Goal: Task Accomplishment & Management: Manage account settings

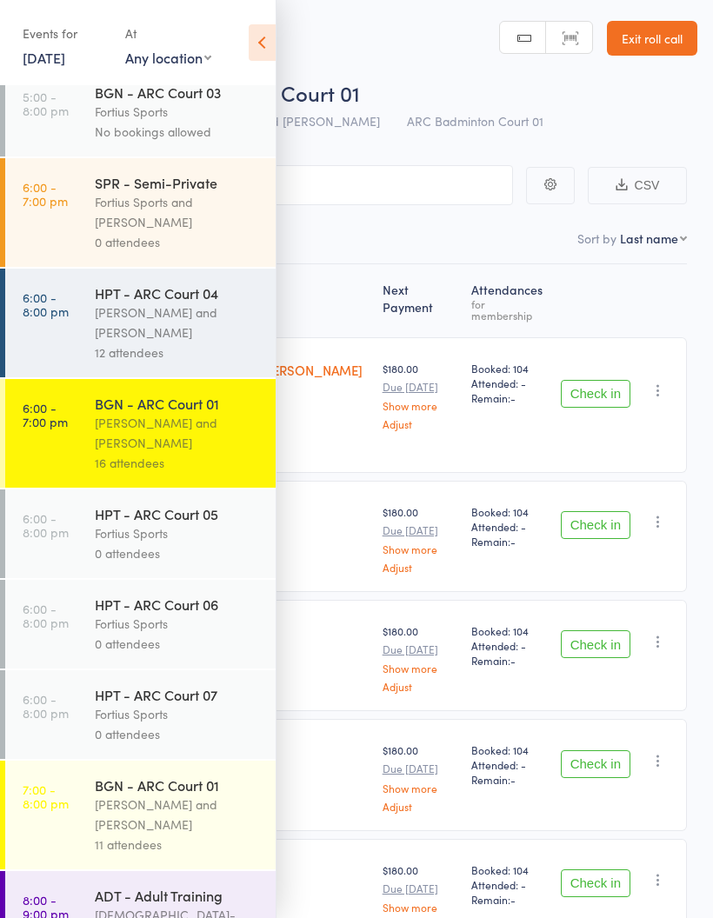
scroll to position [900, 0]
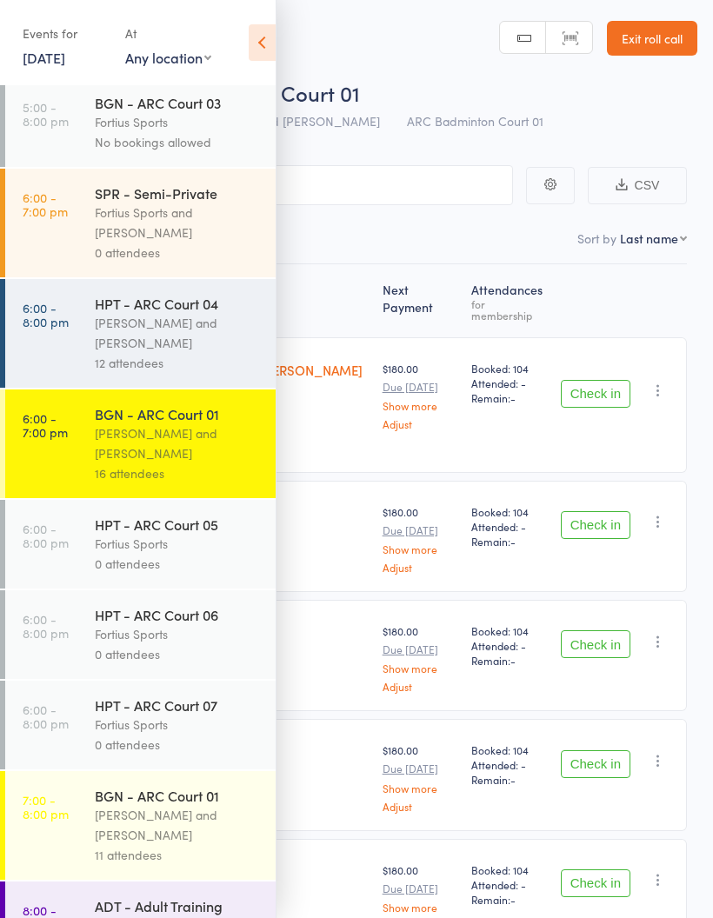
click at [176, 463] on div "[PERSON_NAME] and [PERSON_NAME]" at bounding box center [178, 443] width 166 height 40
click at [182, 463] on div "[PERSON_NAME] and [PERSON_NAME]" at bounding box center [178, 443] width 166 height 40
click at [178, 459] on div "[PERSON_NAME] and [PERSON_NAME]" at bounding box center [178, 443] width 166 height 40
click at [274, 32] on icon at bounding box center [262, 42] width 27 height 37
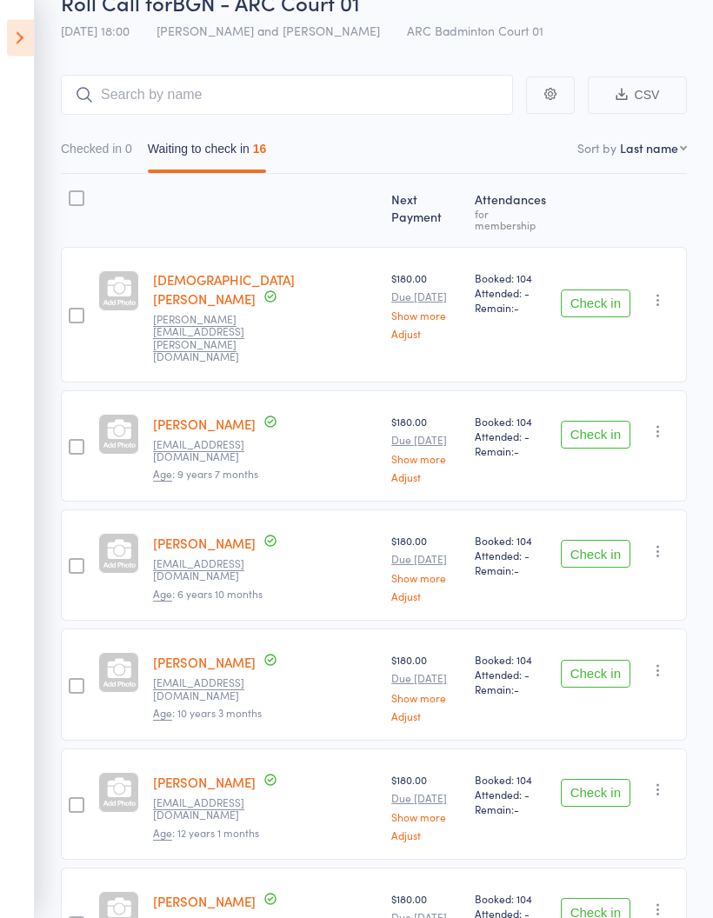
scroll to position [0, 0]
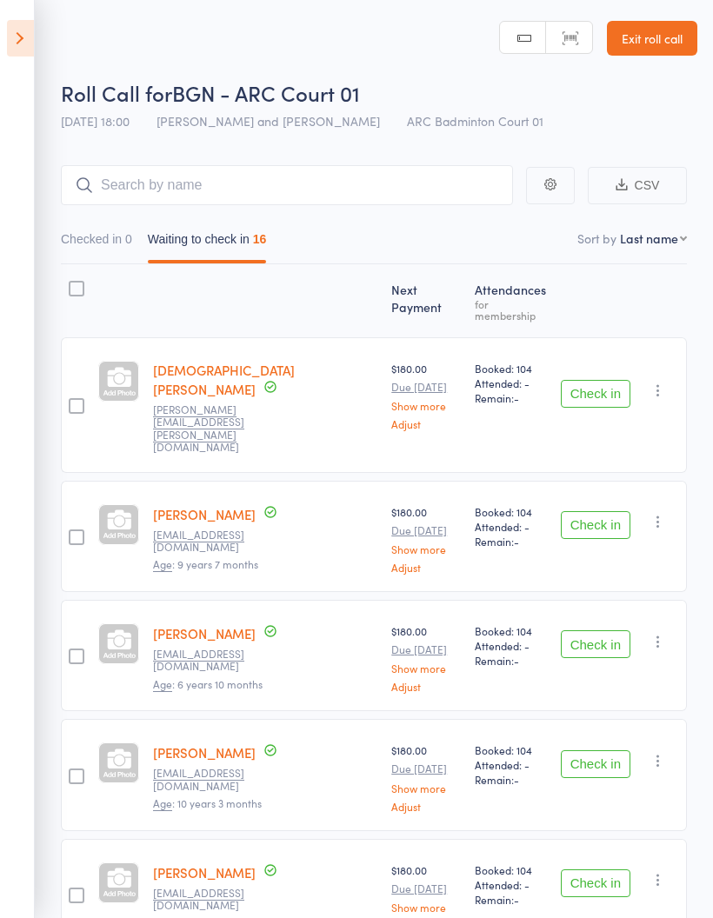
click at [27, 47] on icon at bounding box center [20, 38] width 27 height 37
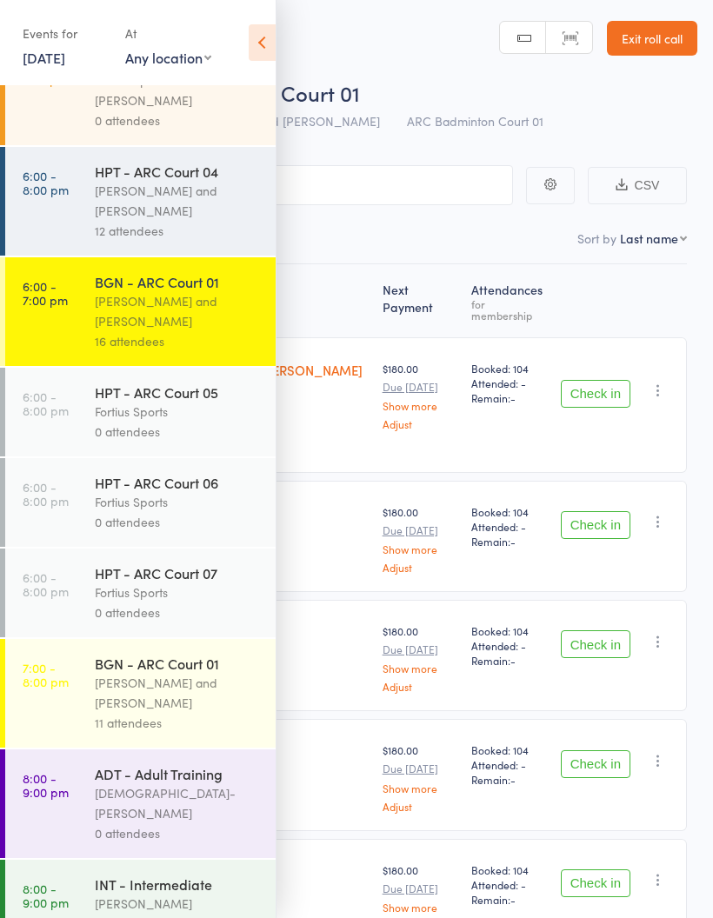
scroll to position [1030, 0]
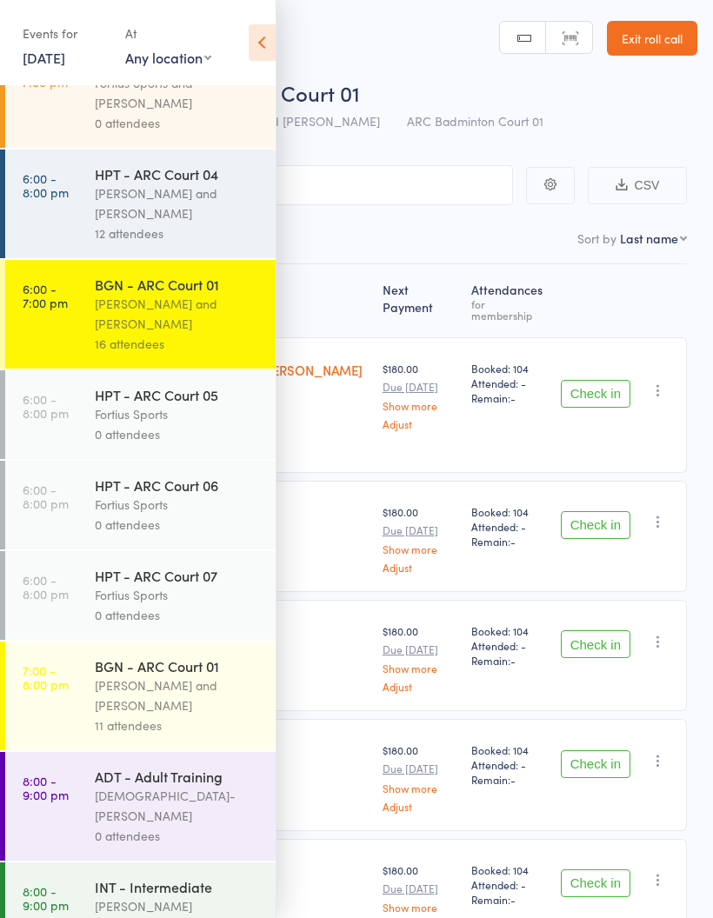
click at [171, 223] on div "Kathiravun Manivannan and Heymard Humblers" at bounding box center [178, 203] width 166 height 40
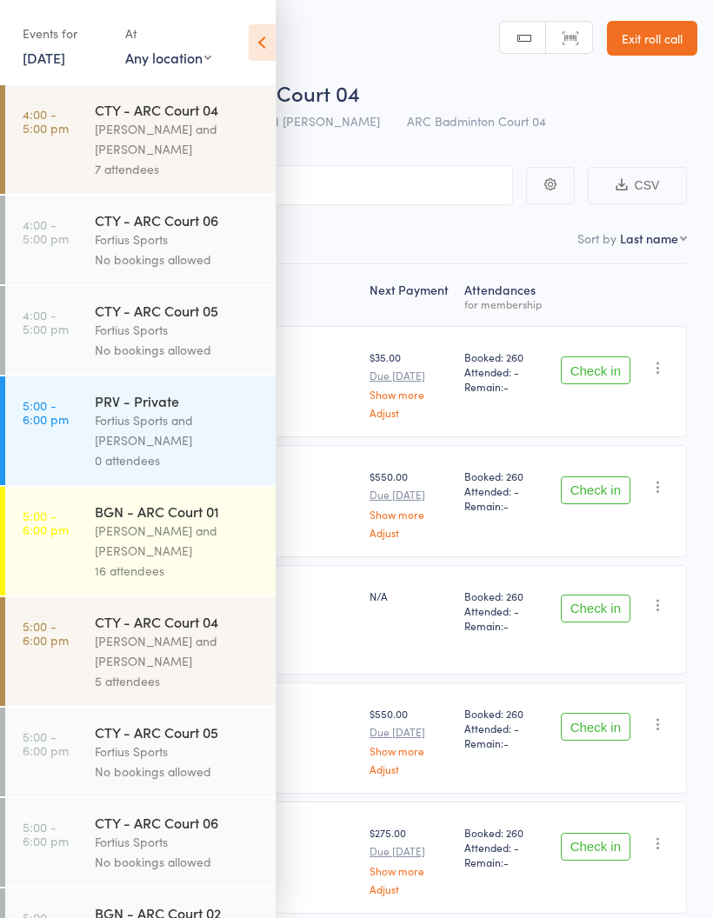
click at [244, 56] on div "Events for 11 Aug, 2025 11 Aug, 2025 August 2025 Sun Mon Tue Wed Thu Fri Sat 31…" at bounding box center [138, 44] width 276 height 88
click at [268, 55] on icon at bounding box center [262, 42] width 27 height 37
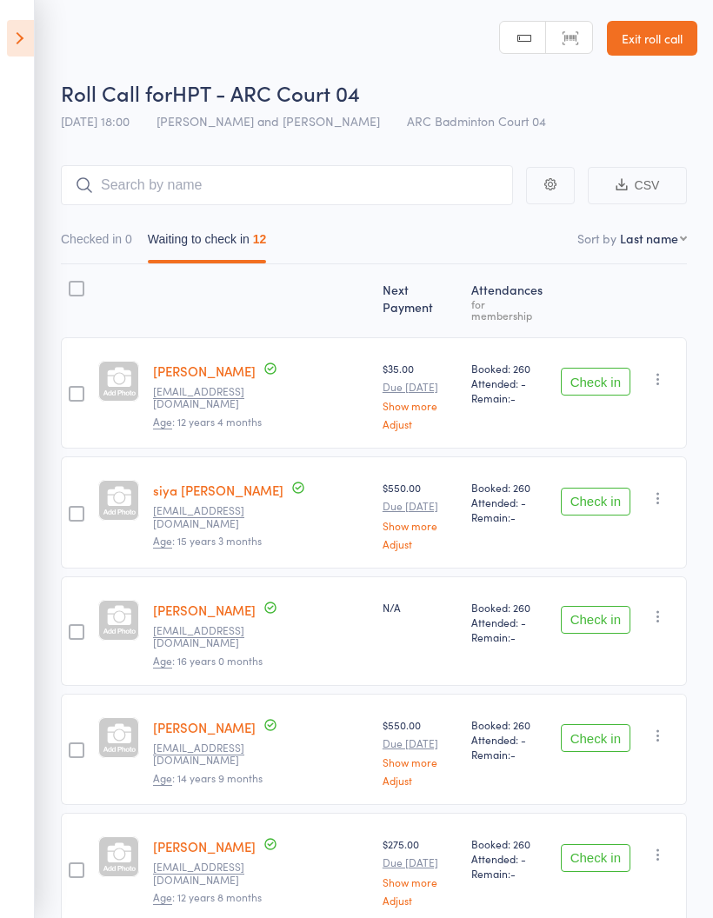
click at [597, 368] on button "Check in" at bounding box center [596, 382] width 70 height 28
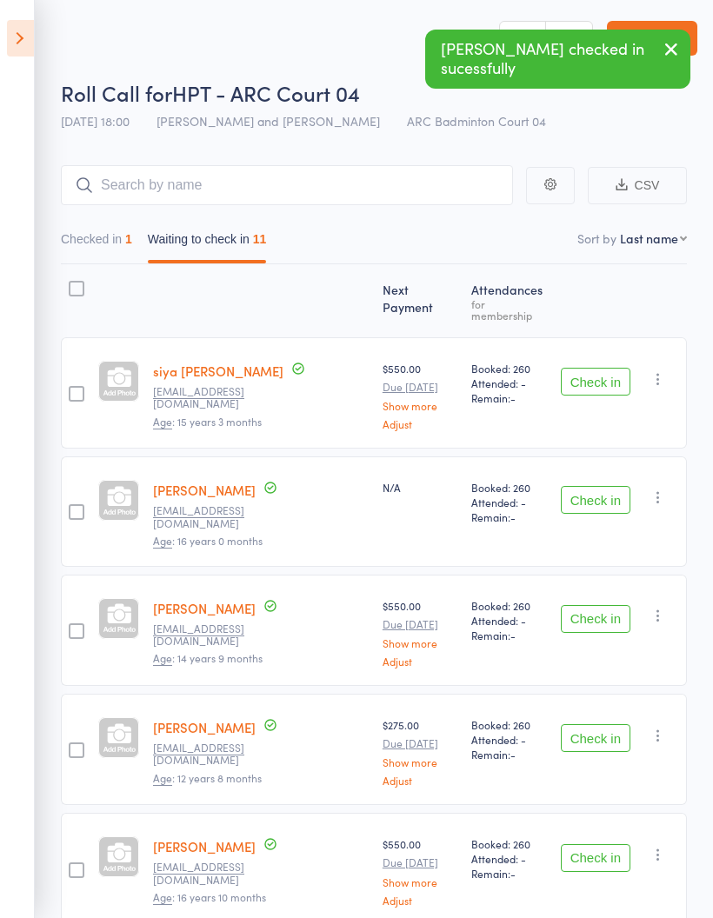
click at [597, 378] on button "Check in" at bounding box center [596, 382] width 70 height 28
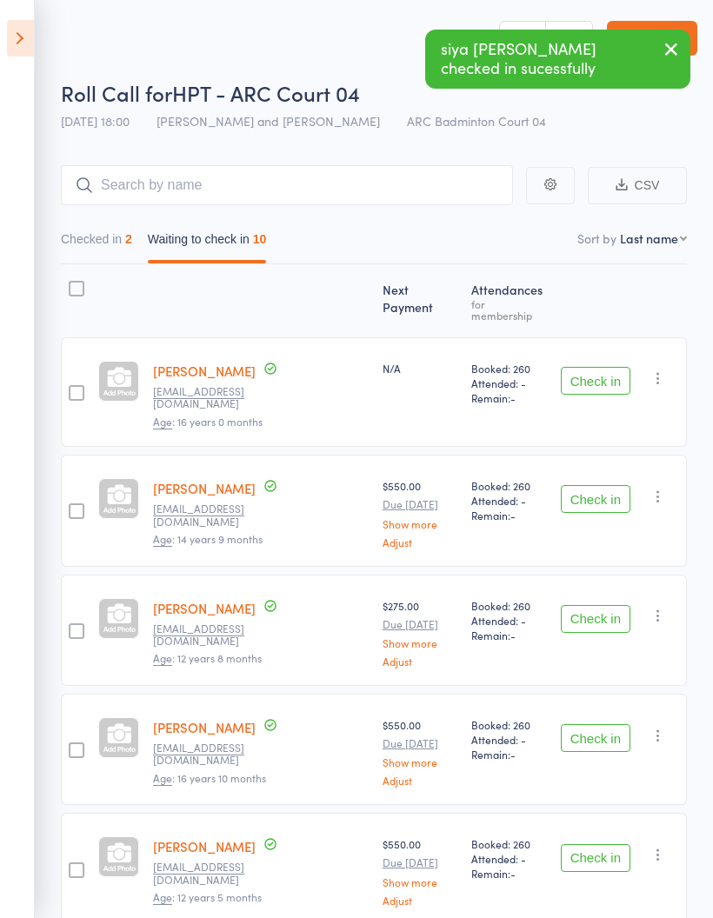
click at [596, 367] on button "Check in" at bounding box center [596, 381] width 70 height 28
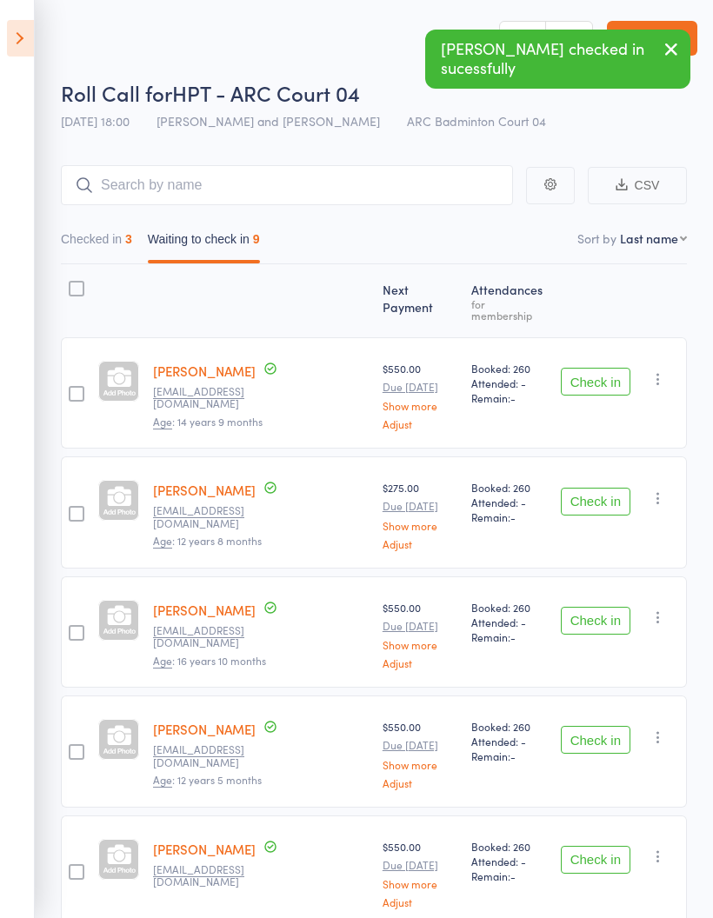
click at [581, 368] on button "Check in" at bounding box center [596, 382] width 70 height 28
click at [591, 370] on button "Check in" at bounding box center [596, 382] width 70 height 28
click at [600, 369] on button "Check in" at bounding box center [596, 382] width 70 height 28
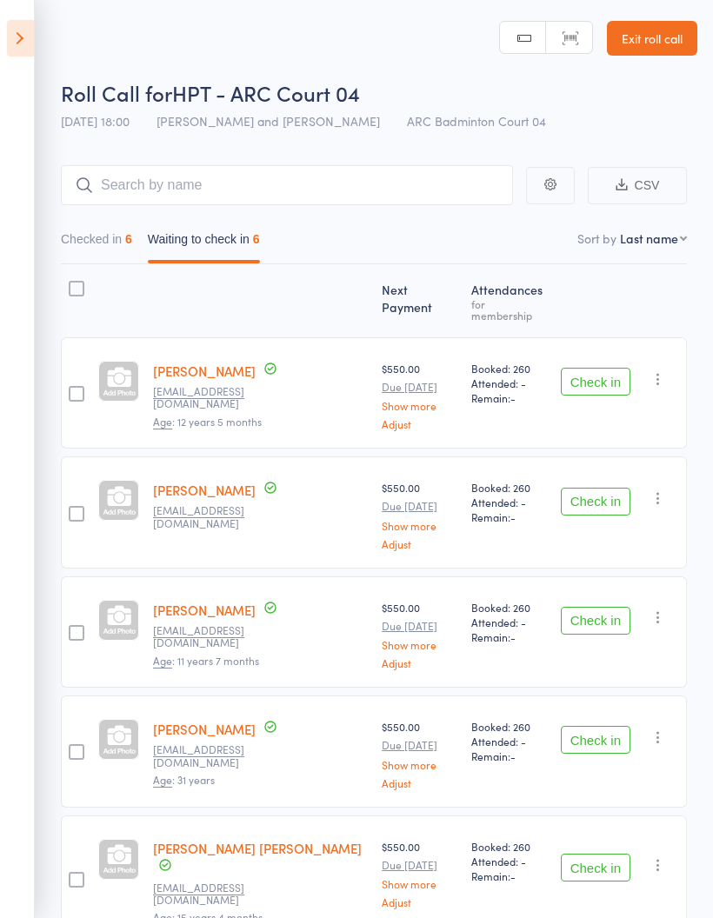
click at [577, 377] on button "Check in" at bounding box center [596, 382] width 70 height 28
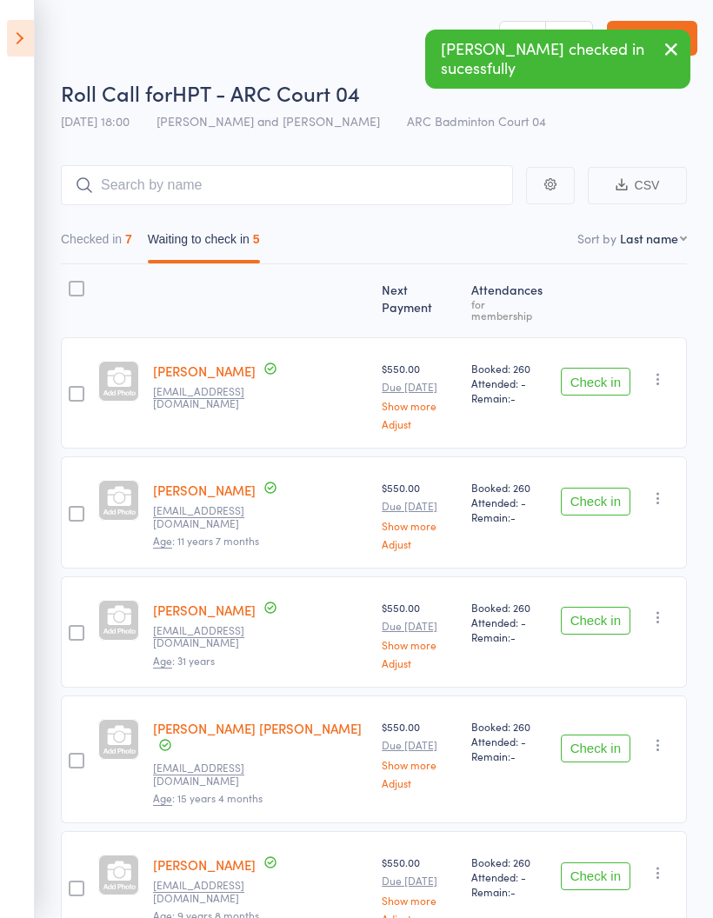
click at [595, 368] on button "Check in" at bounding box center [596, 382] width 70 height 28
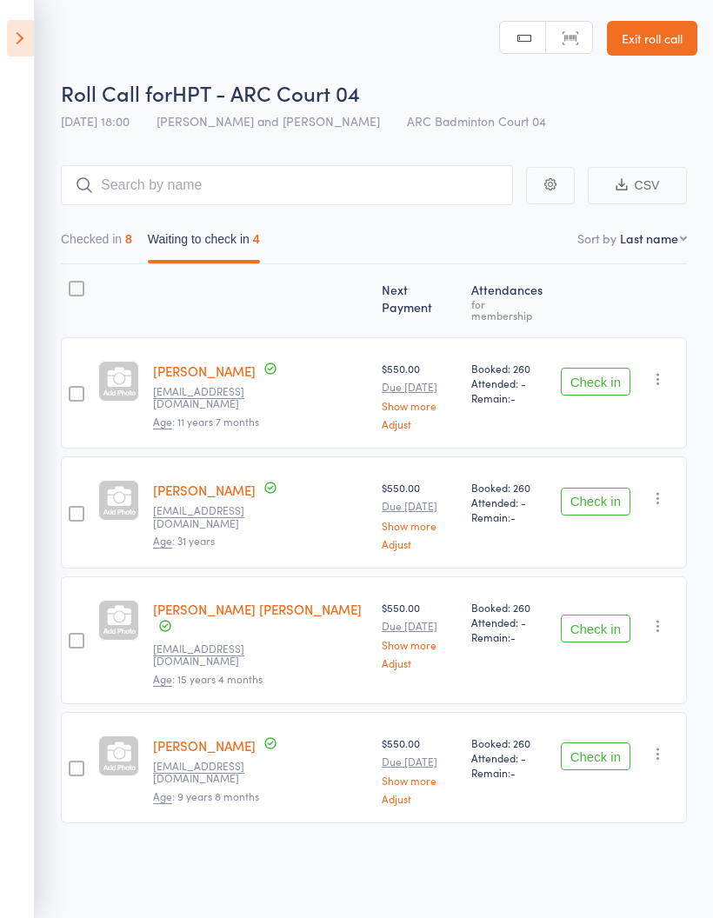
click at [601, 488] on button "Check in" at bounding box center [596, 502] width 70 height 28
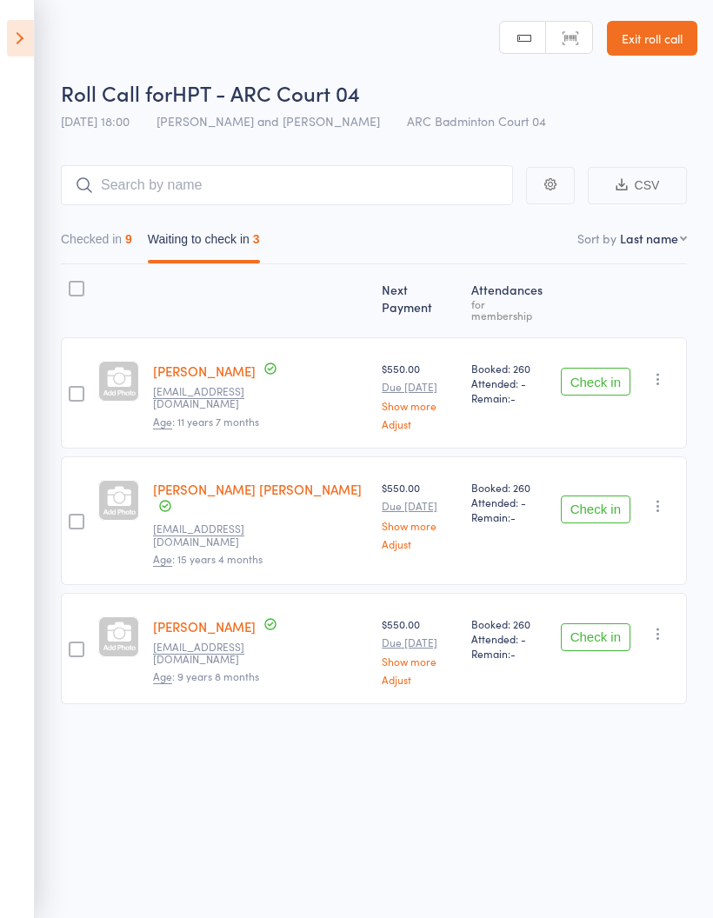
click at [589, 623] on button "Check in" at bounding box center [596, 637] width 70 height 28
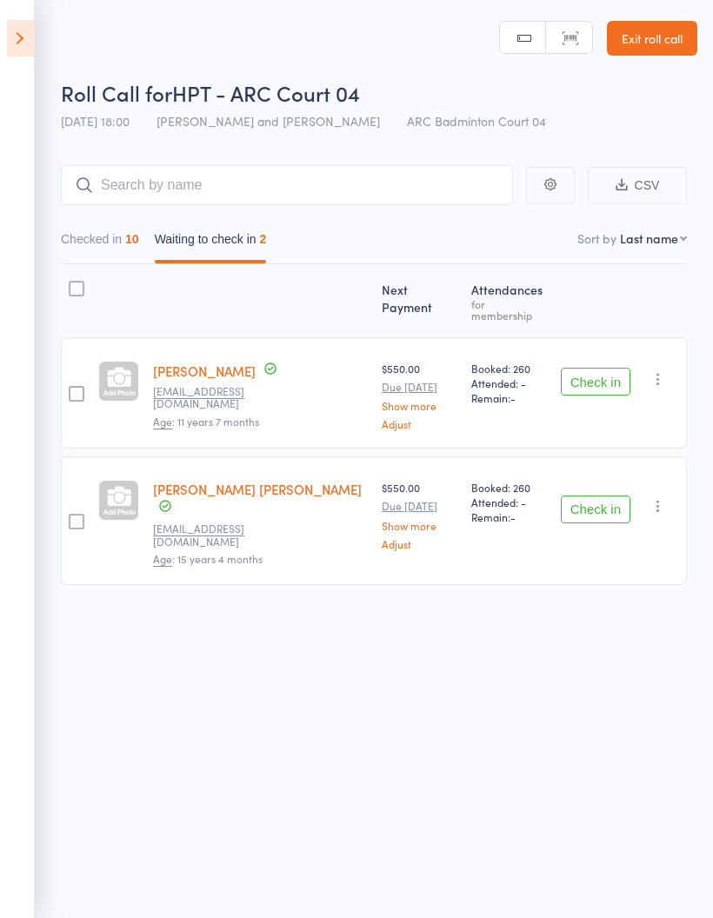
click at [9, 37] on icon at bounding box center [20, 38] width 27 height 37
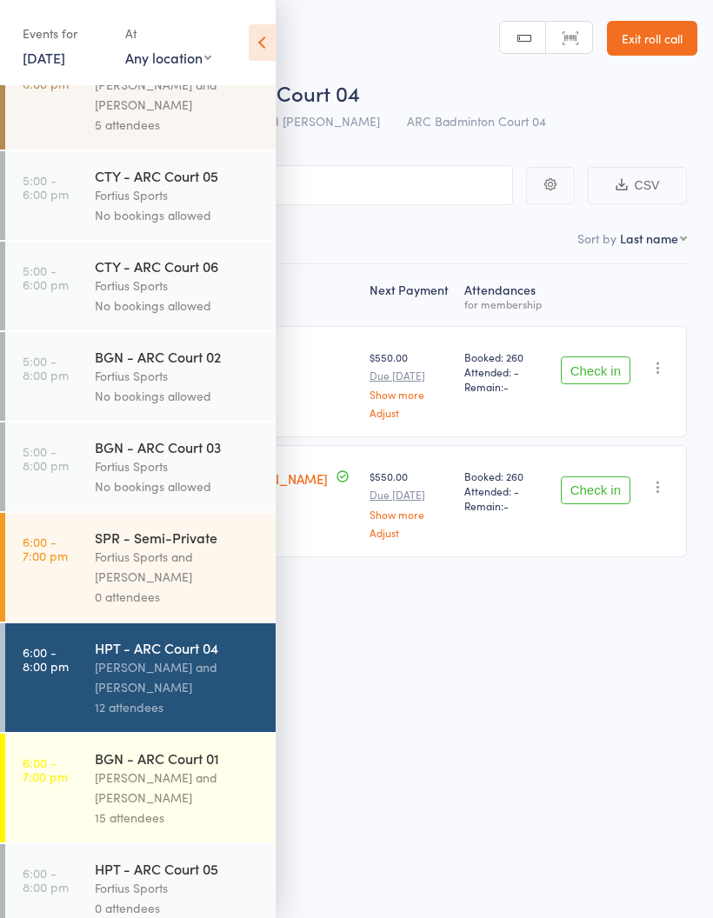
scroll to position [597, 0]
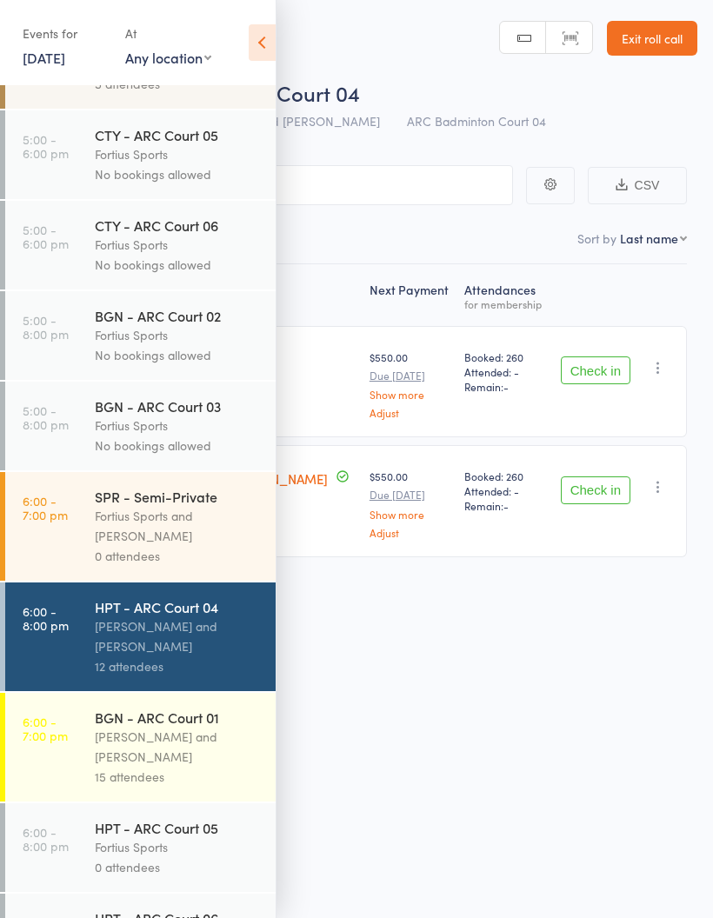
click at [159, 754] on div "Antonio Emanuel and Vinh Nguyen" at bounding box center [178, 747] width 166 height 40
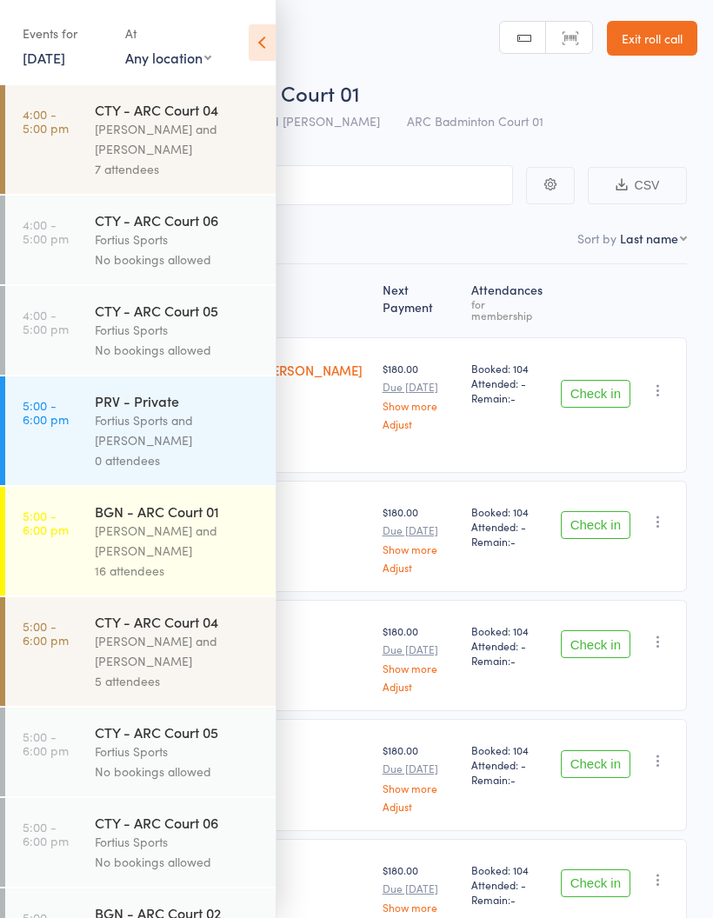
click at [269, 49] on icon at bounding box center [262, 42] width 27 height 37
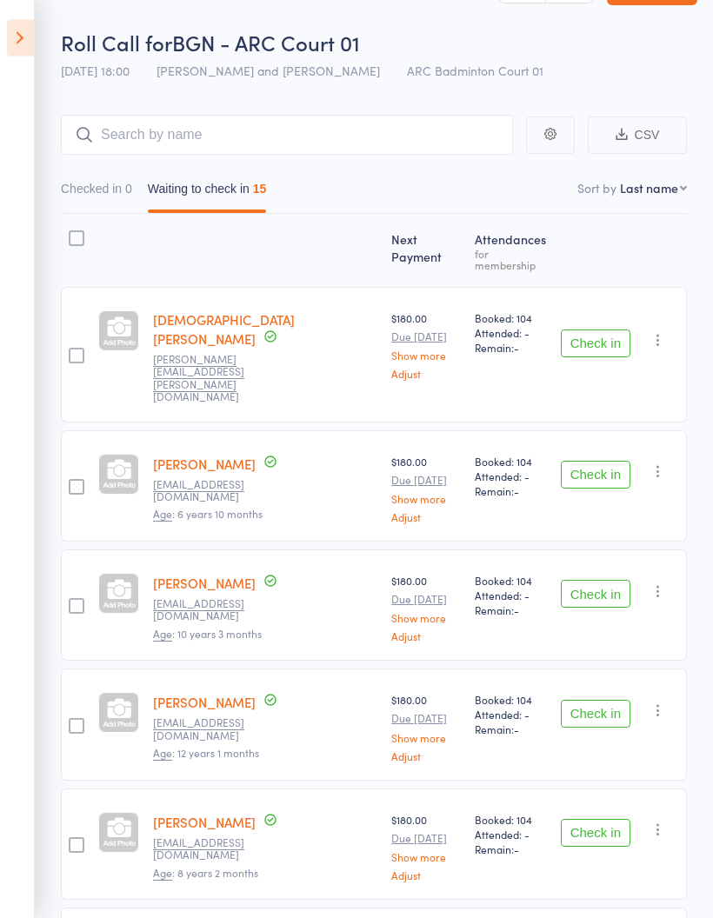
scroll to position [50, 0]
click at [594, 461] on button "Check in" at bounding box center [596, 475] width 70 height 28
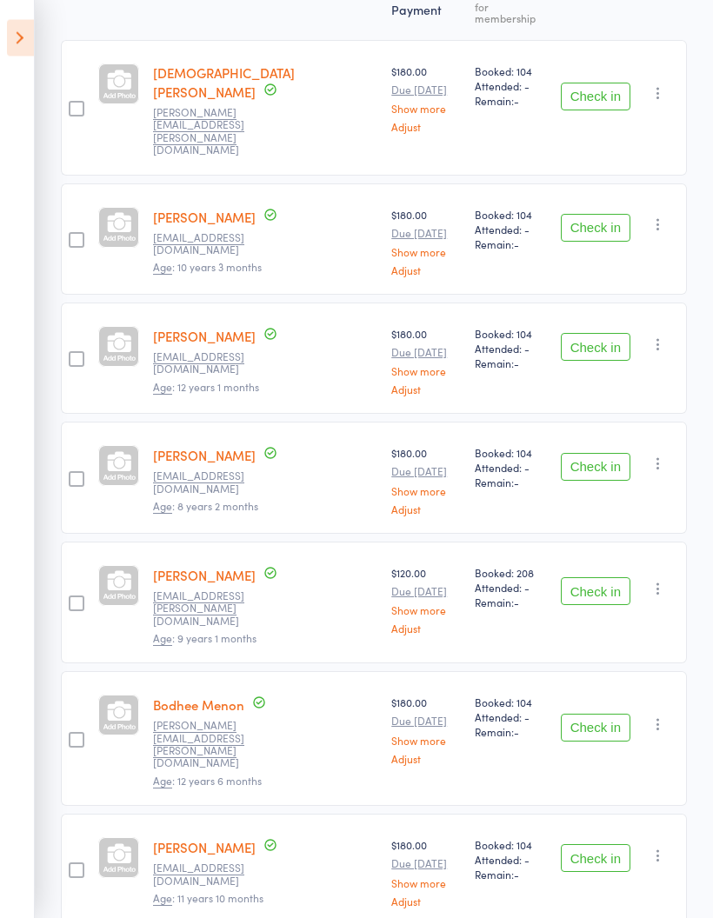
scroll to position [297, 0]
click at [586, 453] on button "Check in" at bounding box center [596, 467] width 70 height 28
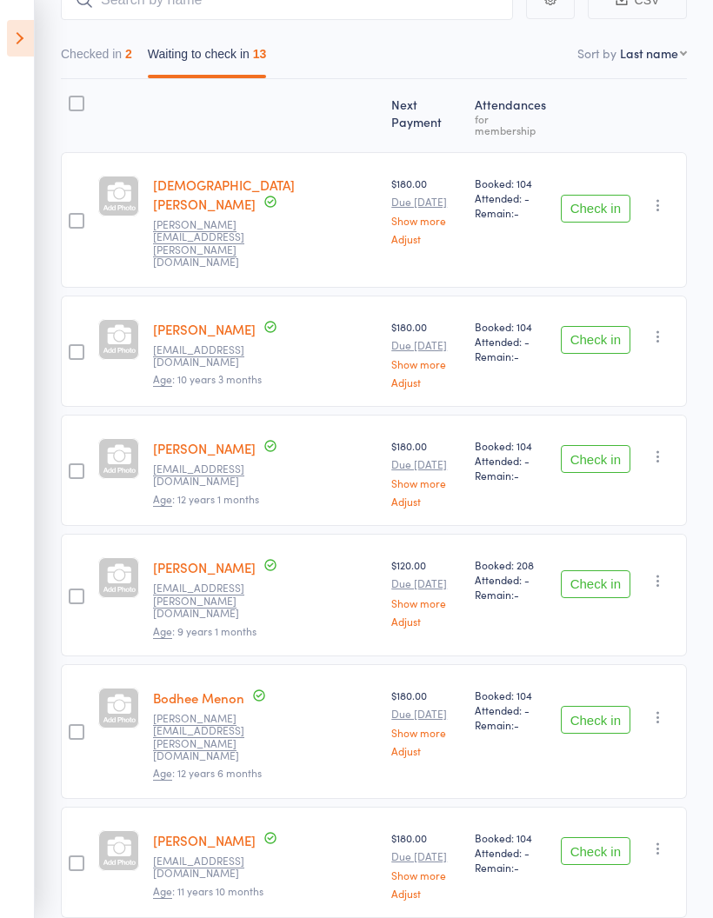
scroll to position [0, 0]
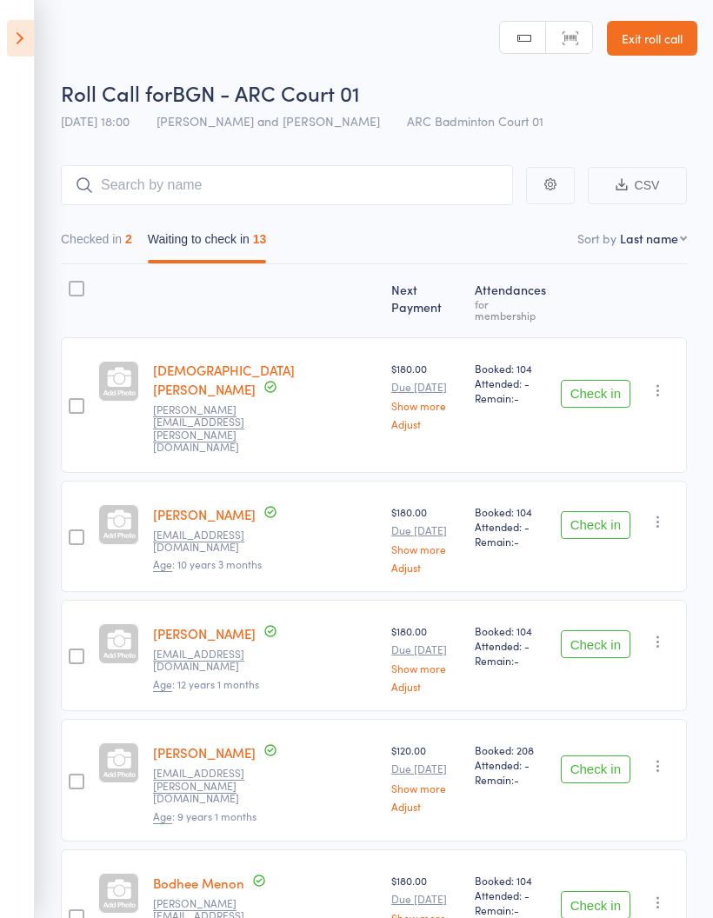
click at [98, 235] on button "Checked in 2" at bounding box center [96, 243] width 71 height 40
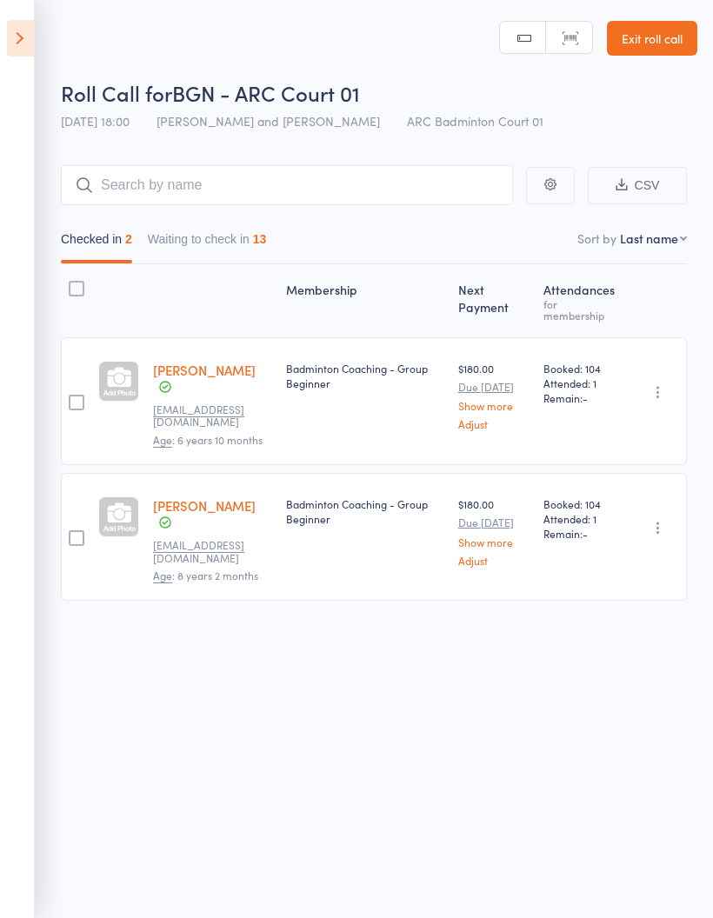
click at [652, 520] on icon "button" at bounding box center [657, 527] width 17 height 17
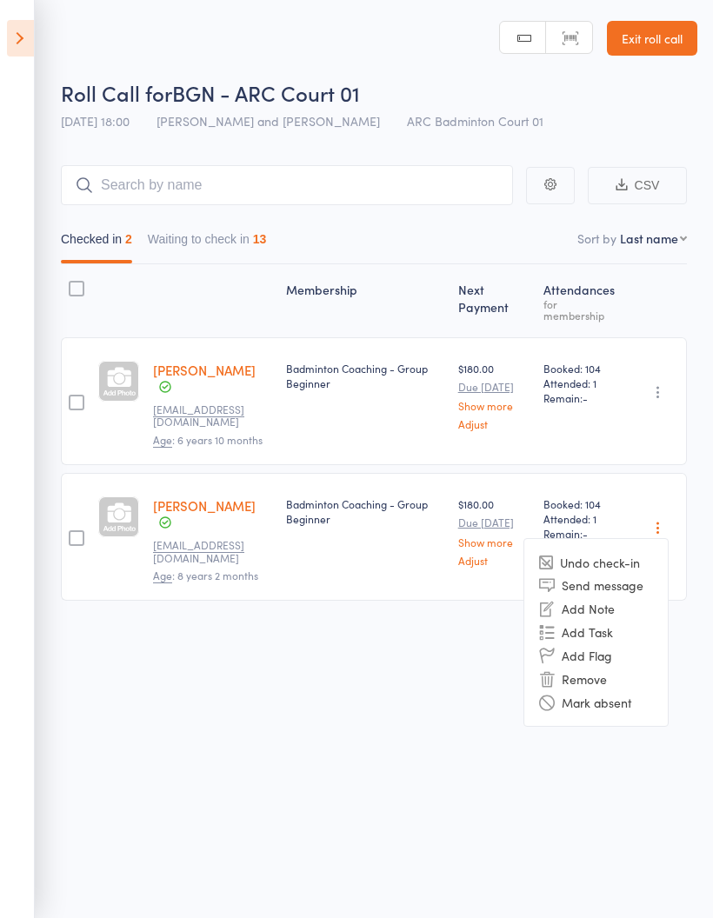
click at [619, 566] on li "Undo check-in" at bounding box center [595, 562] width 143 height 22
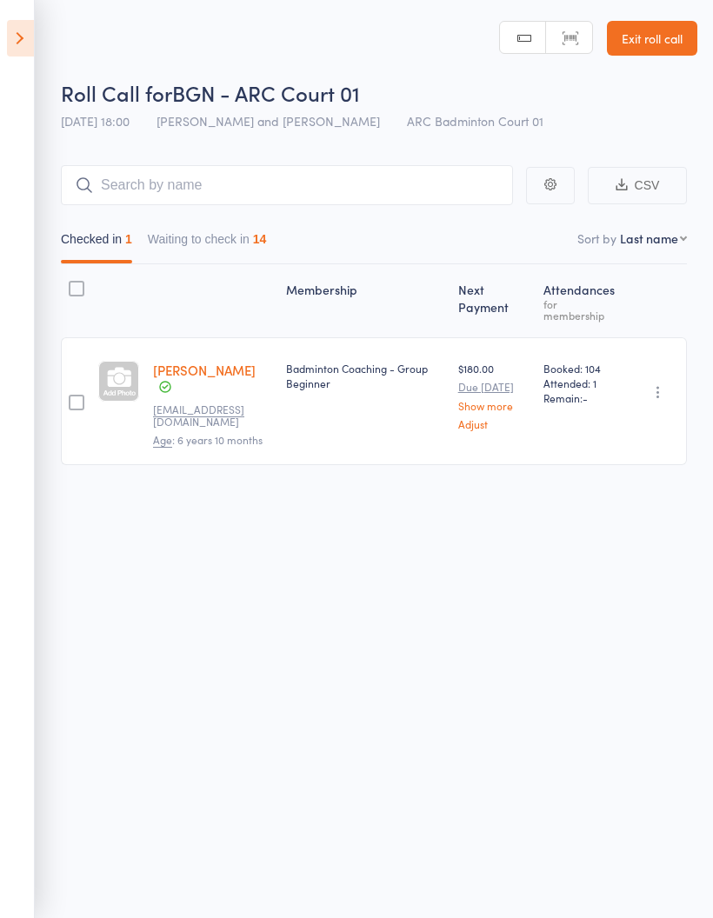
click at [221, 249] on button "Waiting to check in 14" at bounding box center [207, 243] width 119 height 40
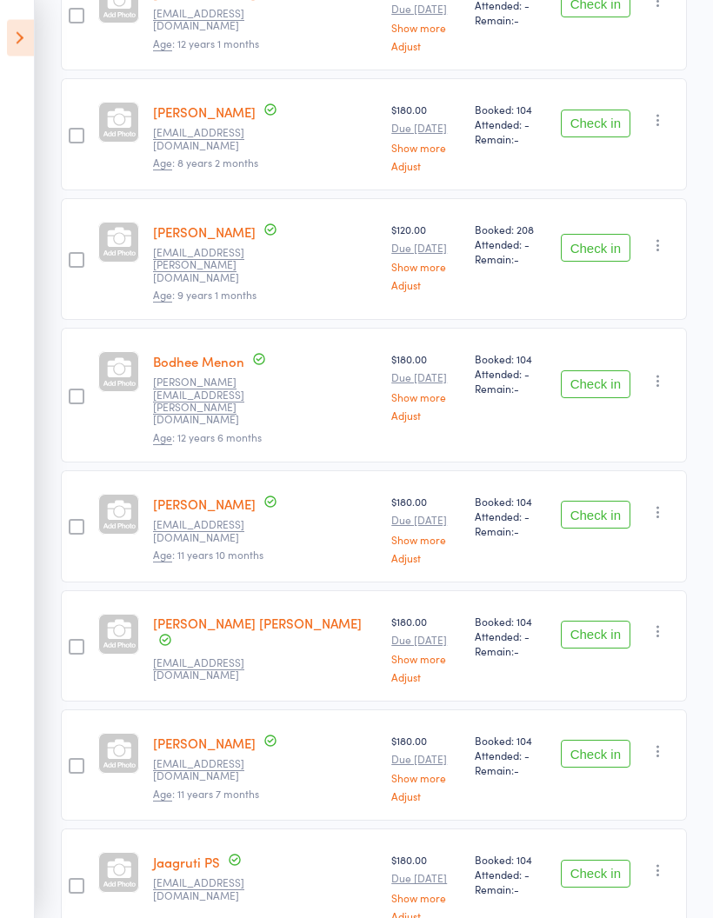
scroll to position [641, 0]
click at [596, 370] on button "Check in" at bounding box center [596, 384] width 70 height 28
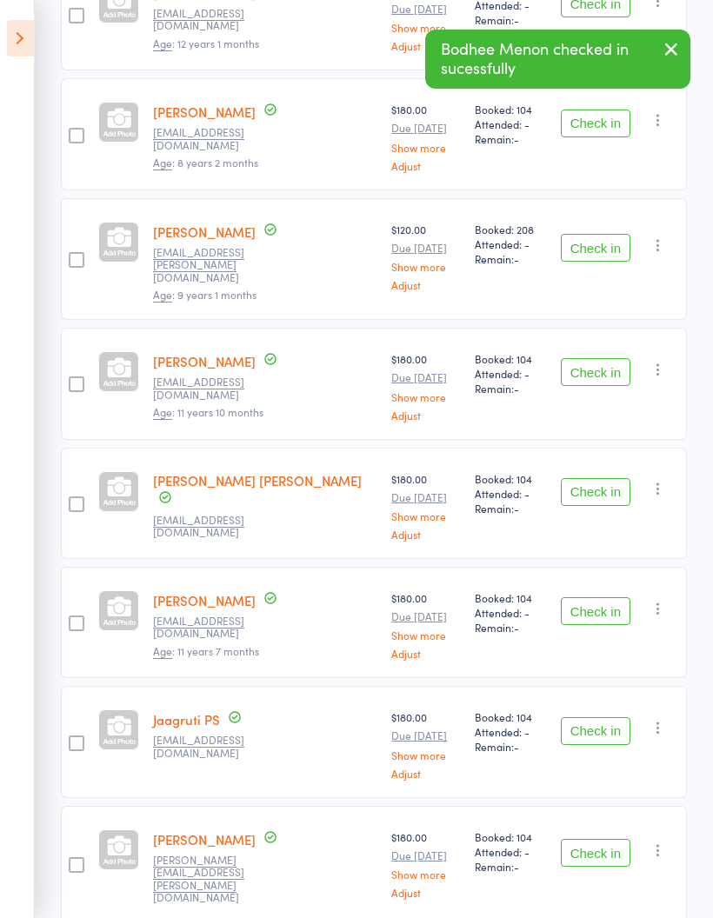
click at [608, 358] on button "Check in" at bounding box center [596, 372] width 70 height 28
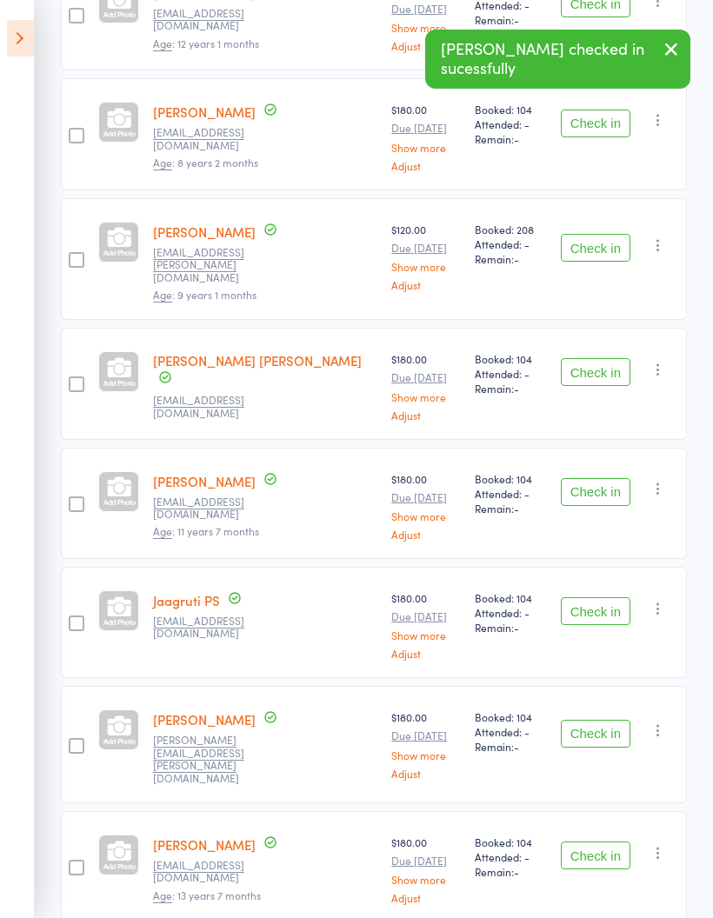
click at [605, 358] on button "Check in" at bounding box center [596, 372] width 70 height 28
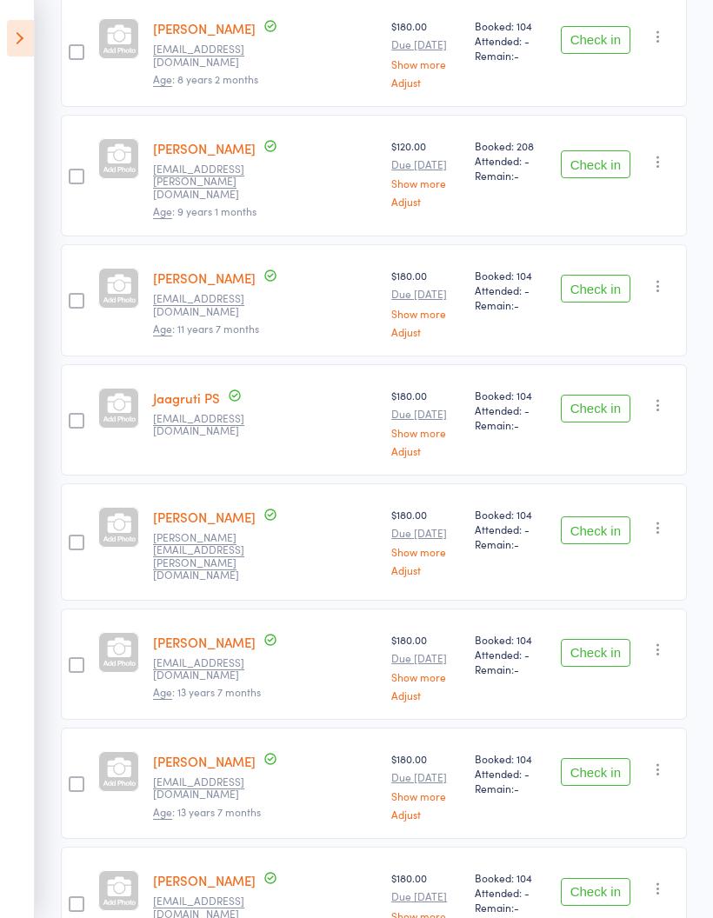
scroll to position [721, 0]
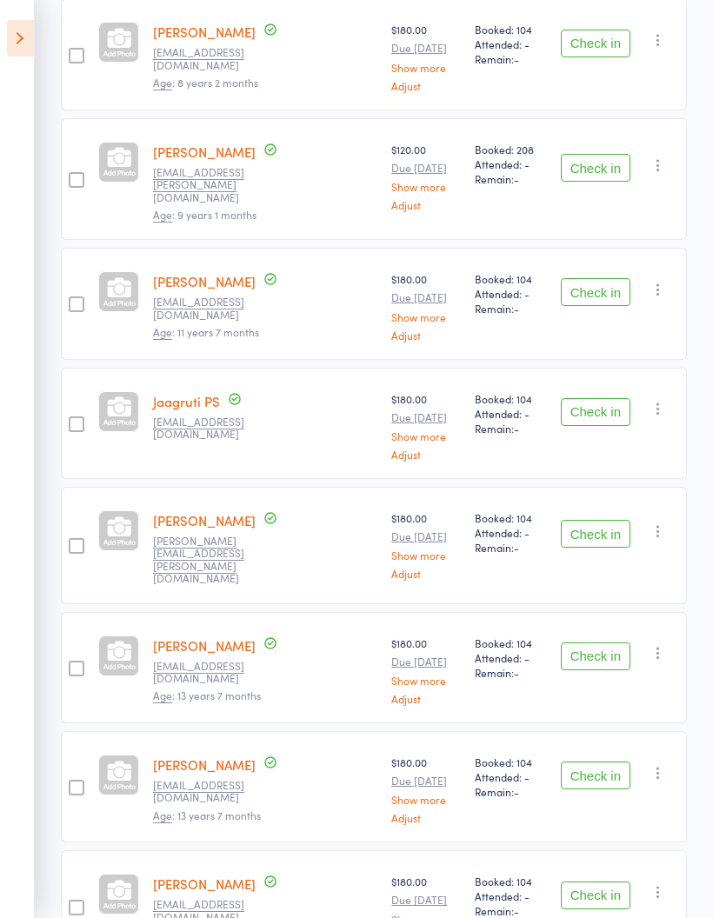
click at [595, 398] on button "Check in" at bounding box center [596, 412] width 70 height 28
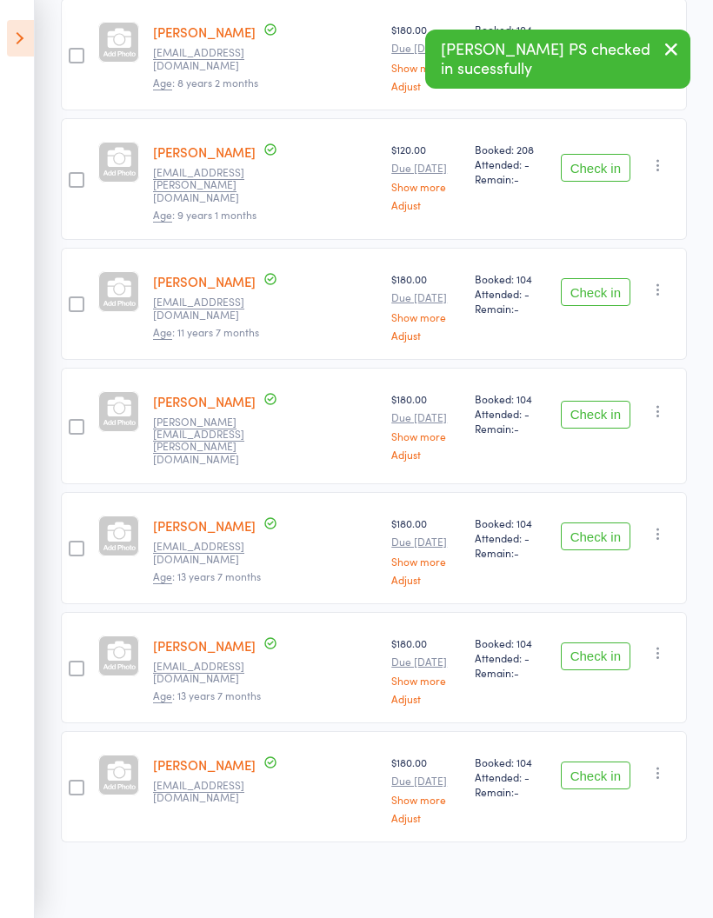
scroll to position [601, 0]
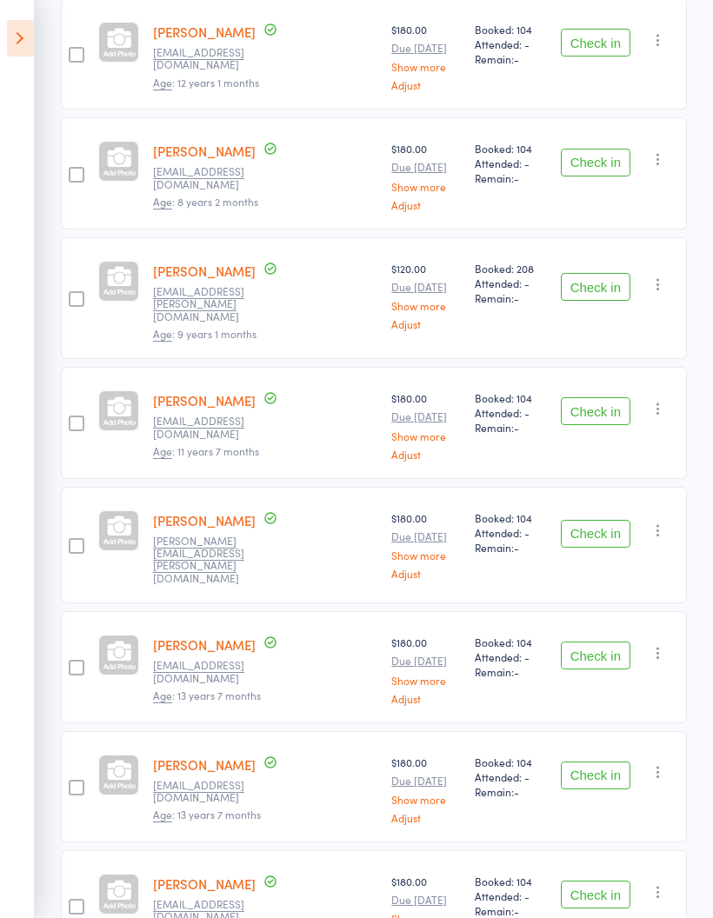
click at [606, 520] on button "Check in" at bounding box center [596, 534] width 70 height 28
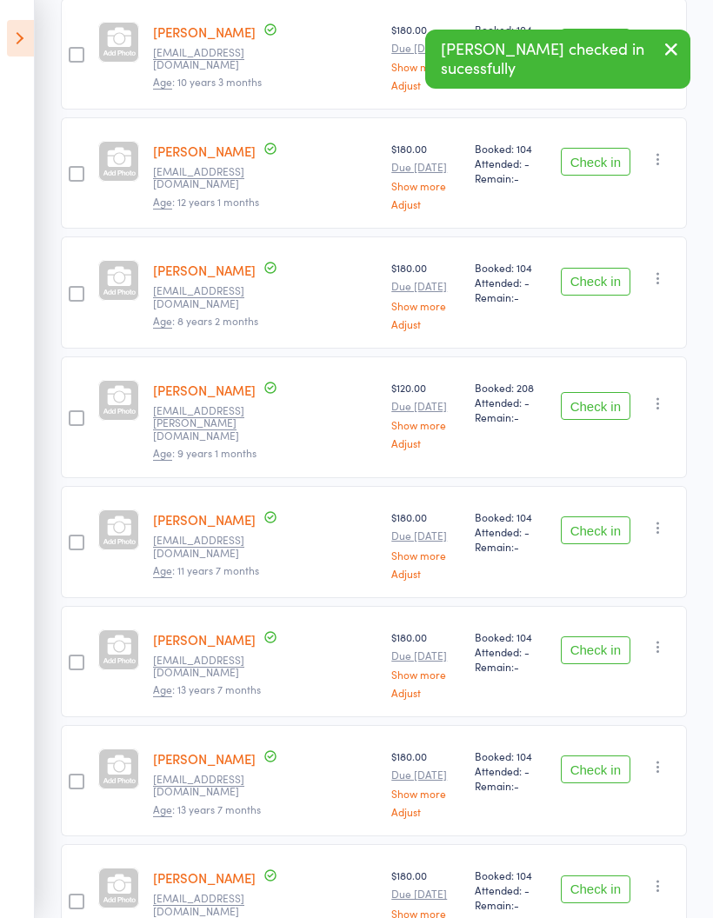
click at [595, 636] on button "Check in" at bounding box center [596, 650] width 70 height 28
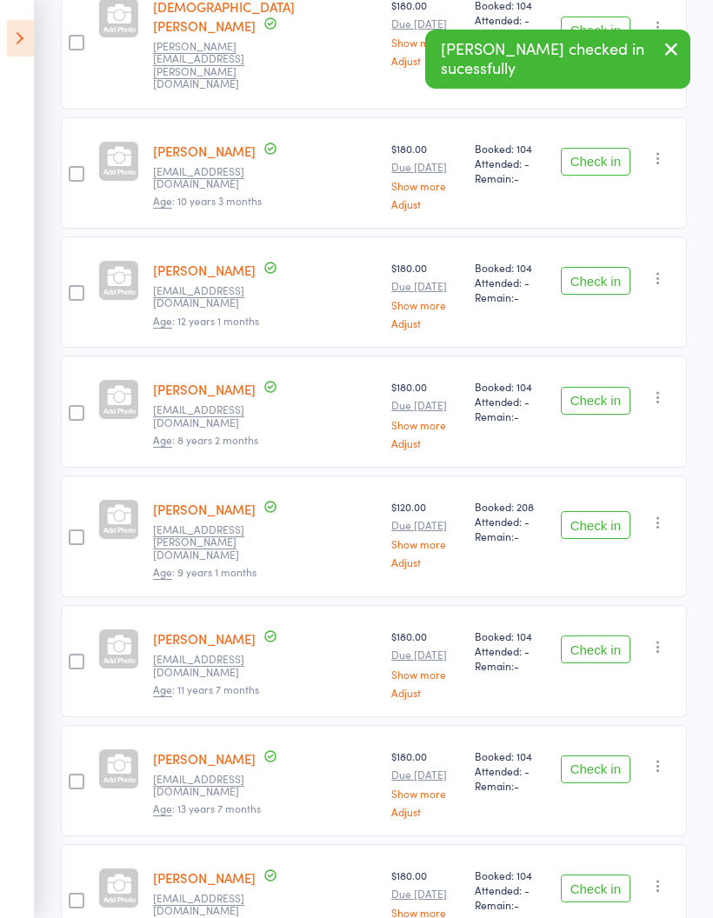
click at [600, 755] on button "Check in" at bounding box center [596, 769] width 70 height 28
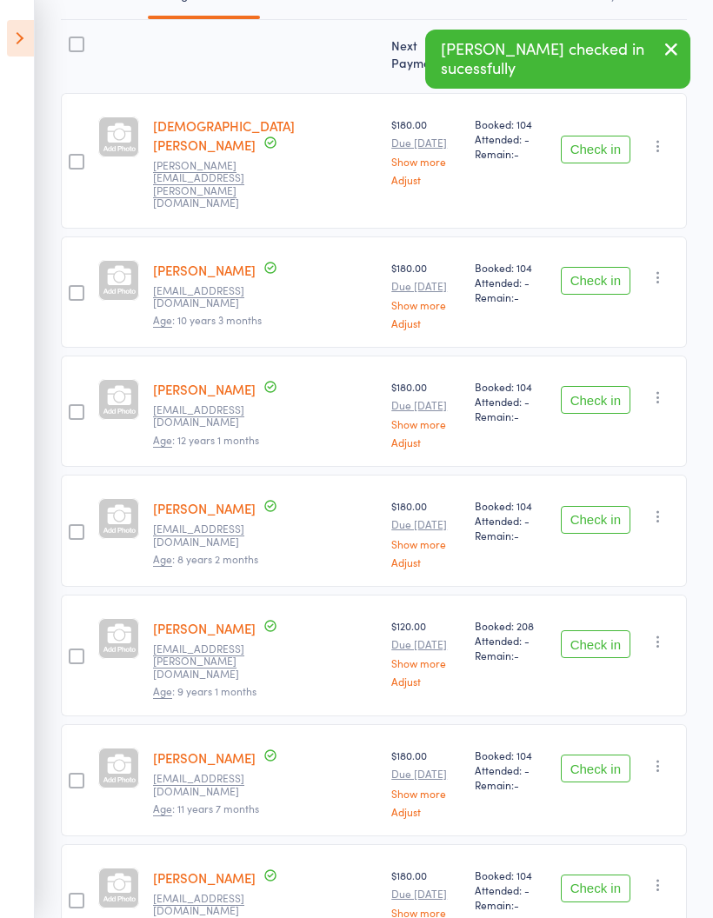
click at [602, 874] on button "Check in" at bounding box center [596, 888] width 70 height 28
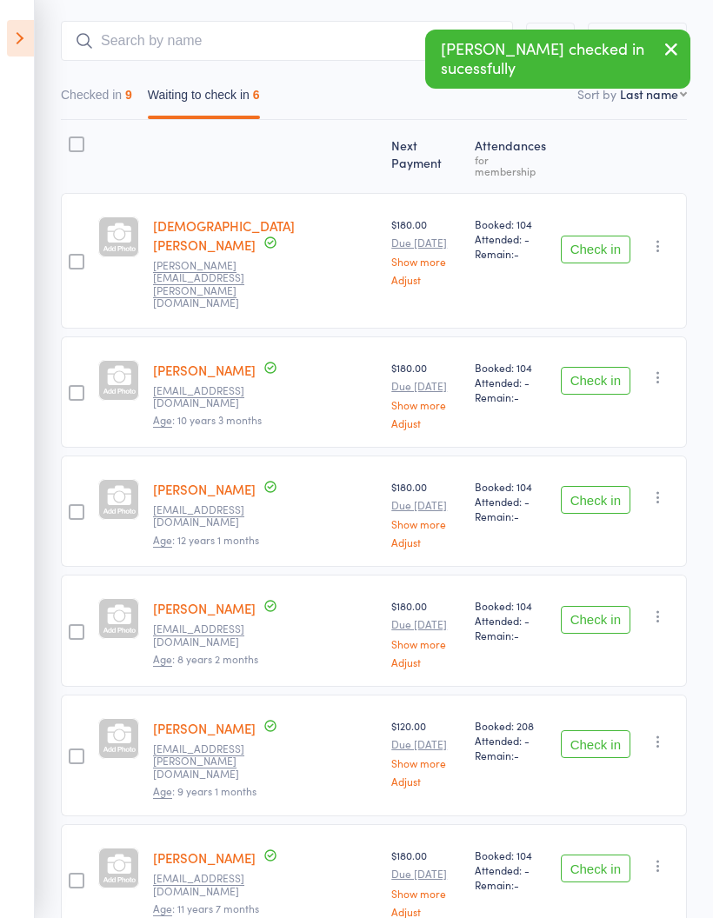
scroll to position [0, 0]
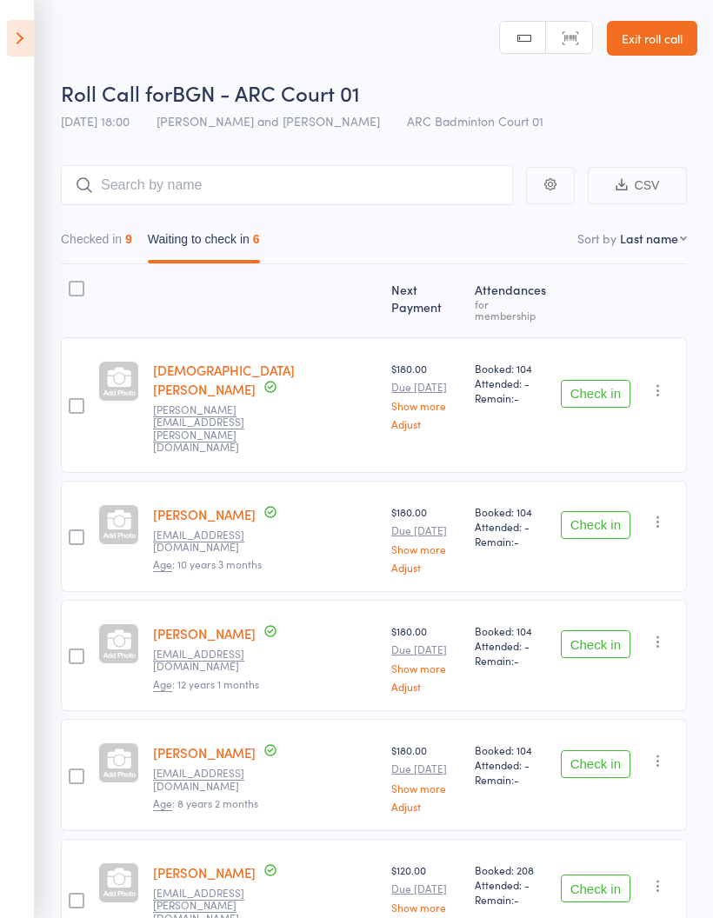
click at [596, 380] on button "Check in" at bounding box center [596, 394] width 70 height 28
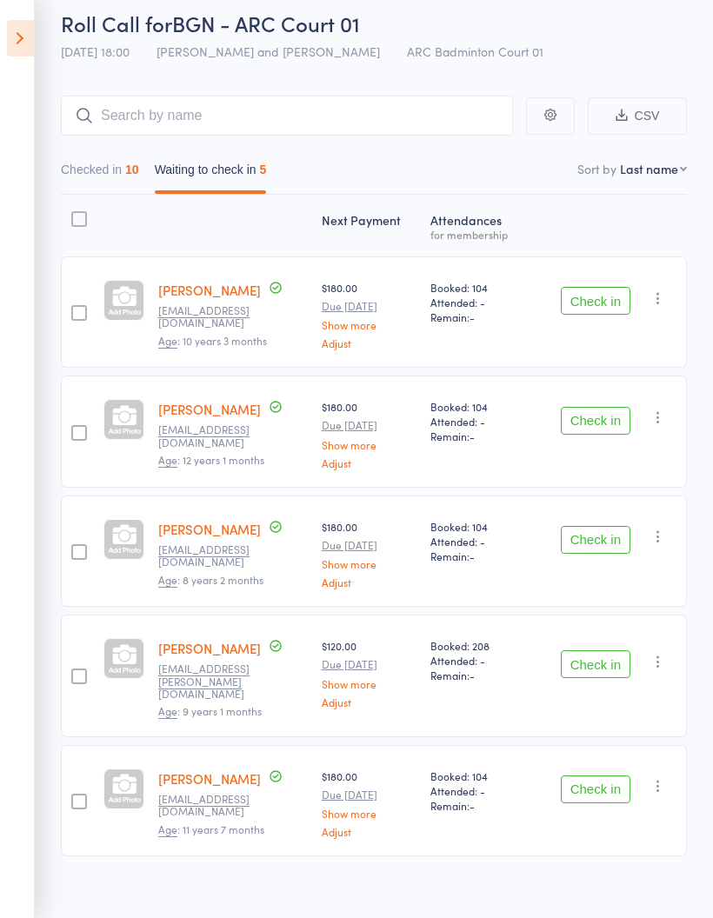
scroll to position [76, 0]
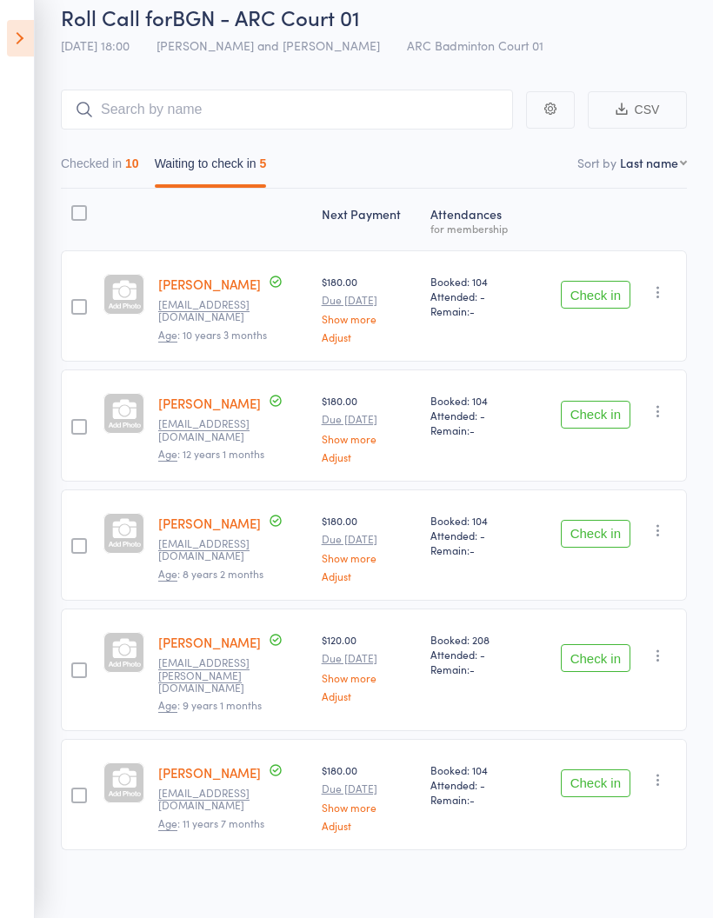
click at [108, 165] on button "Checked in 10" at bounding box center [100, 168] width 78 height 40
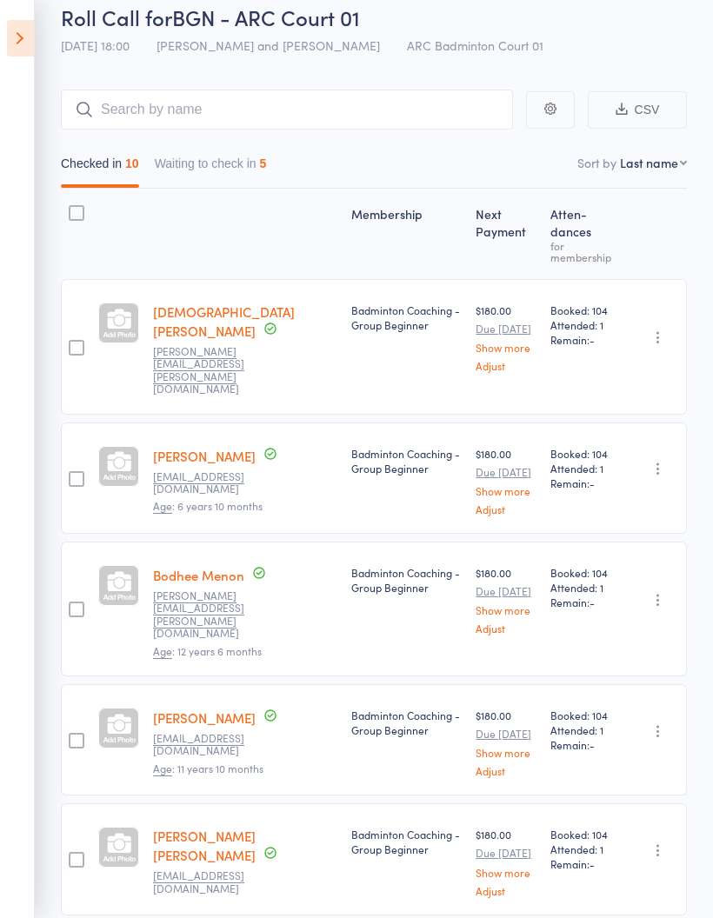
click at [208, 164] on button "Waiting to check in 5" at bounding box center [211, 168] width 112 height 40
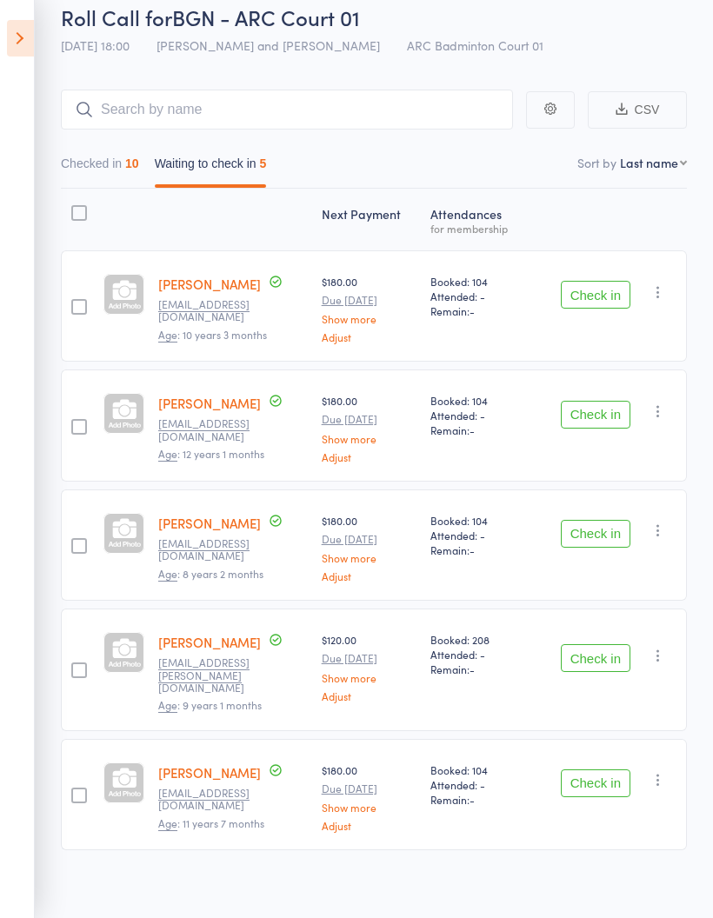
click at [15, 42] on icon at bounding box center [20, 38] width 27 height 37
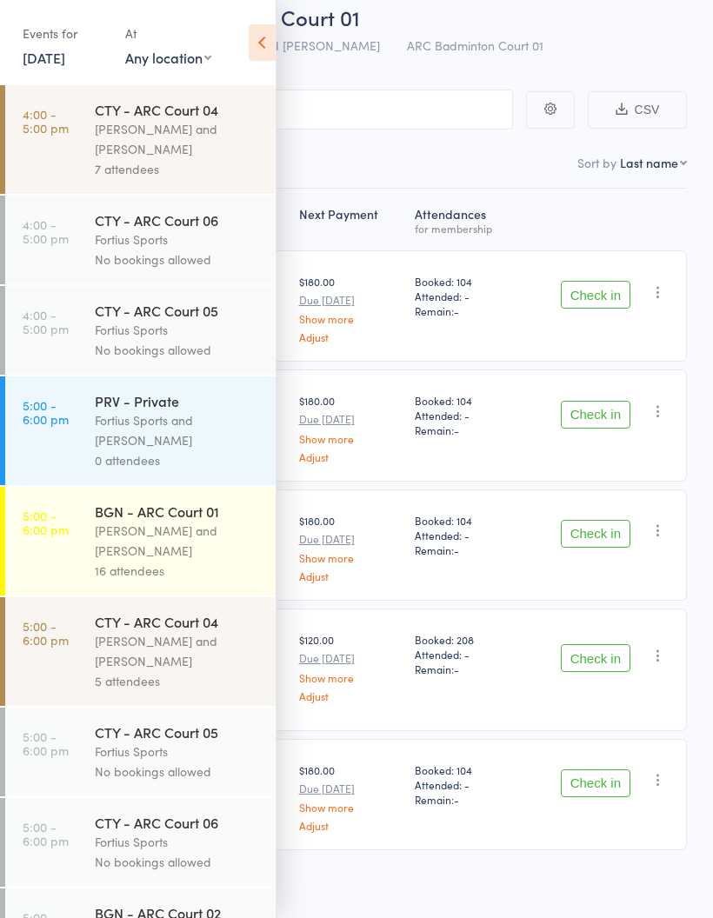
click at [132, 543] on div "Antonio Emanuel and Vinh Nguyen" at bounding box center [178, 541] width 166 height 40
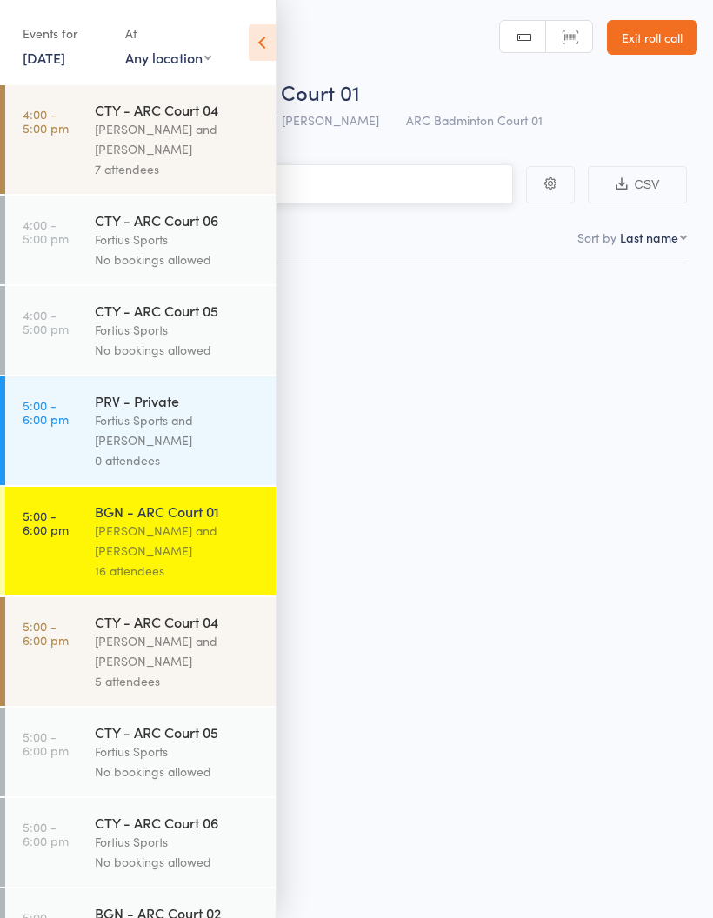
scroll to position [12, 0]
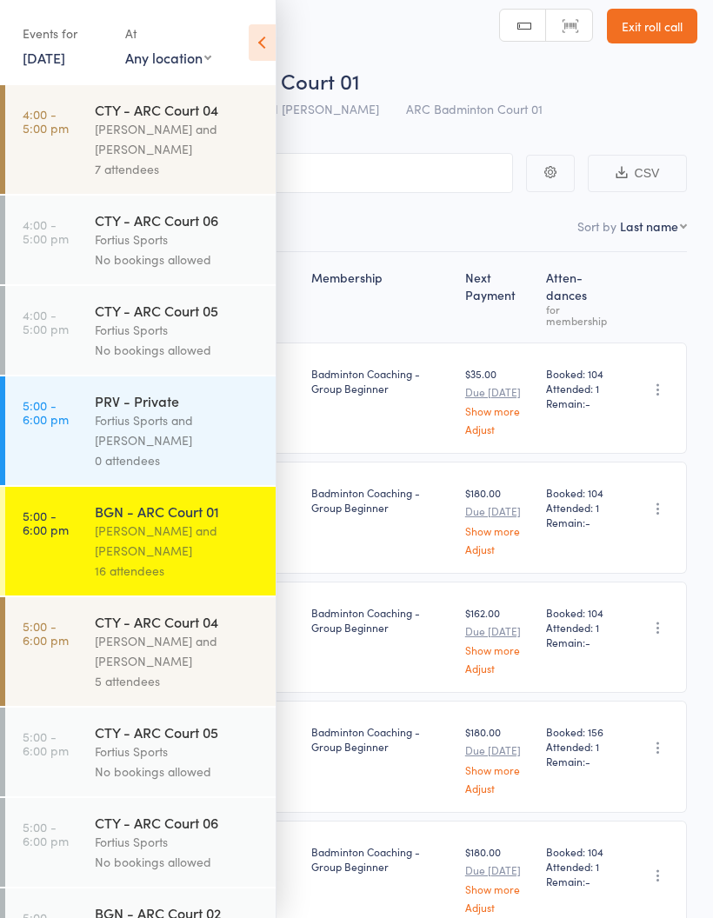
click at [265, 41] on icon at bounding box center [262, 42] width 27 height 37
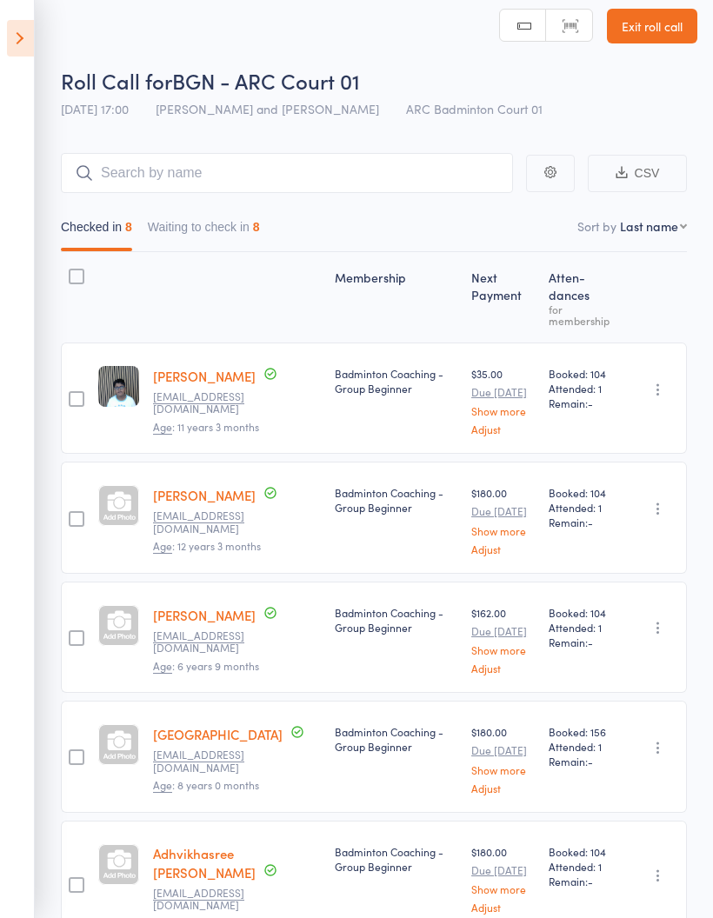
click at [206, 236] on button "Waiting to check in 8" at bounding box center [204, 231] width 112 height 40
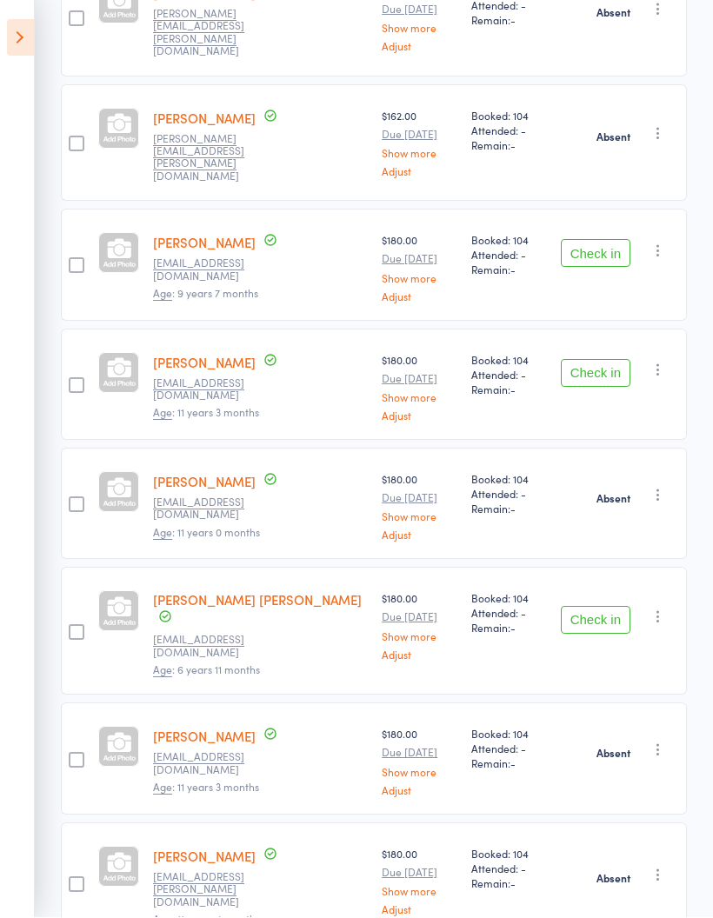
scroll to position [363, 0]
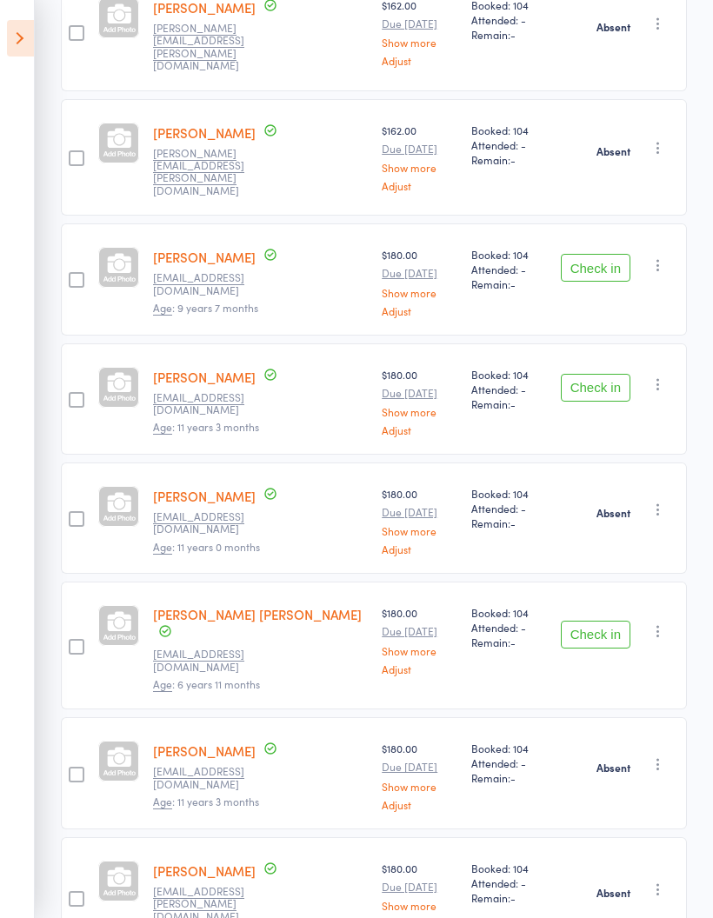
click at [661, 755] on icon "button" at bounding box center [657, 763] width 17 height 17
click at [616, 787] on li "Check in" at bounding box center [595, 798] width 143 height 22
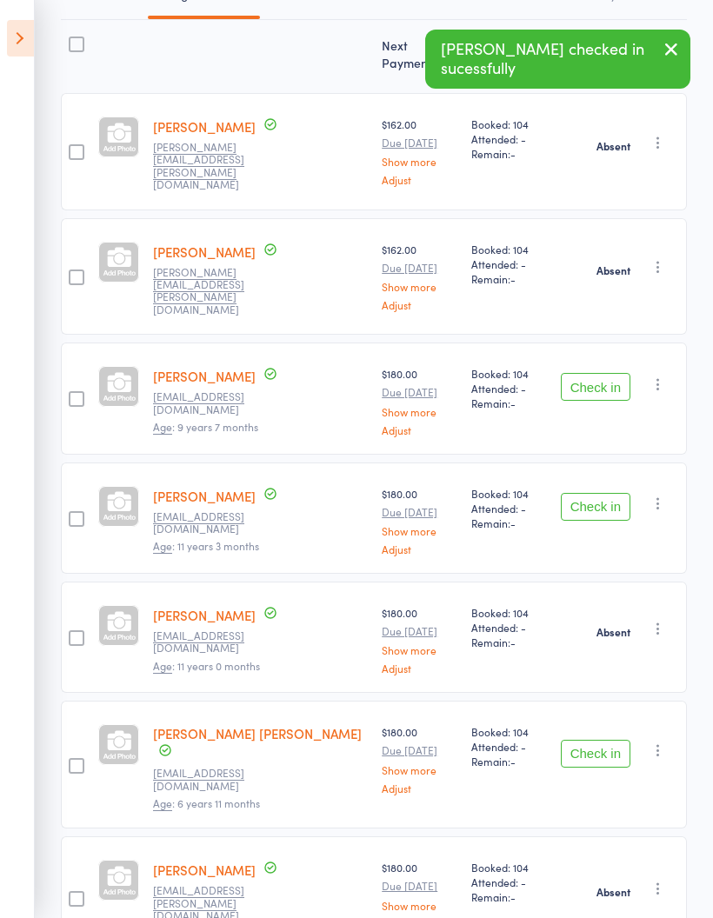
scroll to position [0, 0]
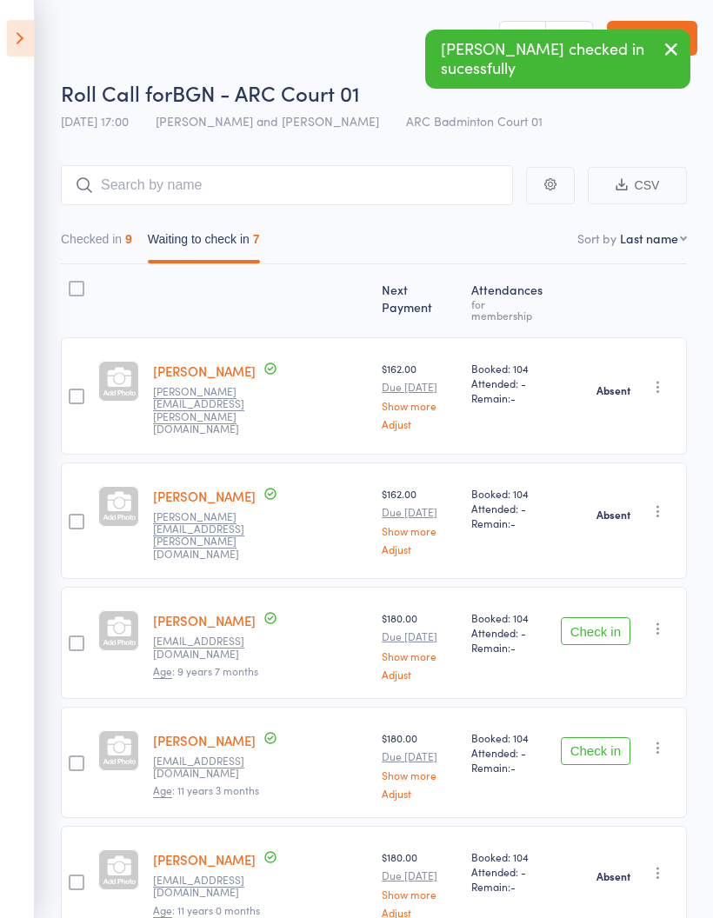
click at [98, 249] on button "Checked in 9" at bounding box center [96, 243] width 71 height 40
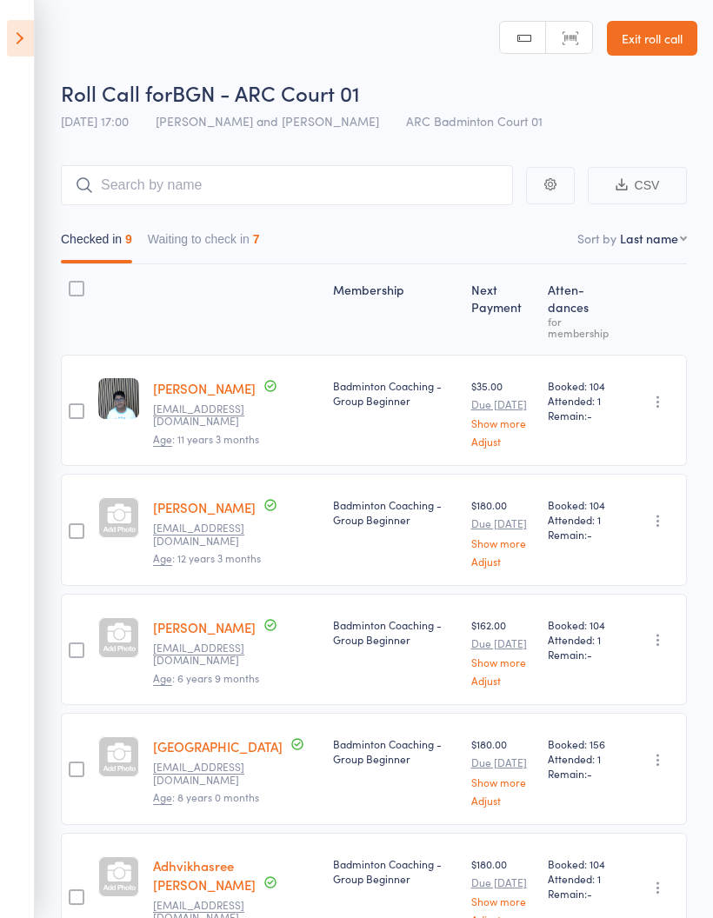
click at [25, 33] on icon at bounding box center [20, 38] width 27 height 37
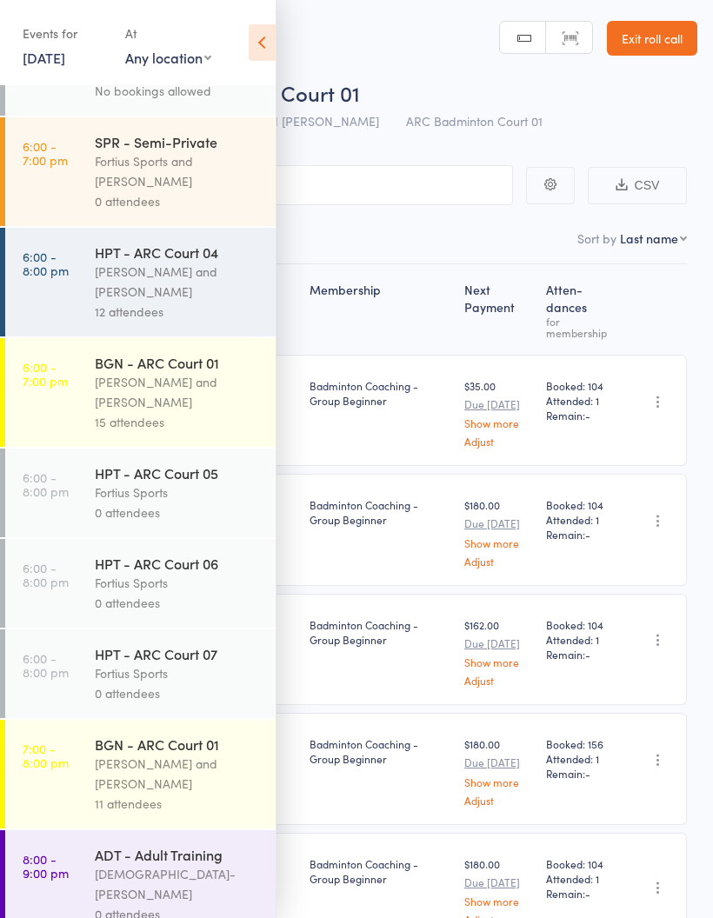
scroll to position [952, 0]
click at [176, 412] on div "Antonio Emanuel and Vinh Nguyen" at bounding box center [178, 392] width 166 height 40
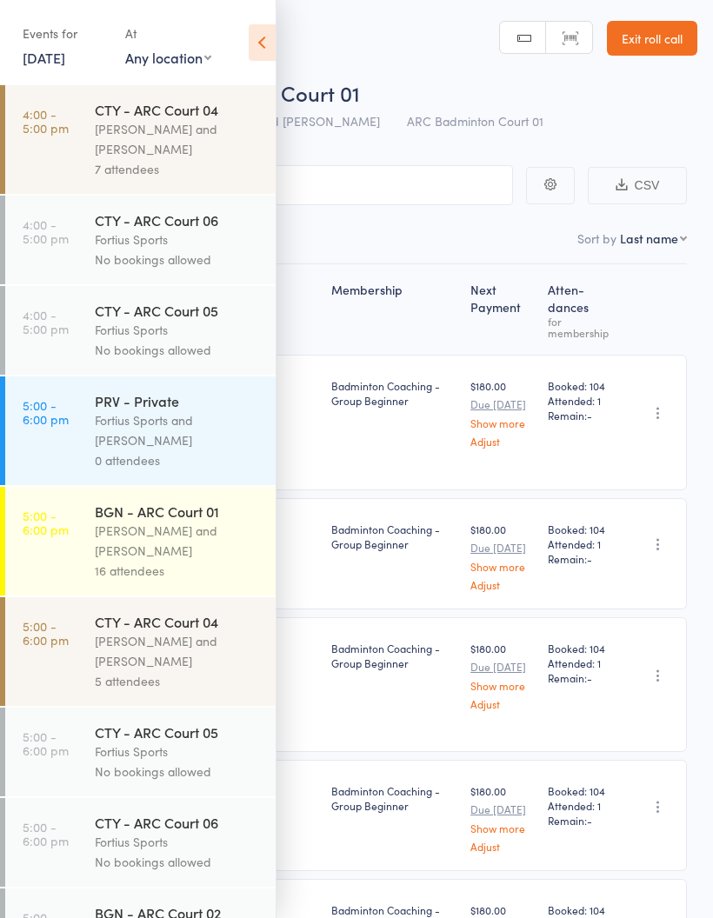
click at [252, 59] on icon at bounding box center [262, 42] width 27 height 37
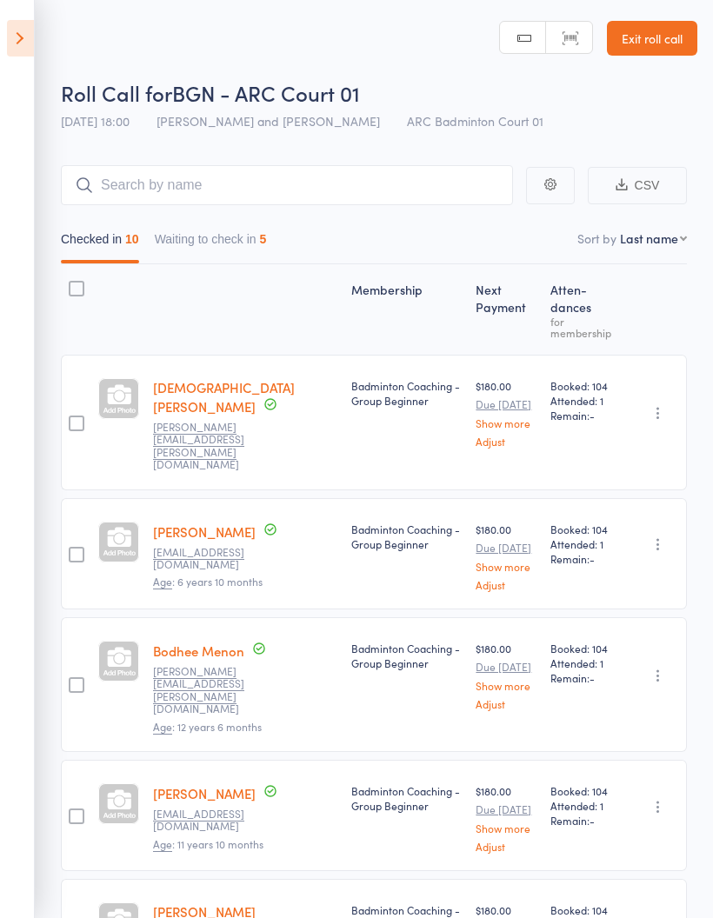
click at [22, 40] on icon at bounding box center [20, 38] width 27 height 37
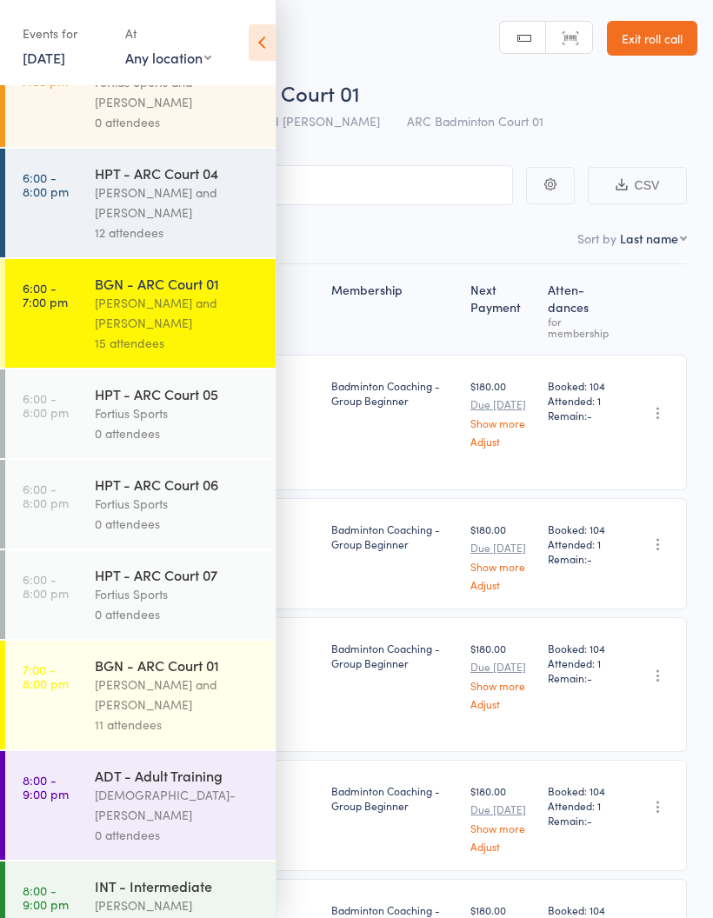
scroll to position [1033, 0]
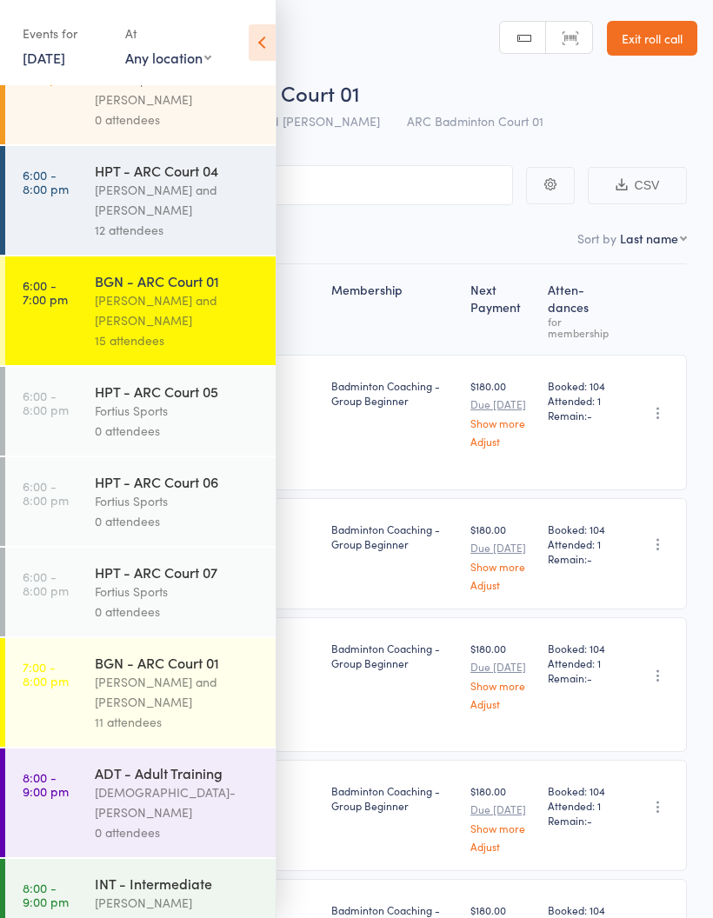
click at [199, 330] on div "Antonio Emanuel and Vinh Nguyen" at bounding box center [178, 310] width 166 height 40
click at [193, 330] on div "Antonio Emanuel and Vinh Nguyen" at bounding box center [178, 310] width 166 height 40
click at [265, 43] on icon at bounding box center [262, 42] width 27 height 37
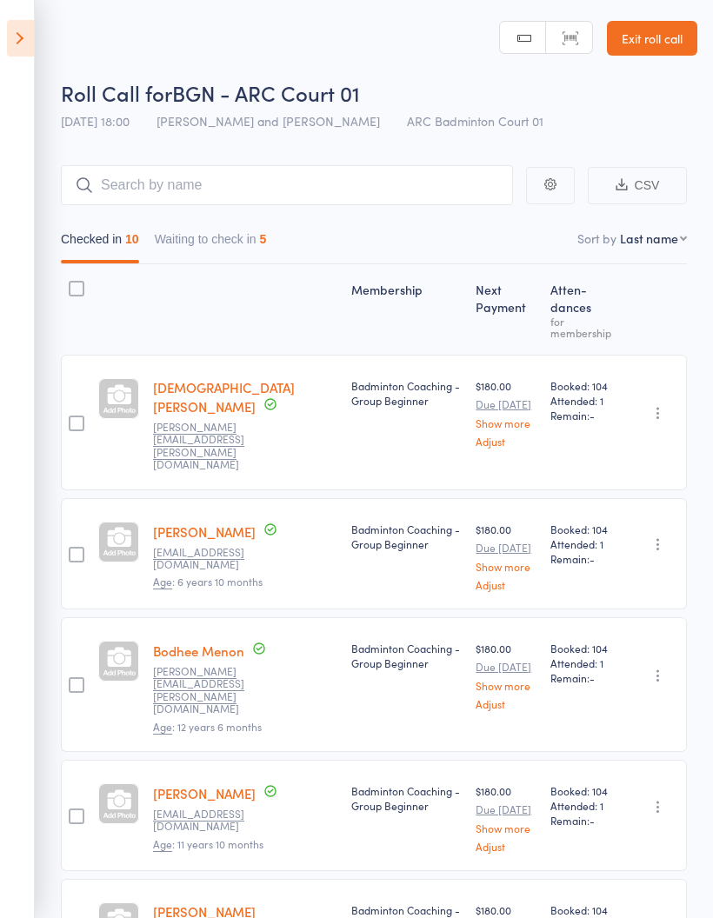
click at [20, 40] on icon at bounding box center [20, 38] width 27 height 37
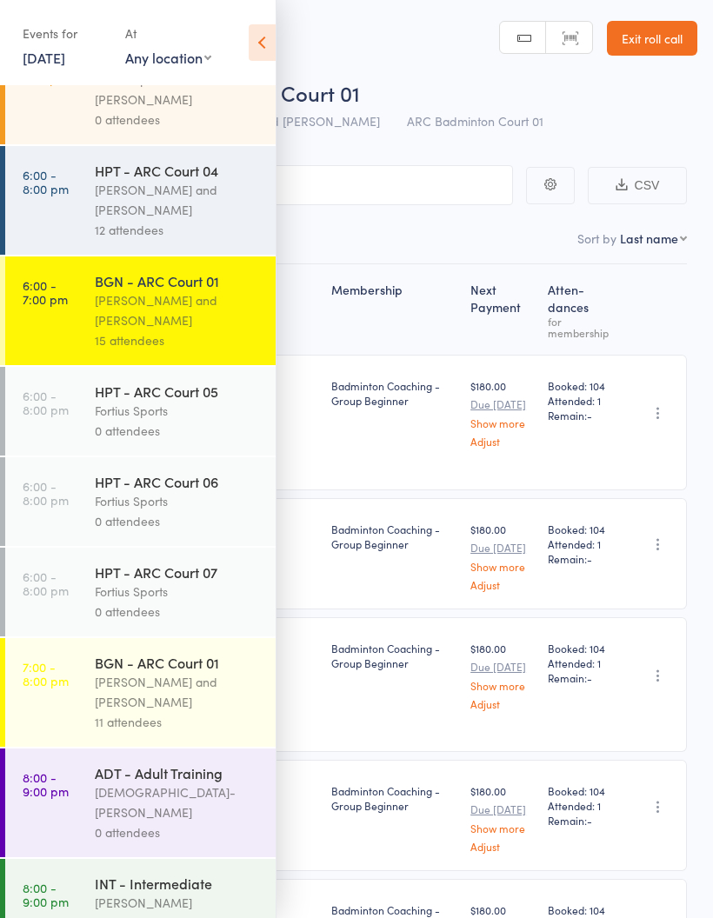
click at [273, 43] on icon at bounding box center [262, 42] width 27 height 37
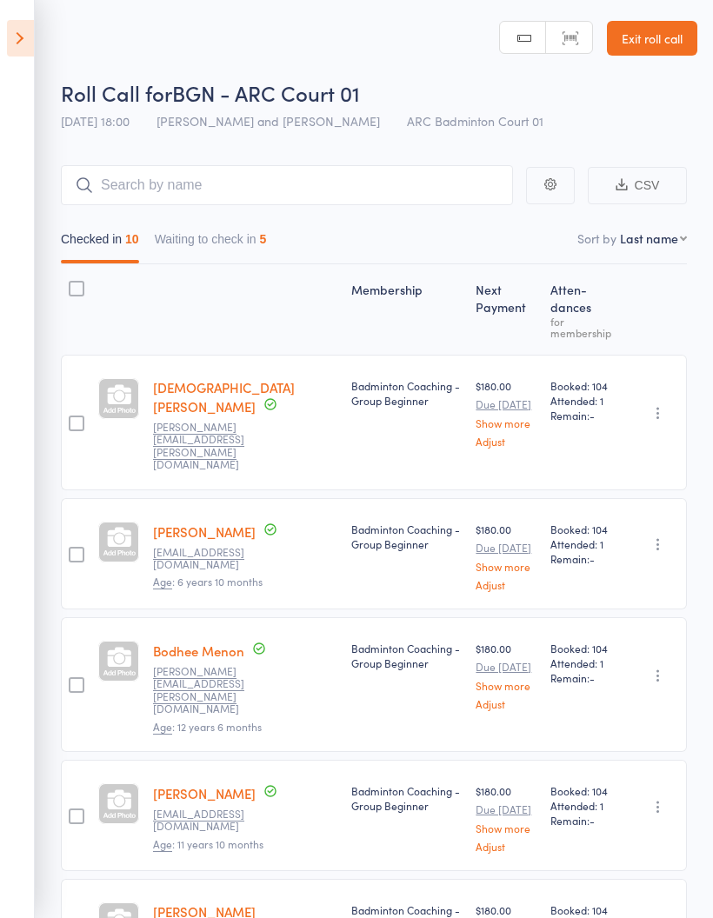
click at [251, 235] on button "Waiting to check in 5" at bounding box center [211, 243] width 112 height 40
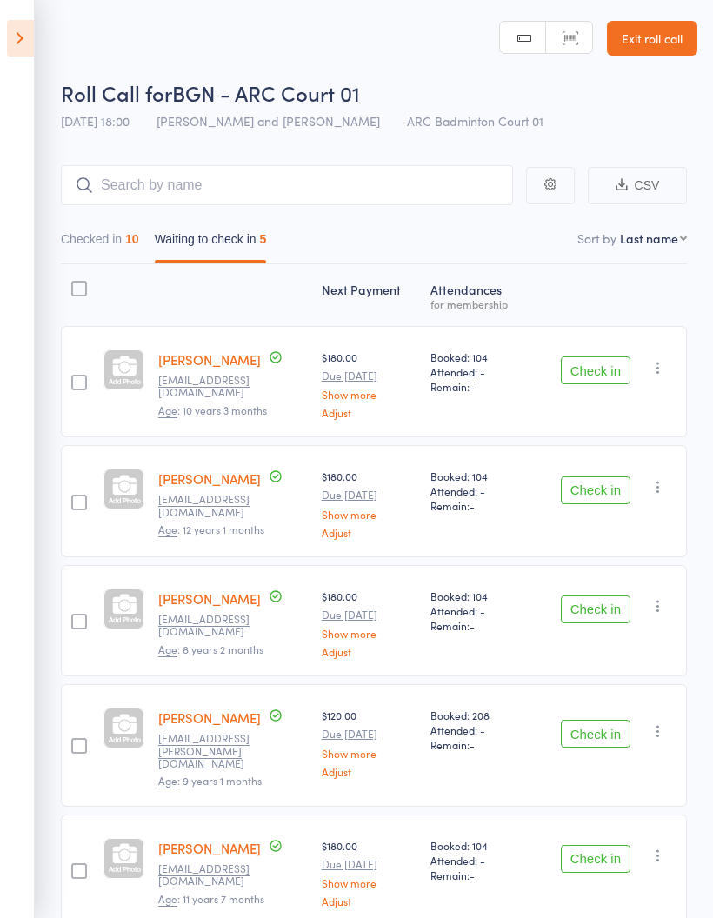
click at [77, 232] on button "Checked in 10" at bounding box center [100, 243] width 78 height 40
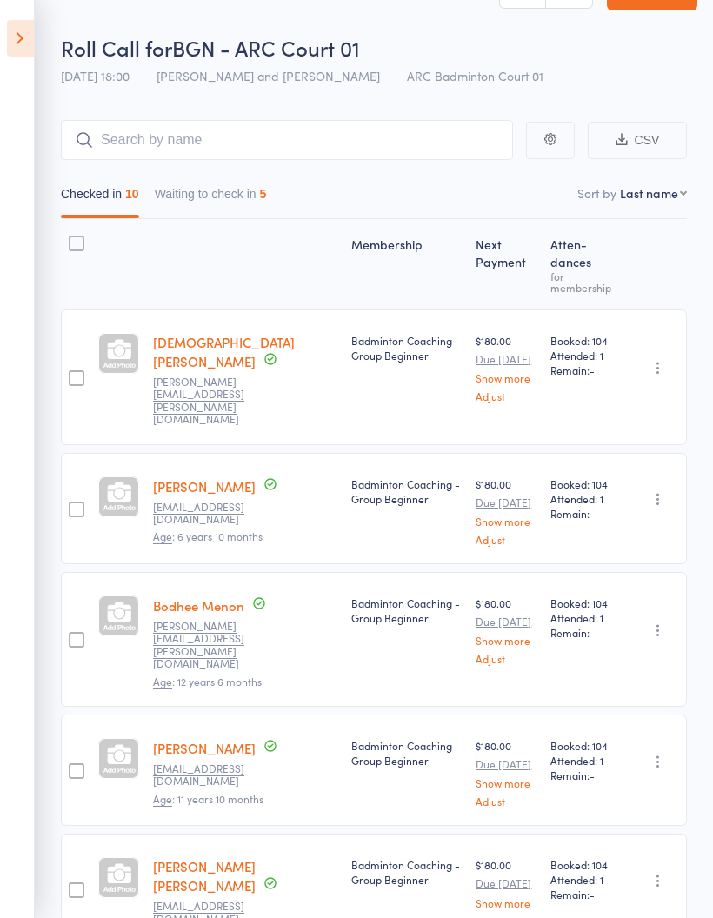
scroll to position [0, 0]
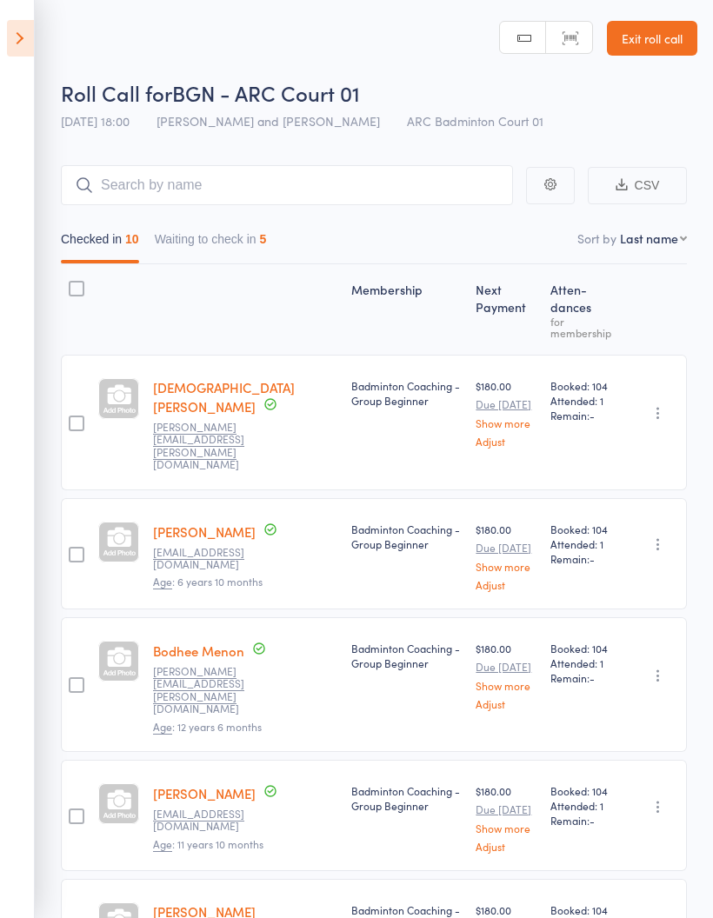
click at [217, 247] on button "Waiting to check in 5" at bounding box center [211, 243] width 112 height 40
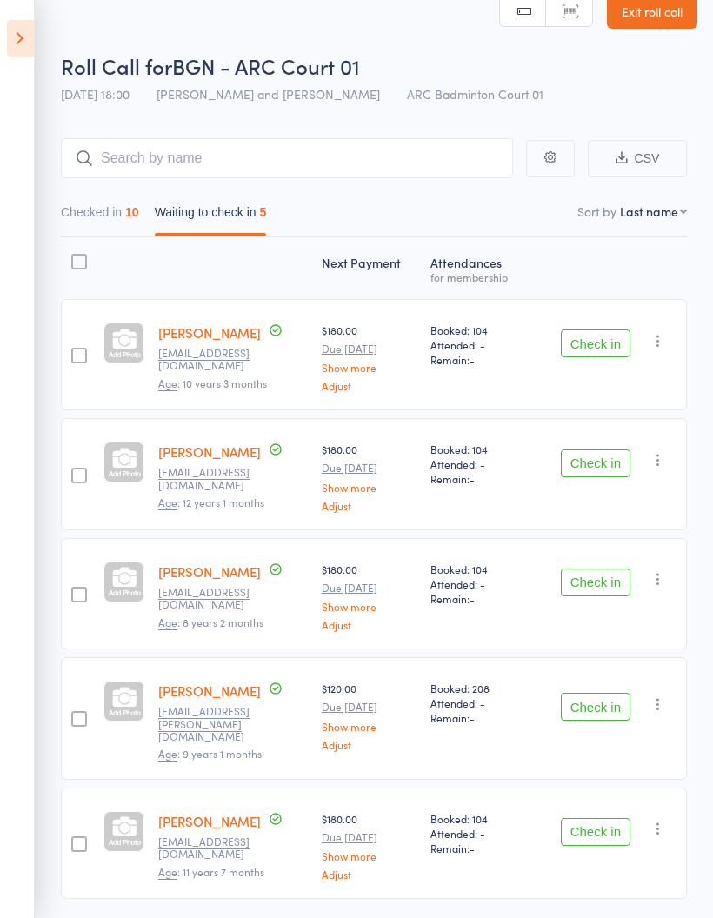
scroll to position [76, 0]
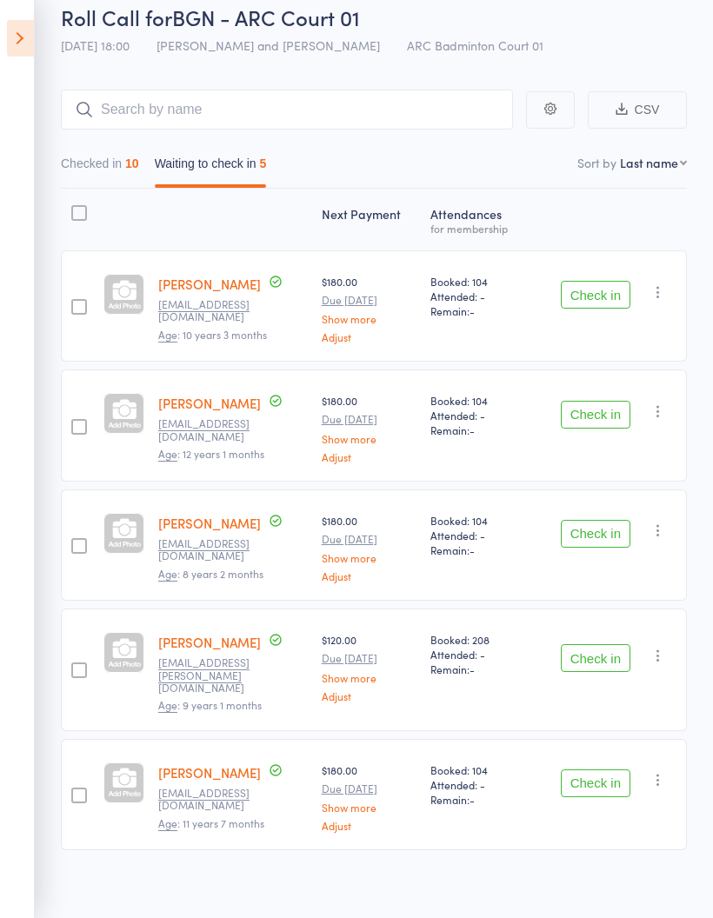
click at [659, 289] on icon "button" at bounding box center [657, 291] width 17 height 17
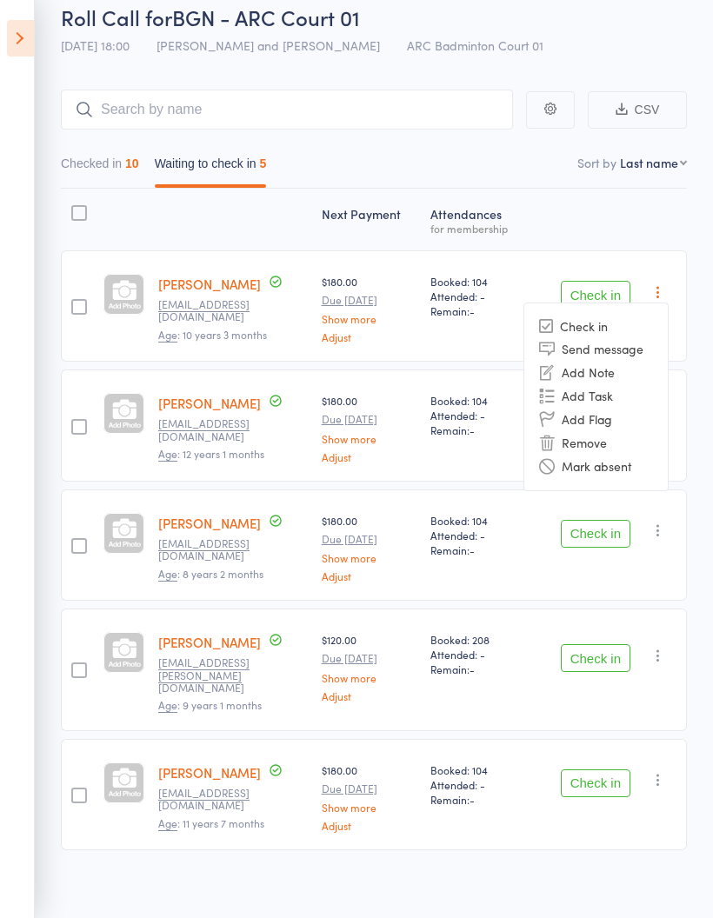
click at [622, 468] on li "Mark absent" at bounding box center [595, 466] width 143 height 23
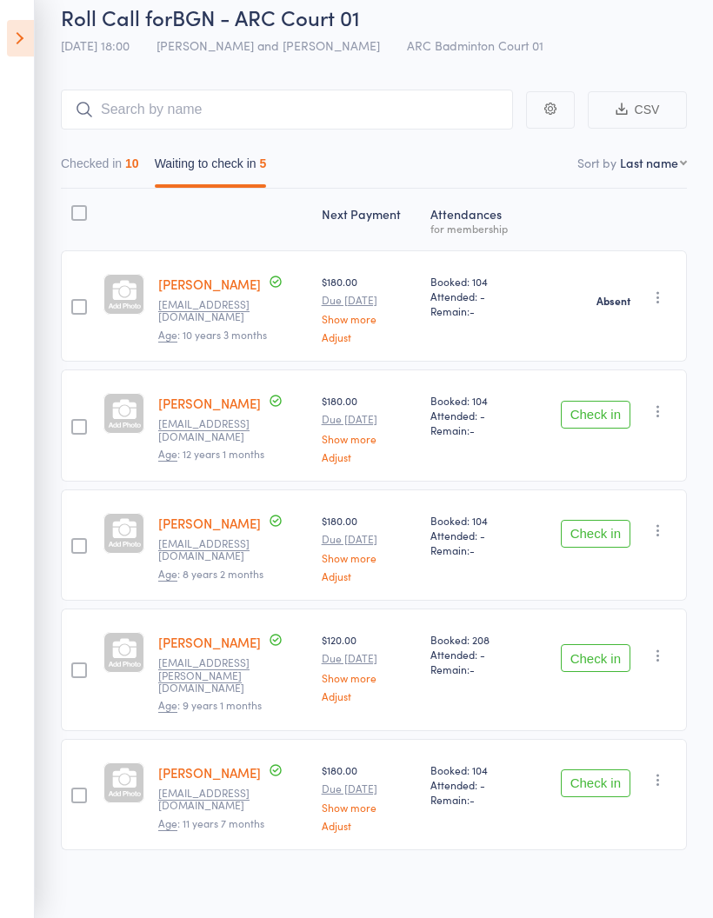
click at [652, 420] on icon "button" at bounding box center [657, 410] width 17 height 17
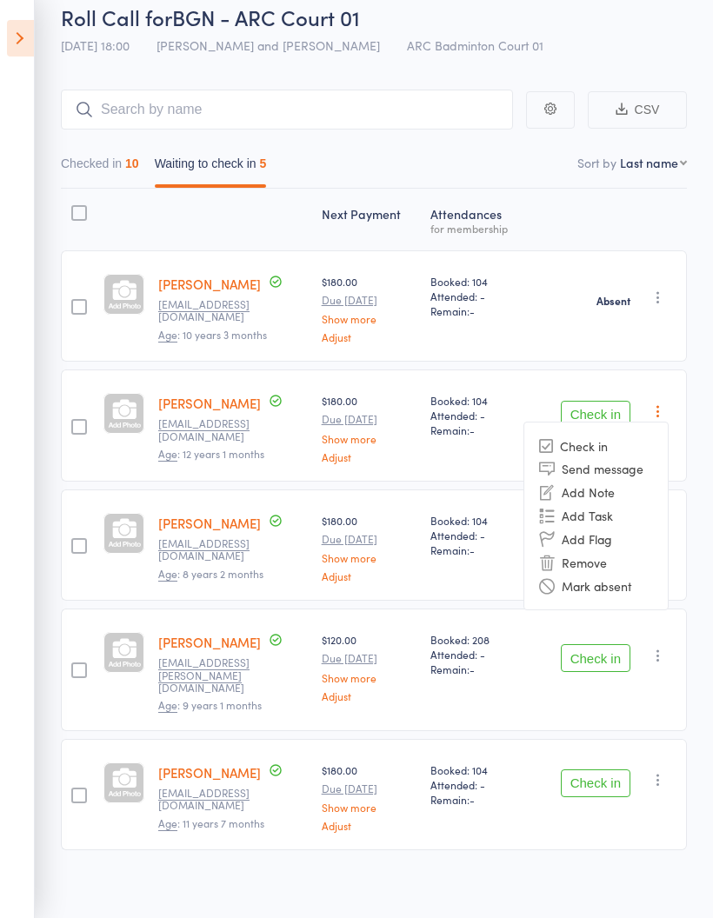
click at [587, 588] on li "Mark absent" at bounding box center [595, 585] width 143 height 23
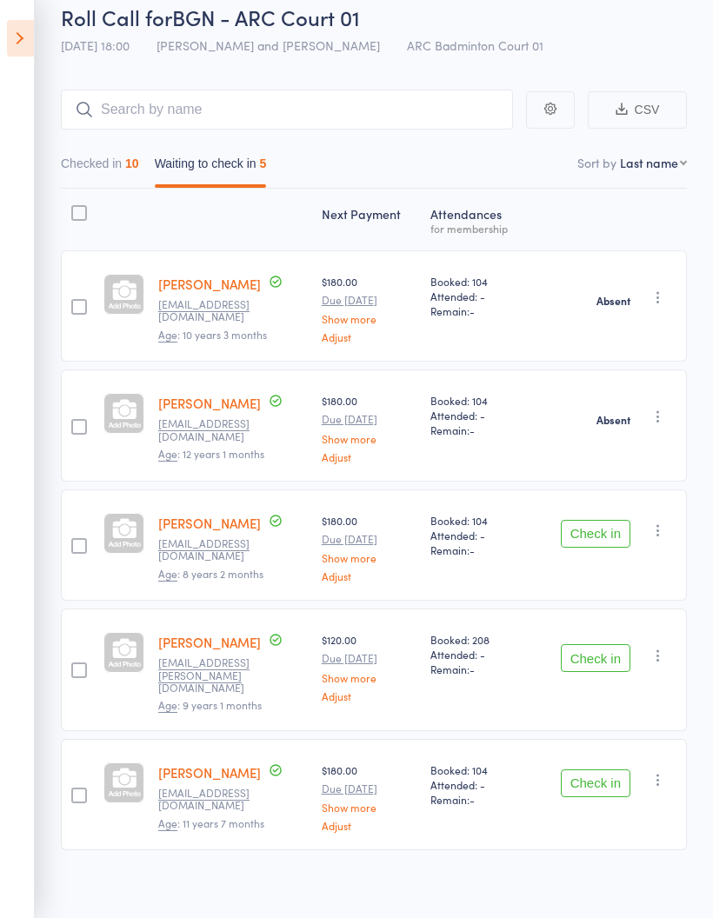
click at [660, 532] on icon "button" at bounding box center [657, 530] width 17 height 17
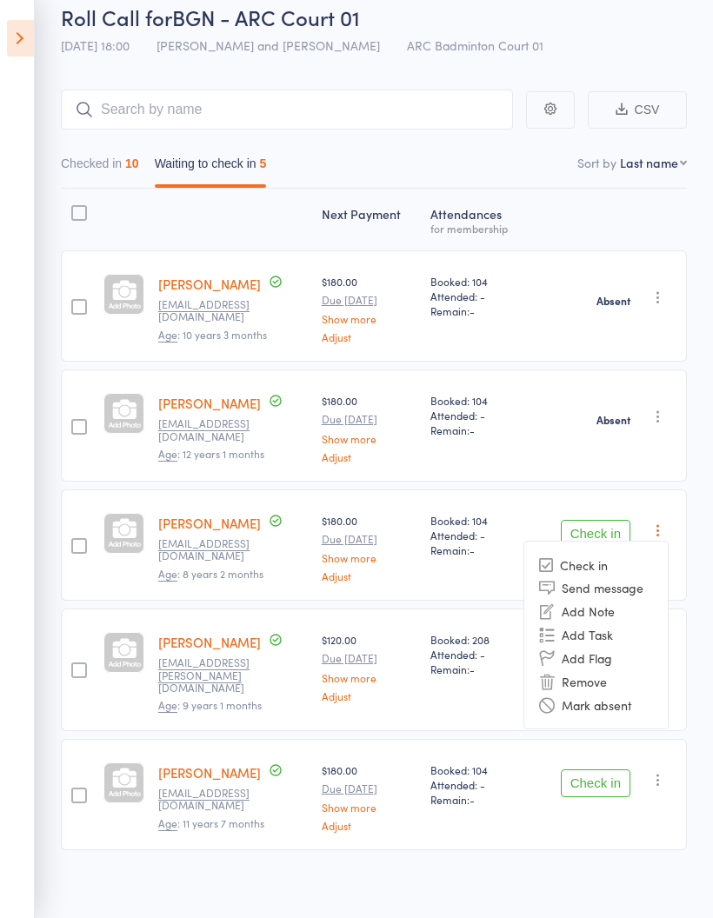
click at [614, 703] on li "Mark absent" at bounding box center [595, 704] width 143 height 23
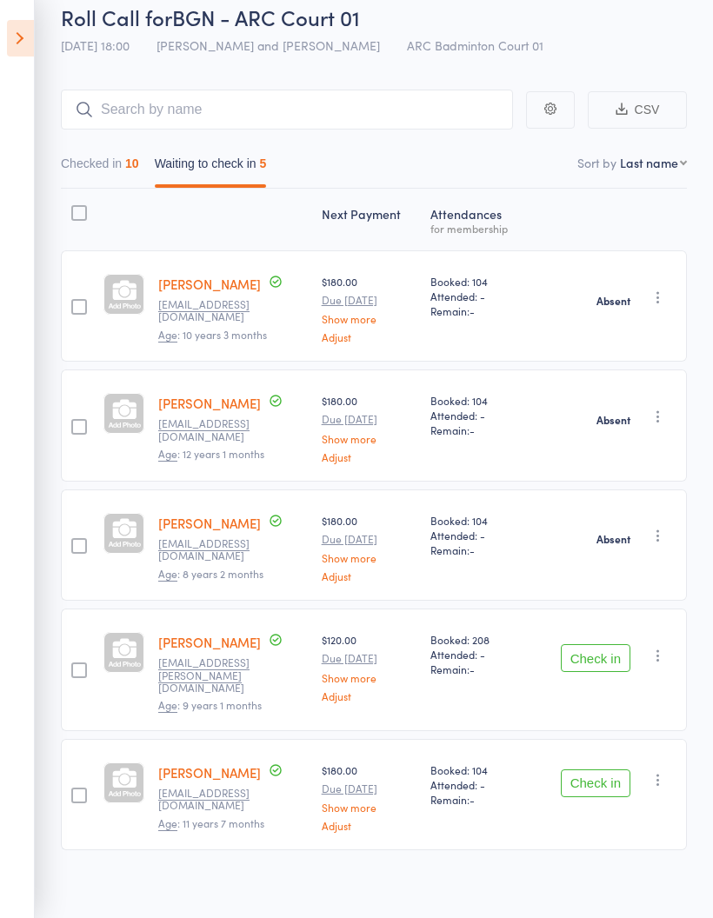
click at [657, 654] on icon "button" at bounding box center [657, 655] width 17 height 17
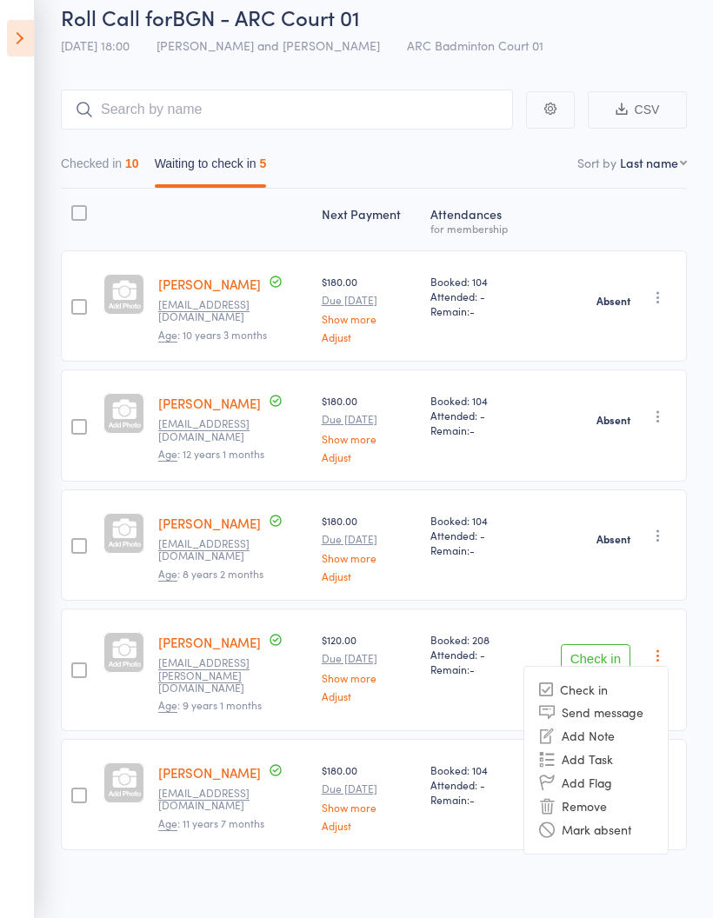
click at [596, 829] on li "Mark absent" at bounding box center [595, 829] width 143 height 23
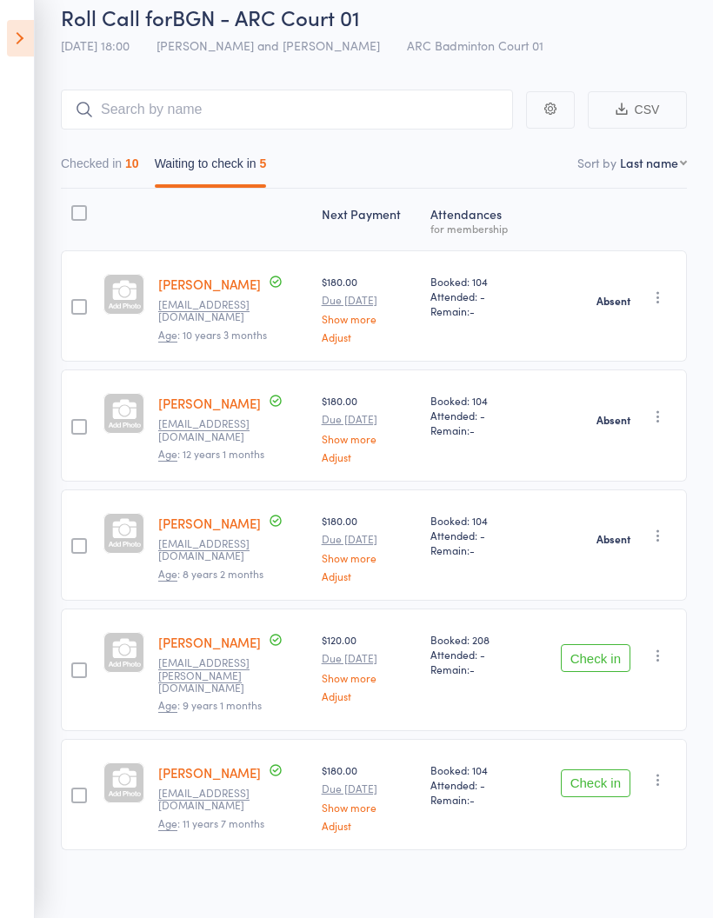
click at [657, 774] on icon "button" at bounding box center [657, 779] width 17 height 17
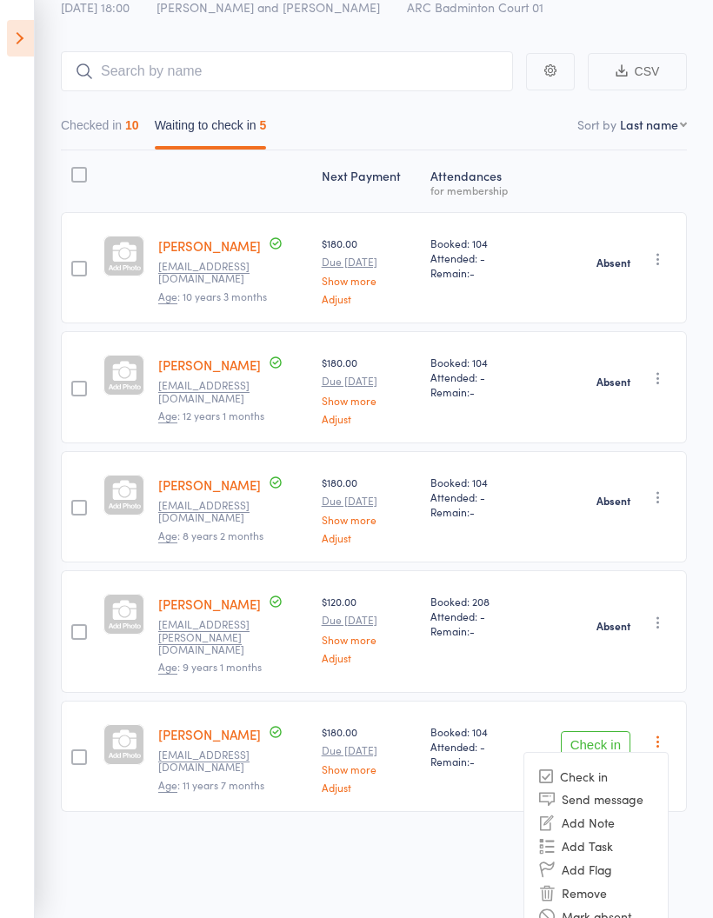
scroll to position [128, 0]
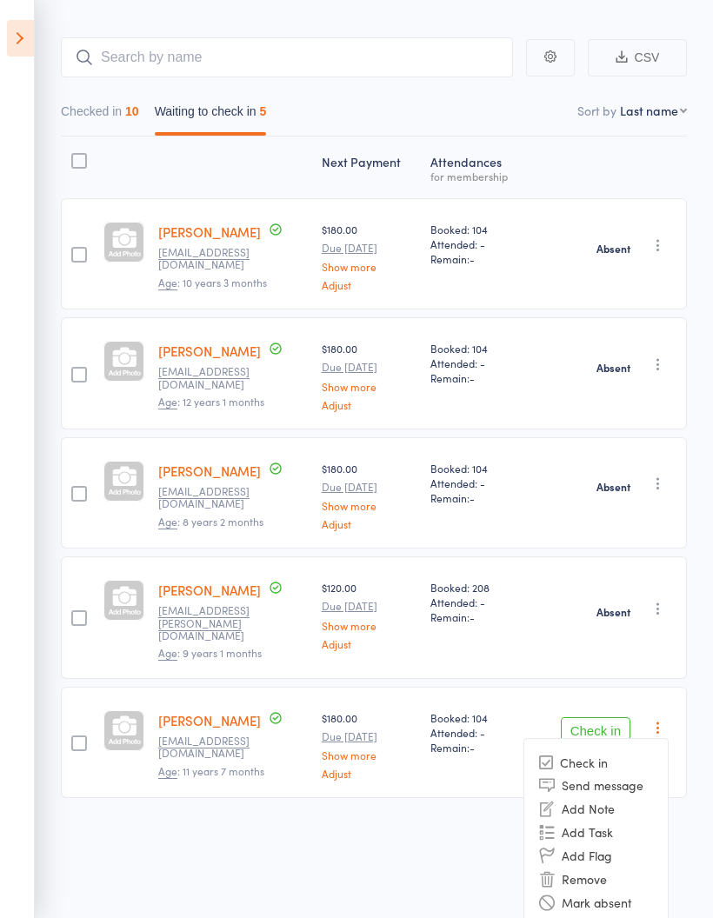
click at [613, 890] on li "Mark absent" at bounding box center [595, 901] width 143 height 23
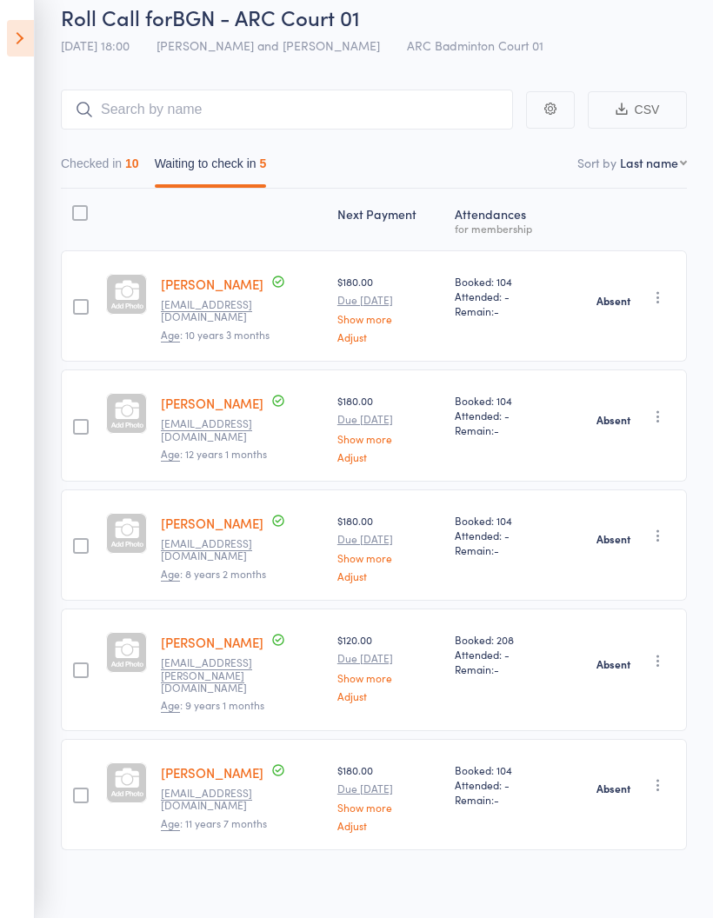
click at [82, 169] on button "Checked in 10" at bounding box center [100, 168] width 78 height 40
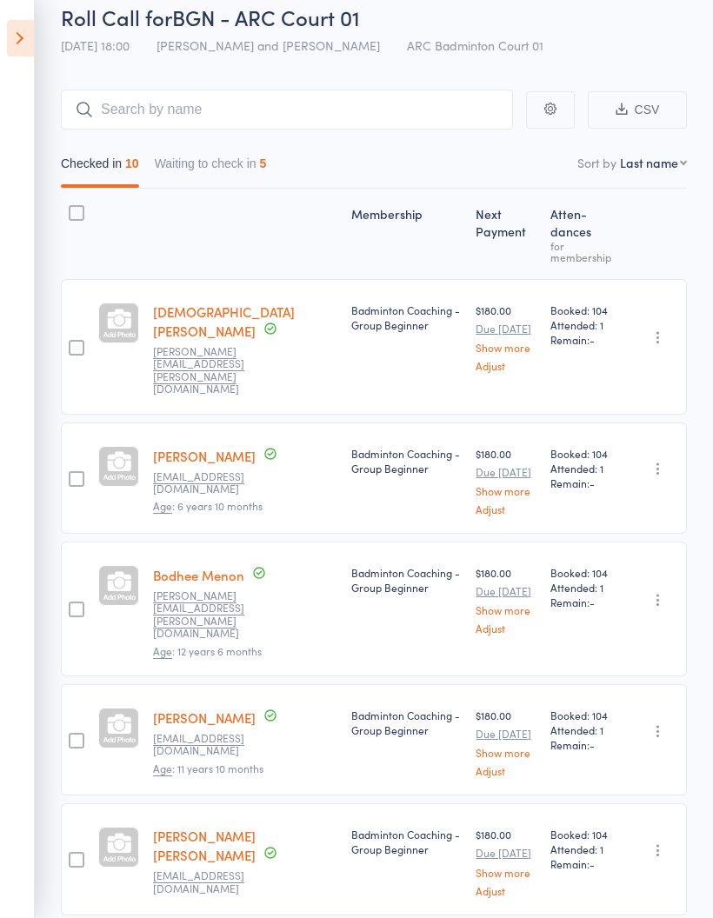
click at [27, 50] on icon at bounding box center [20, 38] width 27 height 37
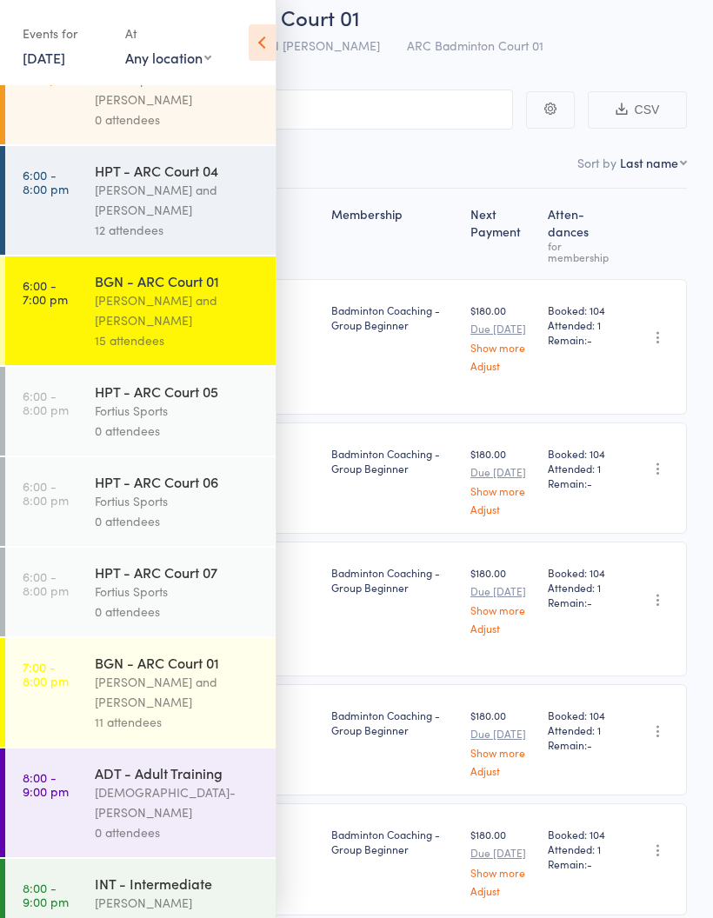
click at [356, 169] on nav "Checked in 10 Waiting to check in 5" at bounding box center [356, 168] width 676 height 40
click at [250, 46] on icon at bounding box center [262, 42] width 27 height 37
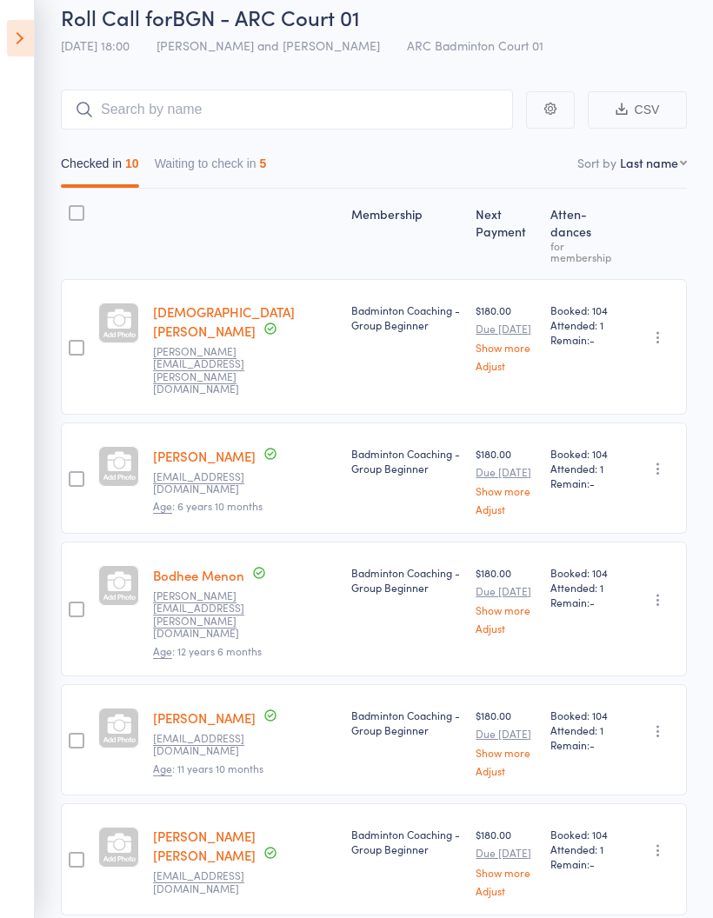
click at [209, 167] on button "Waiting to check in 5" at bounding box center [211, 168] width 112 height 40
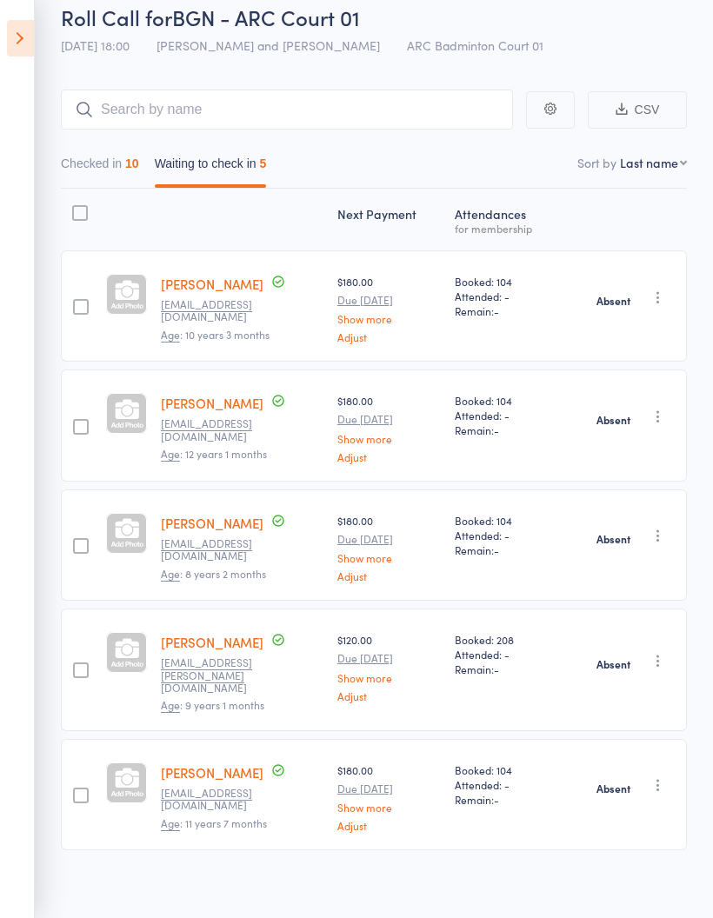
click at [11, 32] on icon at bounding box center [20, 38] width 27 height 37
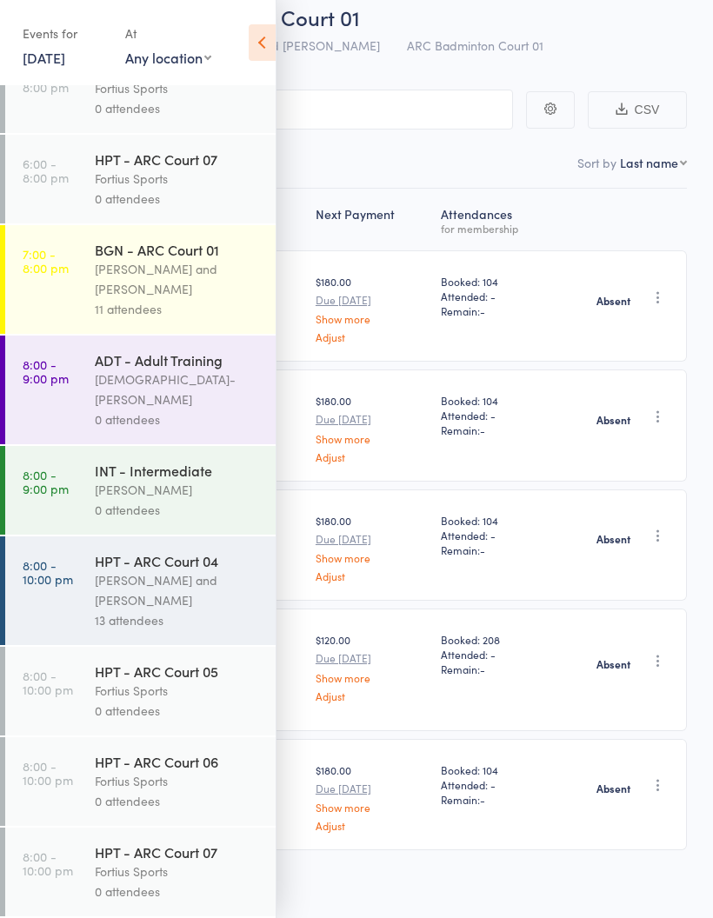
scroll to position [1466, 0]
click at [160, 283] on div "Antonio Emanuel and Vinh Nguyen" at bounding box center [178, 279] width 166 height 40
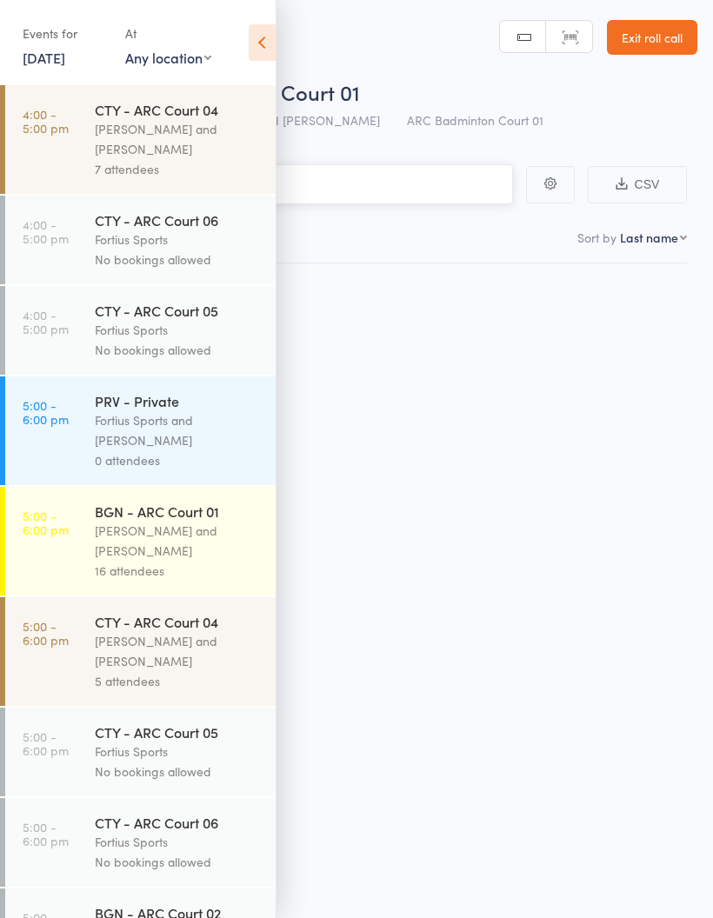
scroll to position [12, 0]
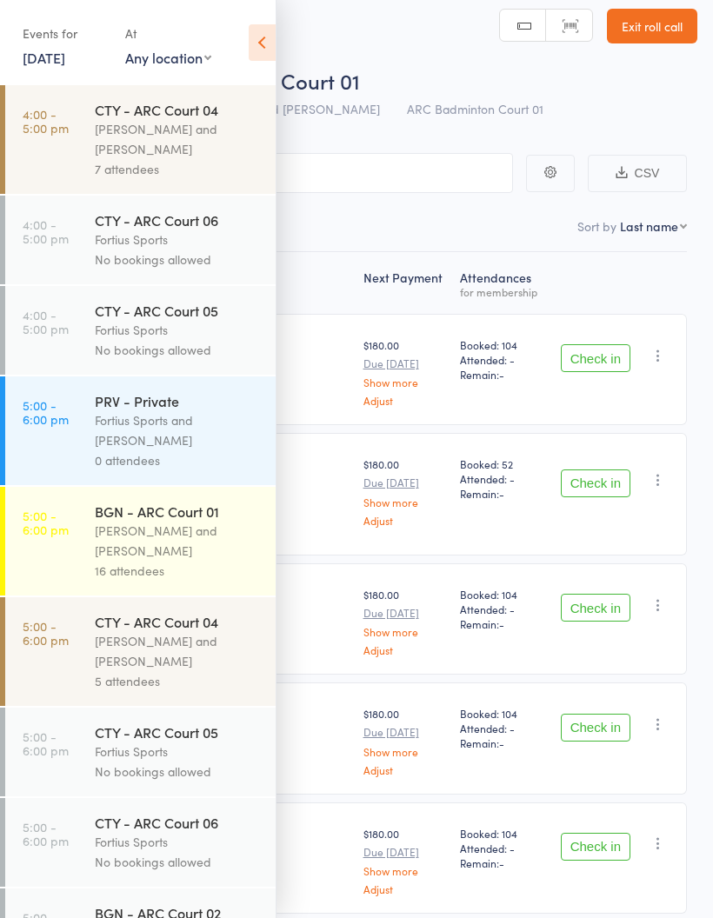
click at [273, 47] on icon at bounding box center [262, 42] width 27 height 37
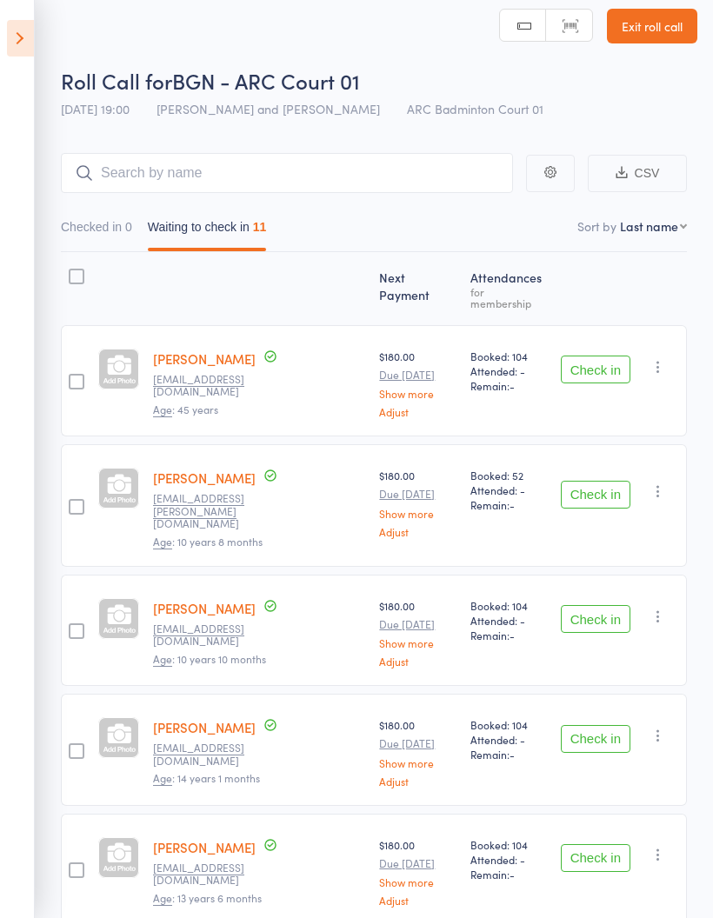
scroll to position [0, 0]
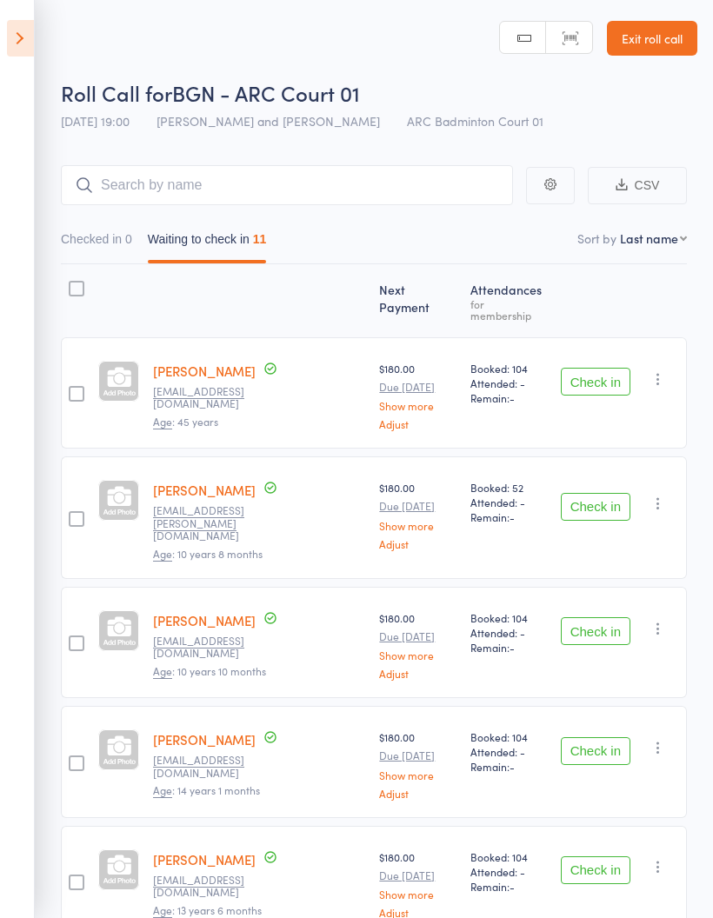
click at [0, 407] on aside "Events for 11 Aug, 2025 11 Aug, 2025 August 2025 Sun Mon Tue Wed Thu Fri Sat 31…" at bounding box center [17, 459] width 35 height 918
click at [608, 368] on button "Check in" at bounding box center [596, 382] width 70 height 28
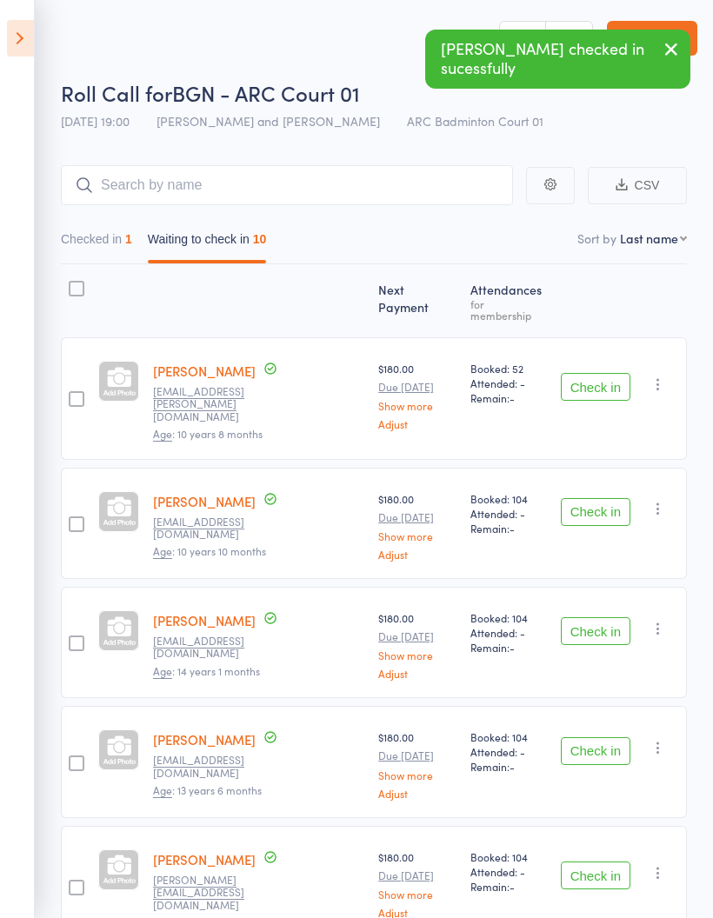
click at [594, 373] on button "Check in" at bounding box center [596, 387] width 70 height 28
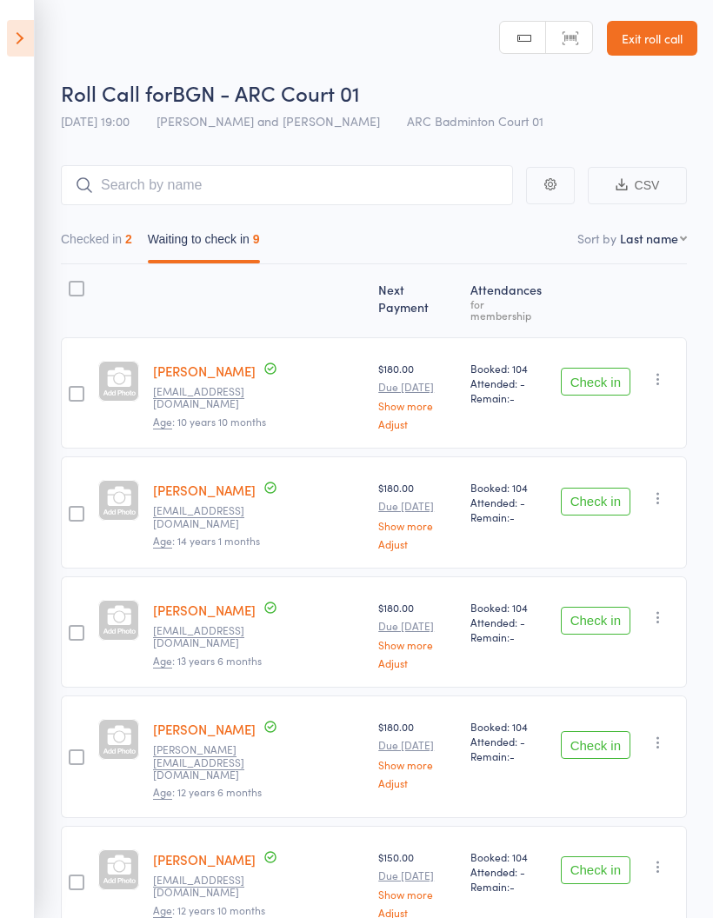
click at [601, 488] on button "Check in" at bounding box center [596, 502] width 70 height 28
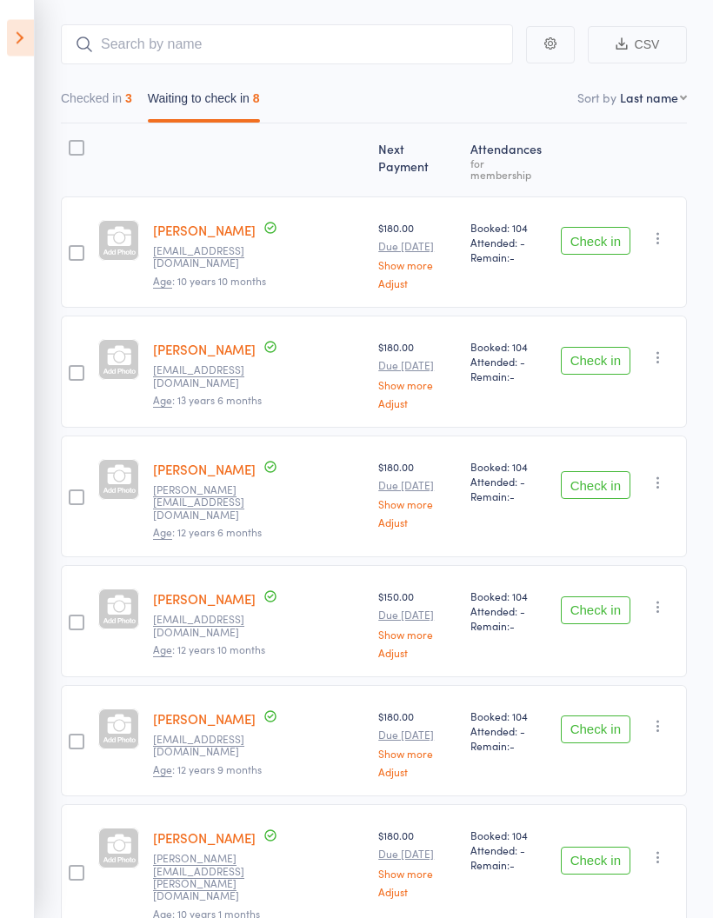
scroll to position [141, 0]
click at [587, 471] on button "Check in" at bounding box center [596, 485] width 70 height 28
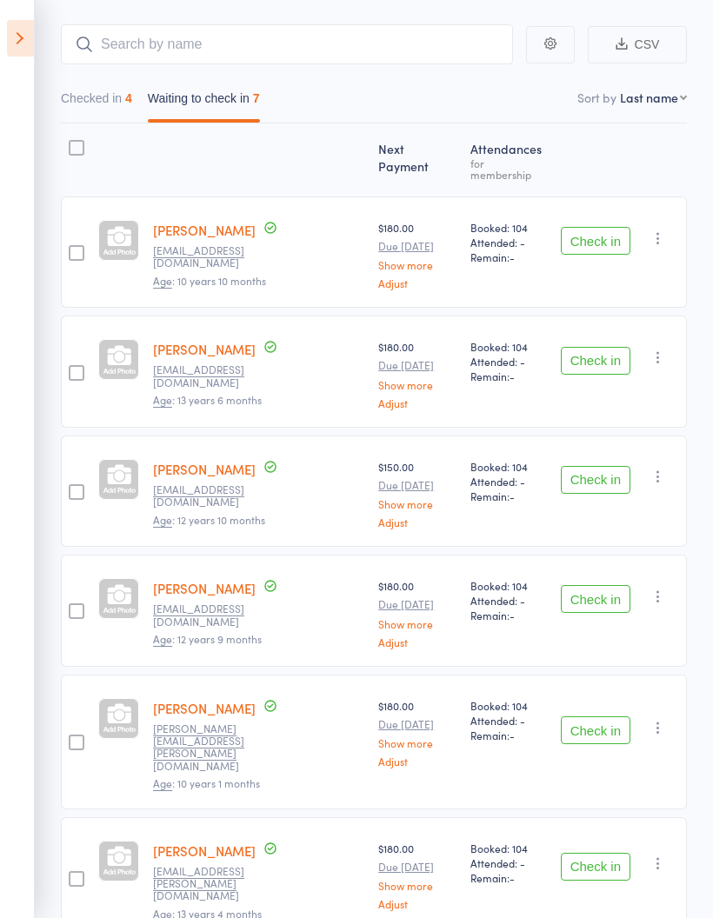
click at [592, 467] on button "Check in" at bounding box center [596, 480] width 70 height 28
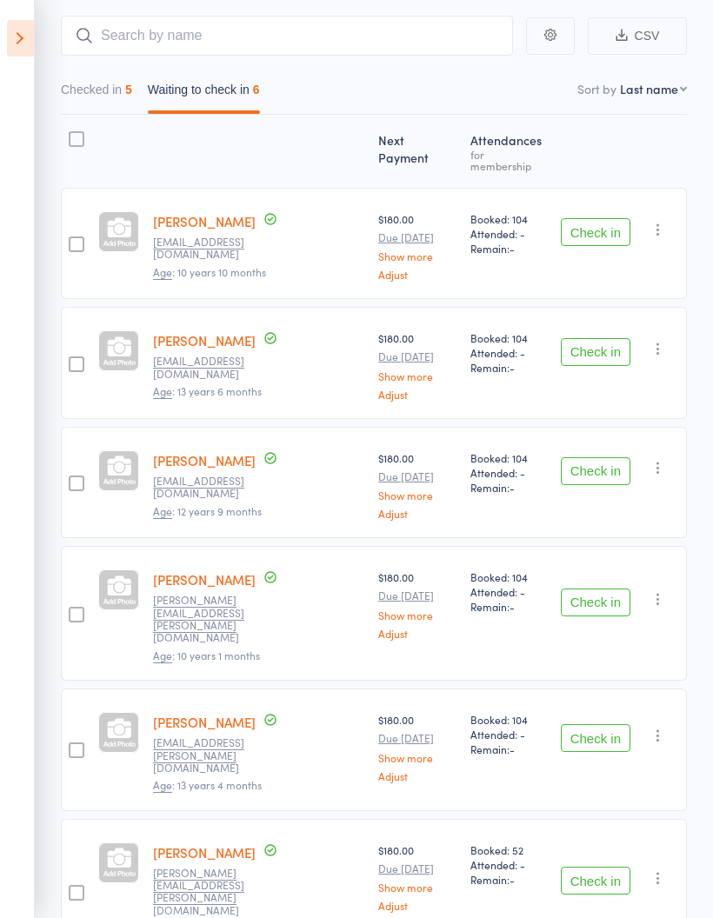
scroll to position [195, 0]
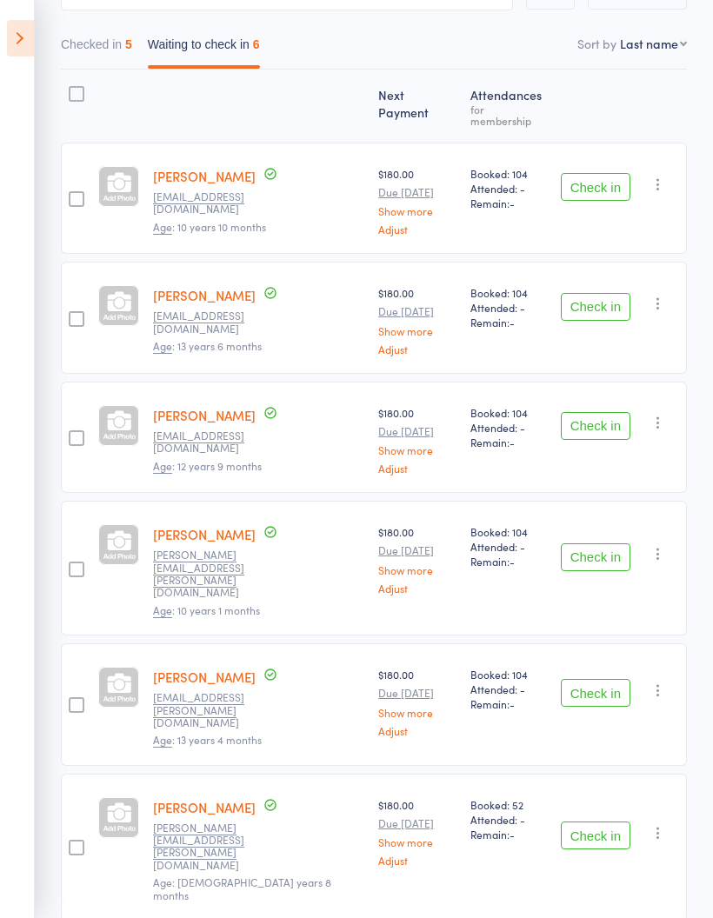
click at [584, 543] on button "Check in" at bounding box center [596, 557] width 70 height 28
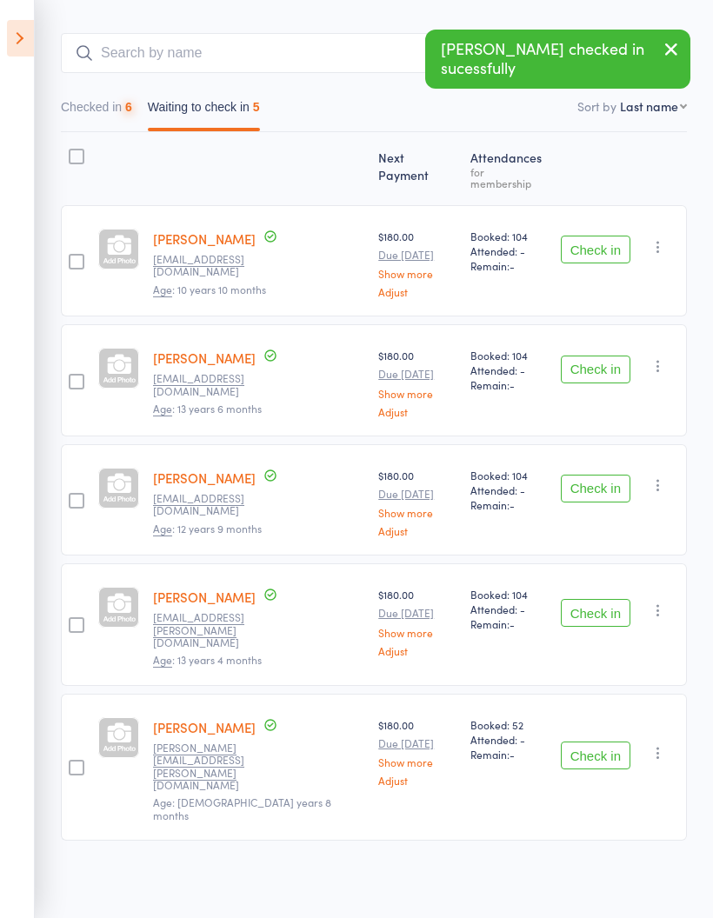
scroll to position [76, 0]
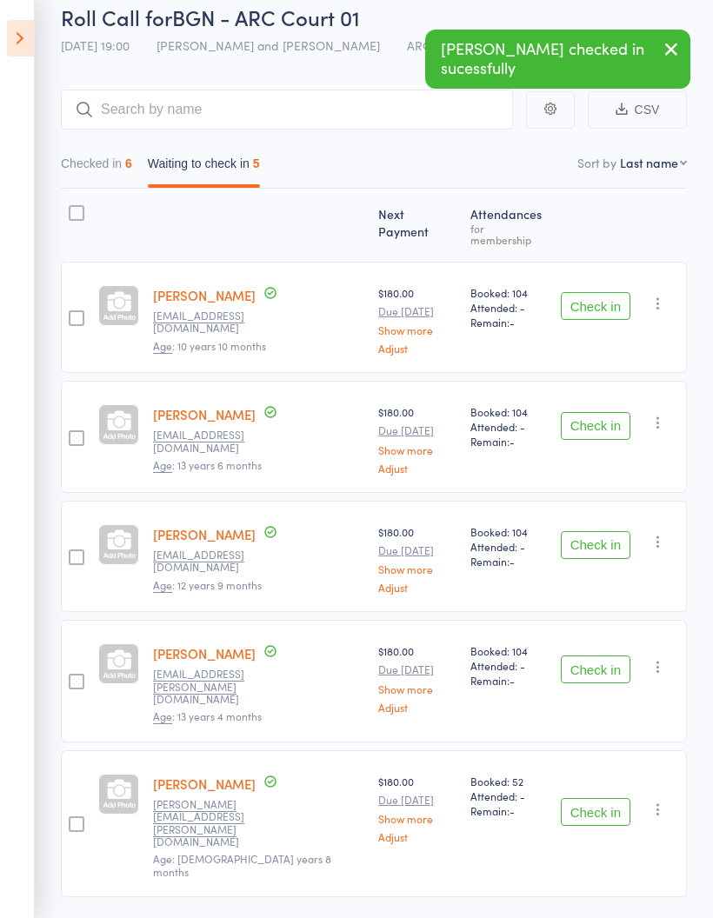
click at [581, 655] on button "Check in" at bounding box center [596, 669] width 70 height 28
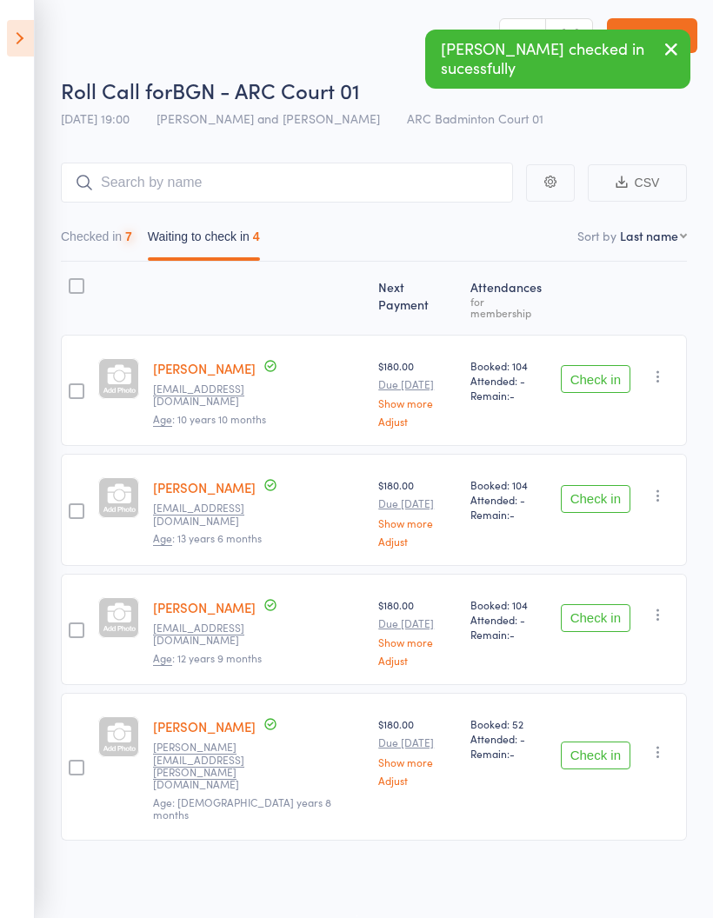
scroll to position [12, 0]
click at [596, 741] on button "Check in" at bounding box center [596, 755] width 70 height 28
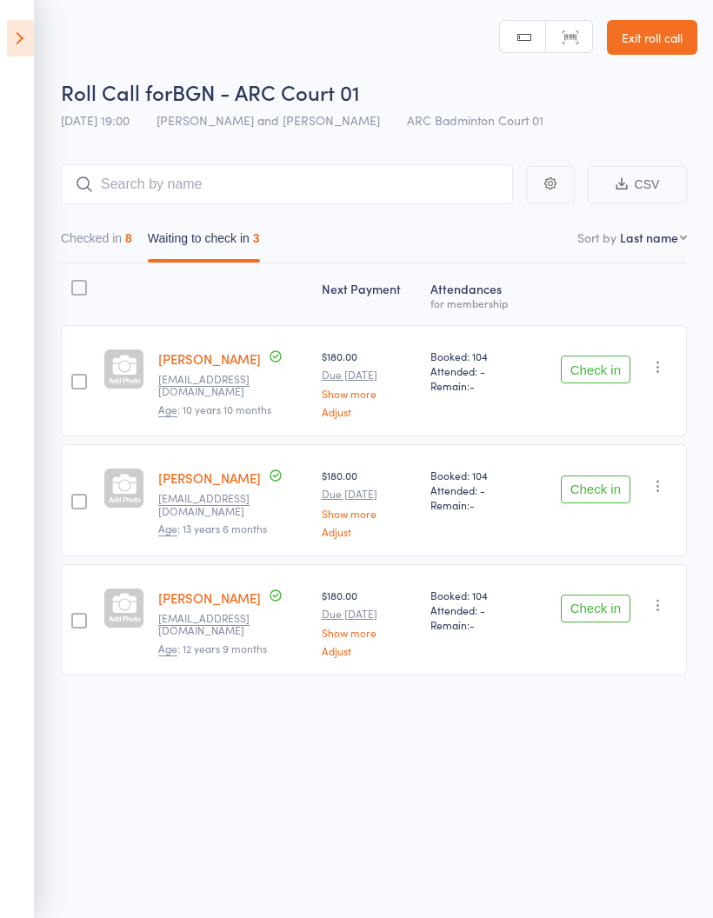
click at [80, 243] on button "Checked in 8" at bounding box center [96, 243] width 71 height 40
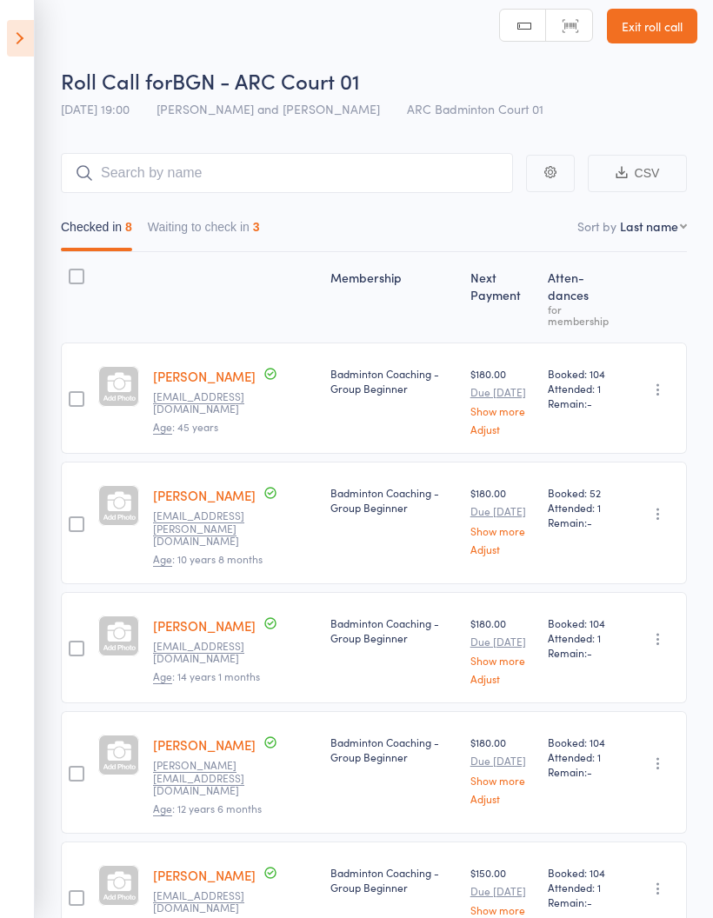
click at [214, 225] on button "Waiting to check in 3" at bounding box center [204, 231] width 112 height 40
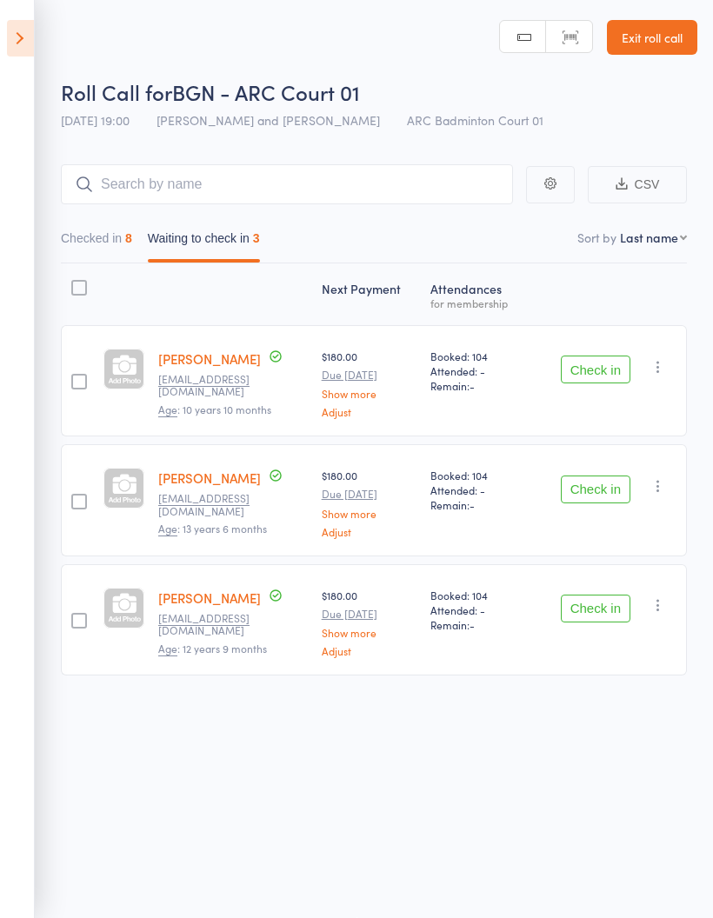
click at [81, 223] on button "Checked in 8" at bounding box center [96, 243] width 71 height 40
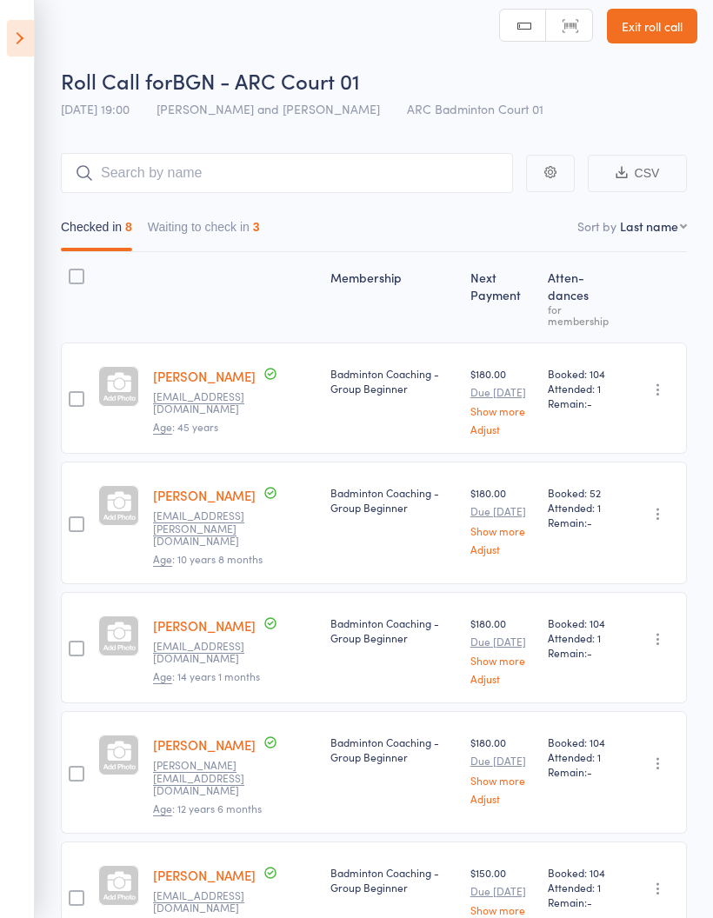
click at [172, 218] on button "Waiting to check in 3" at bounding box center [204, 231] width 112 height 40
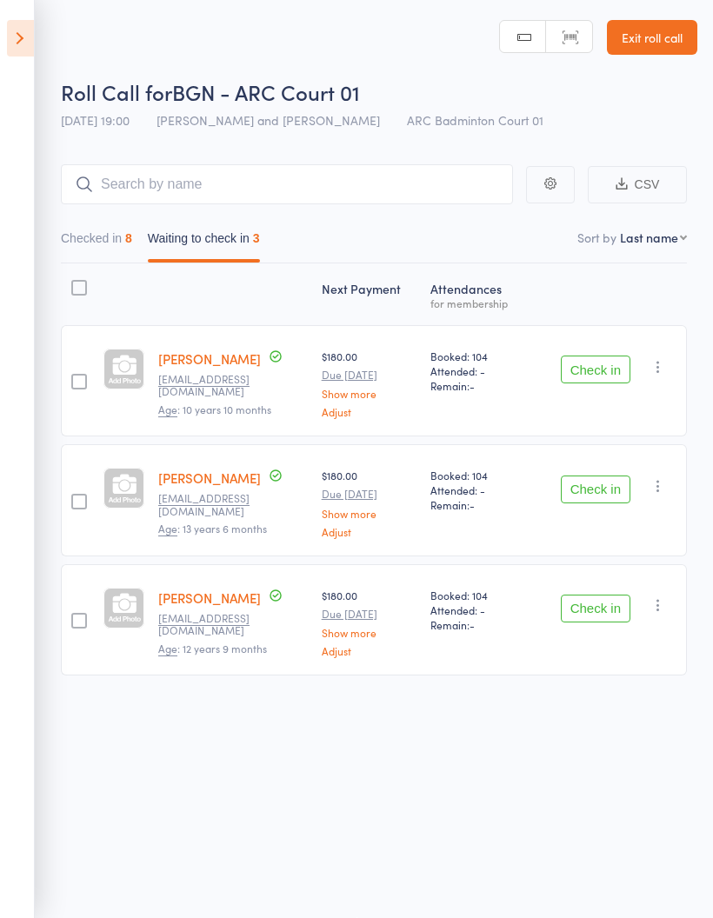
click at [658, 363] on icon "button" at bounding box center [657, 366] width 17 height 17
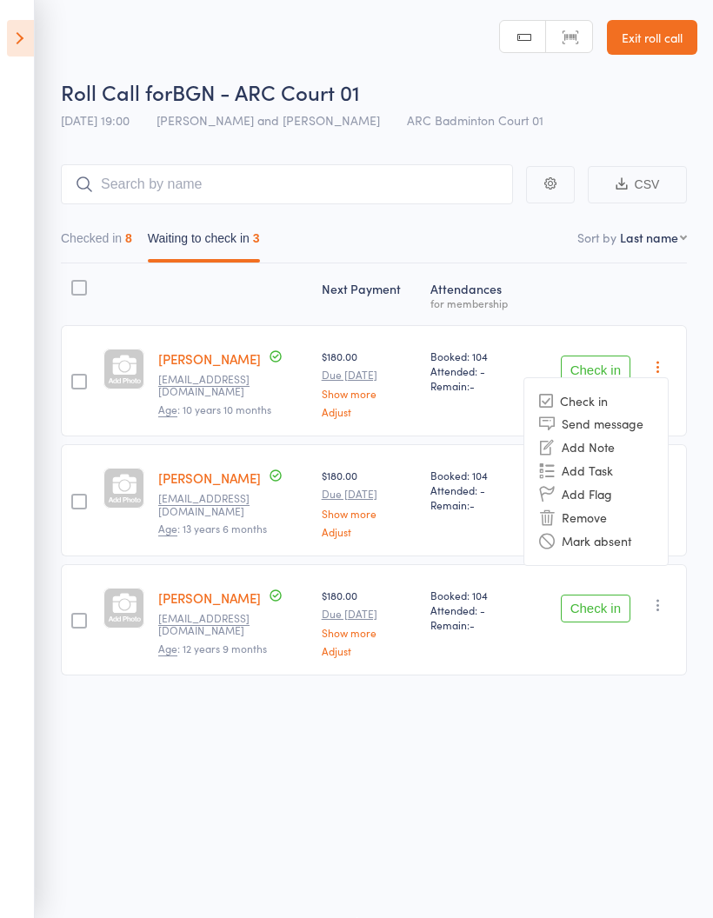
click at [616, 532] on li "Mark absent" at bounding box center [595, 540] width 143 height 23
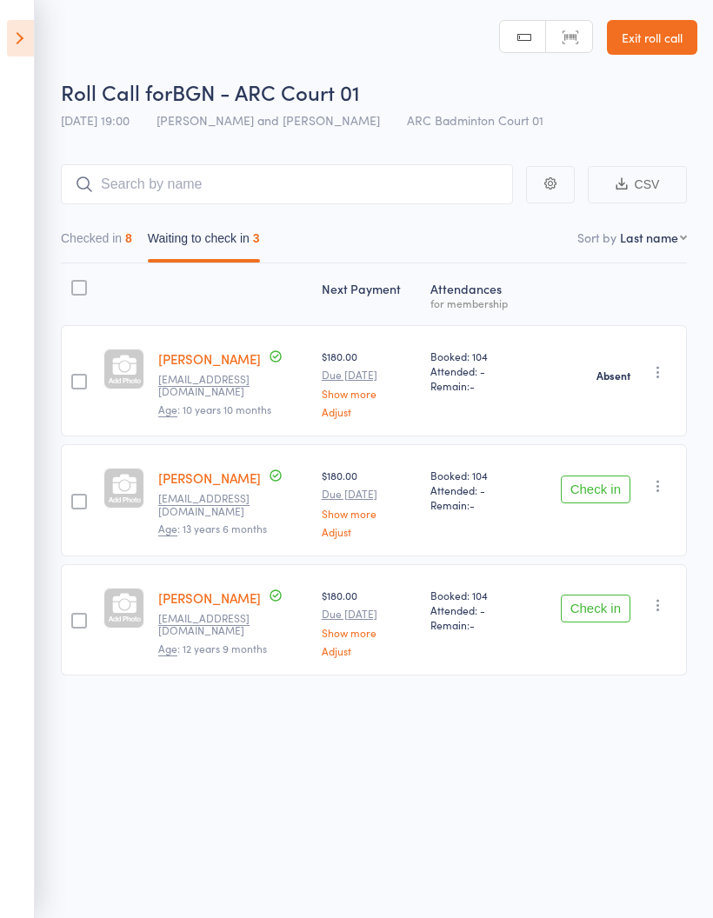
click at [655, 477] on icon "button" at bounding box center [657, 485] width 17 height 17
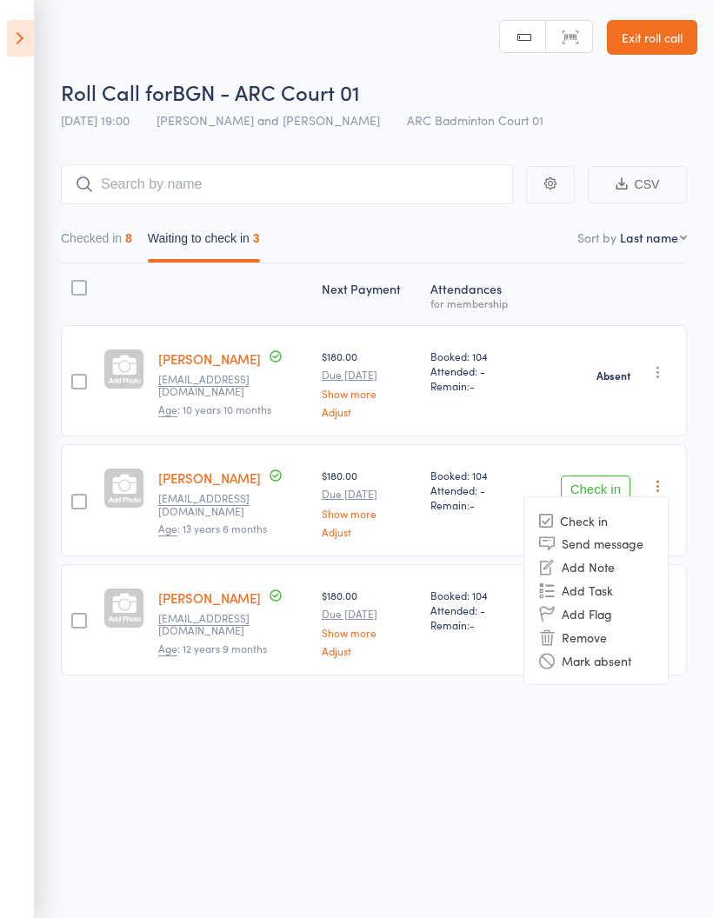
click at [601, 653] on li "Mark absent" at bounding box center [595, 659] width 143 height 23
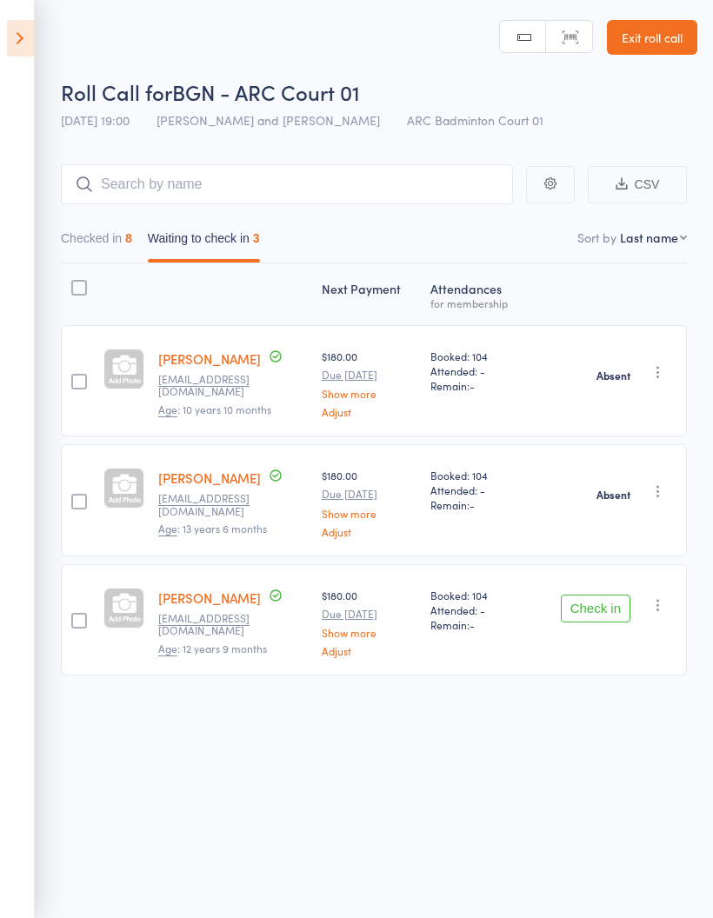
click at [657, 596] on icon "button" at bounding box center [657, 604] width 17 height 17
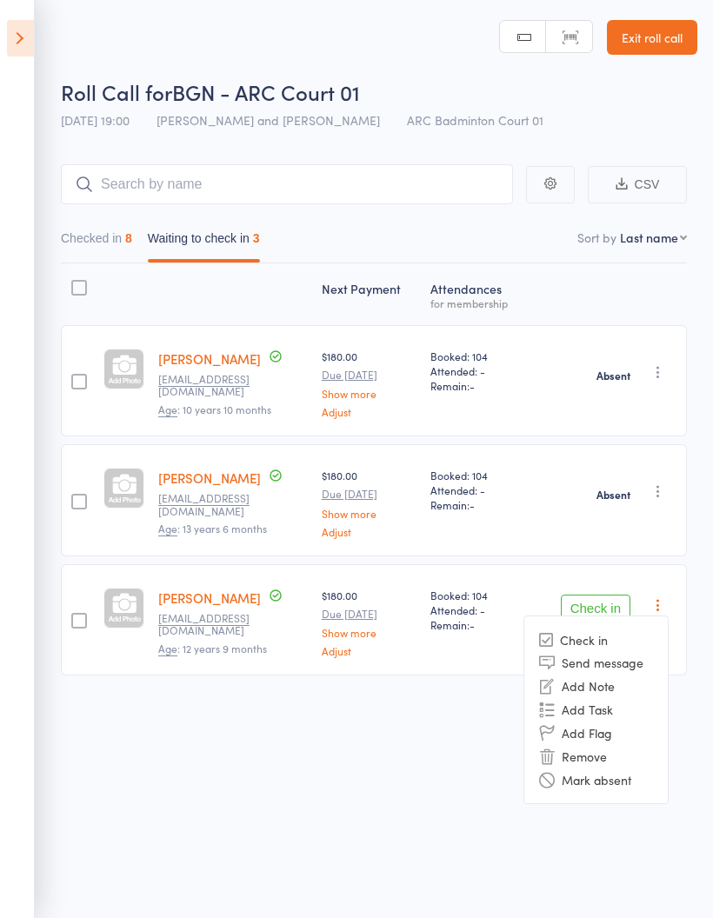
click at [362, 771] on div "Roll Call for BGN - ARC Court 01 11 Aug 19:00 Antonio Emanuel and Vinh Nguyen A…" at bounding box center [356, 458] width 713 height 918
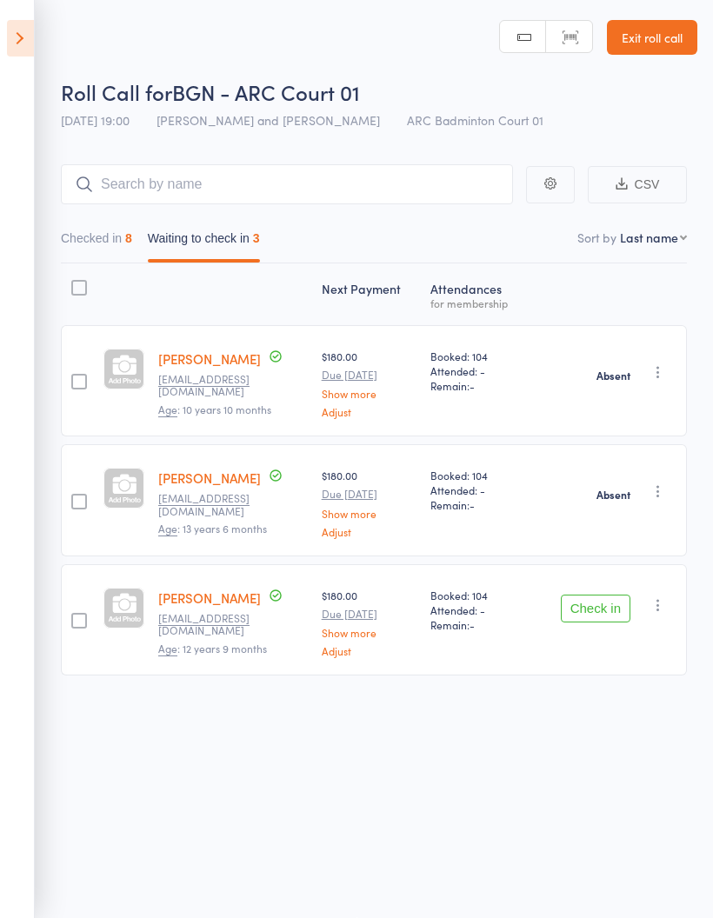
click at [583, 595] on button "Check in" at bounding box center [596, 609] width 70 height 28
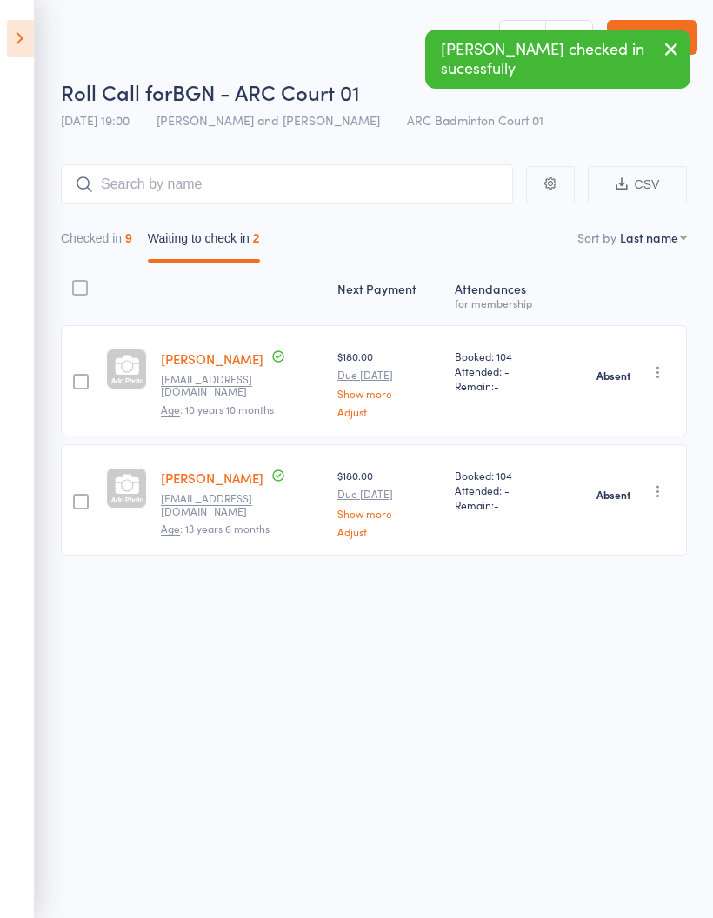
click at [88, 230] on button "Checked in 9" at bounding box center [96, 243] width 71 height 40
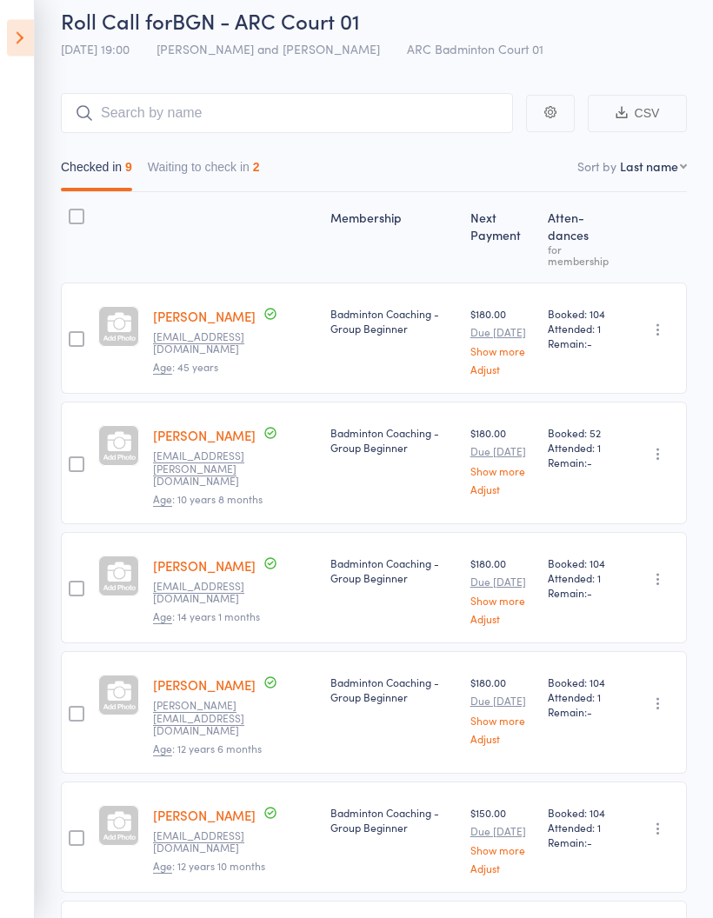
scroll to position [0, 0]
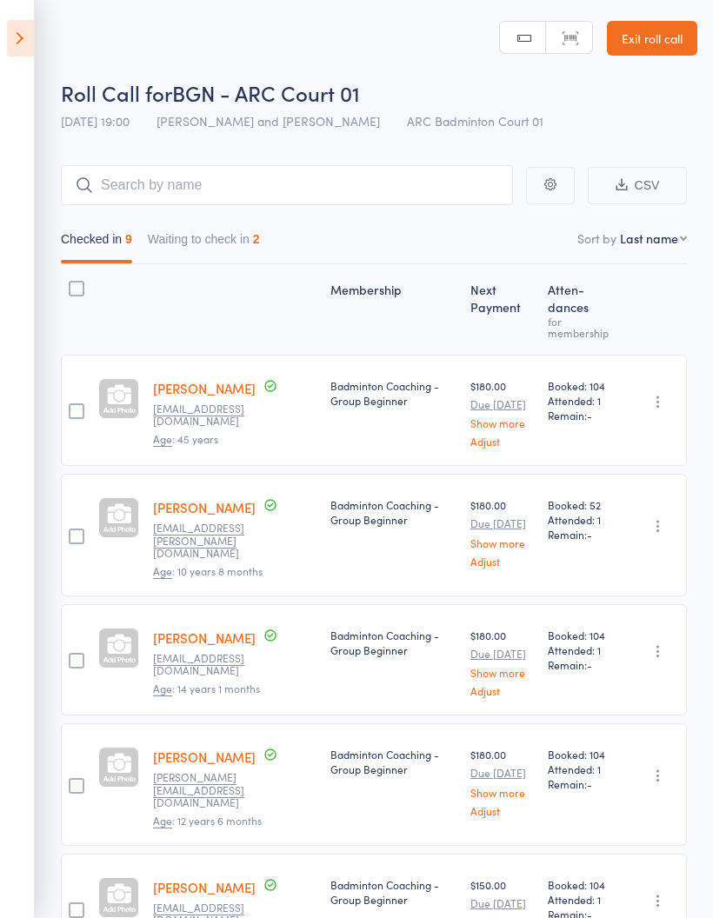
click at [18, 37] on icon at bounding box center [20, 38] width 27 height 37
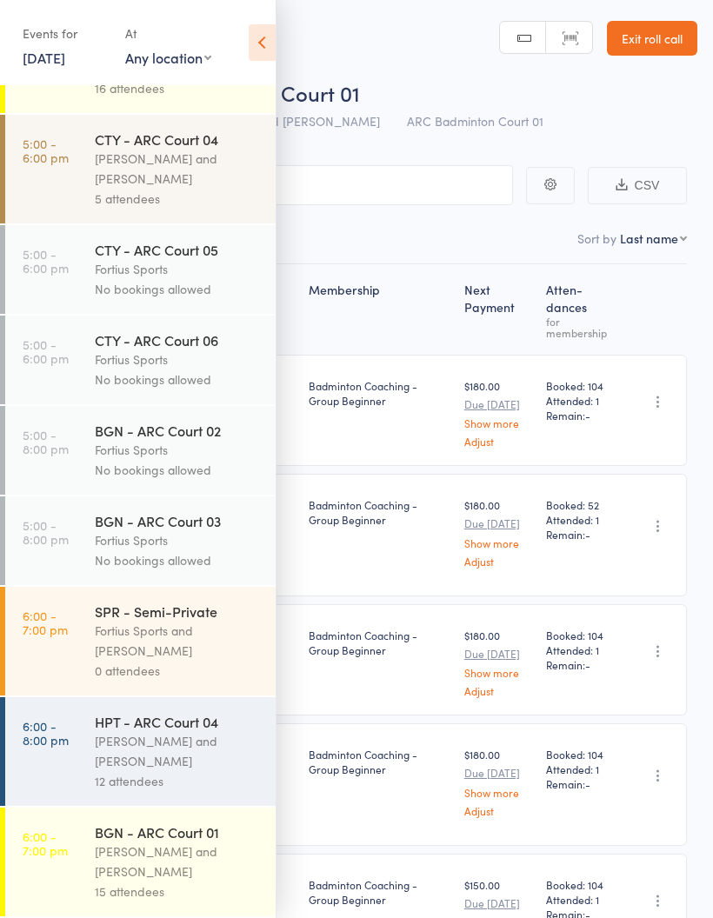
scroll to position [484, 0]
click at [38, 184] on link "5:00 - 6:00 pm CTY - ARC Court 04 Kathiravun Manivannan and Heymard Humblers 5 …" at bounding box center [140, 167] width 270 height 109
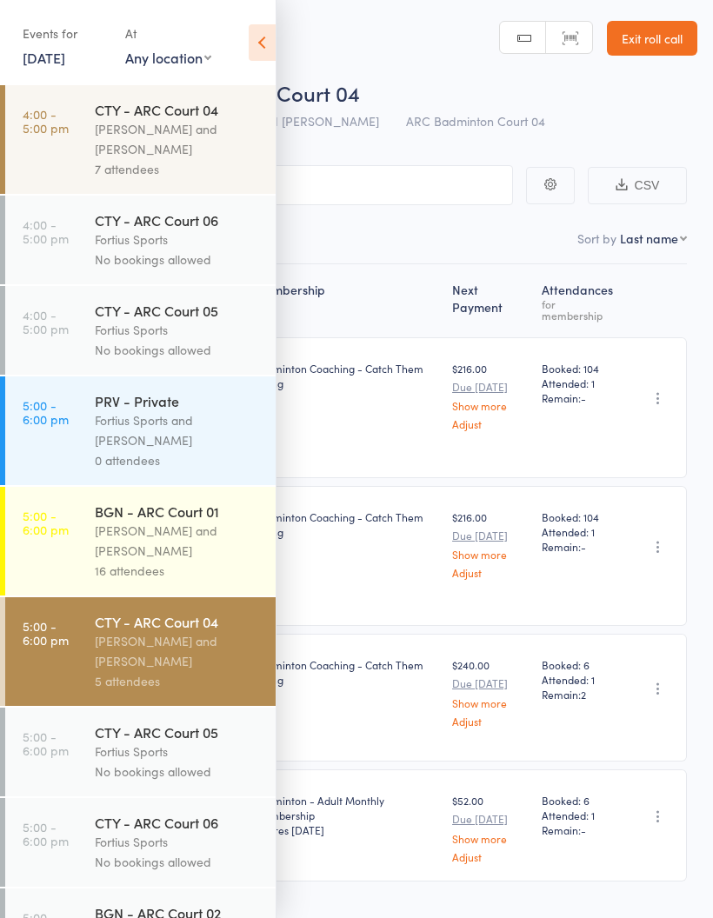
click at [267, 48] on icon at bounding box center [262, 42] width 27 height 37
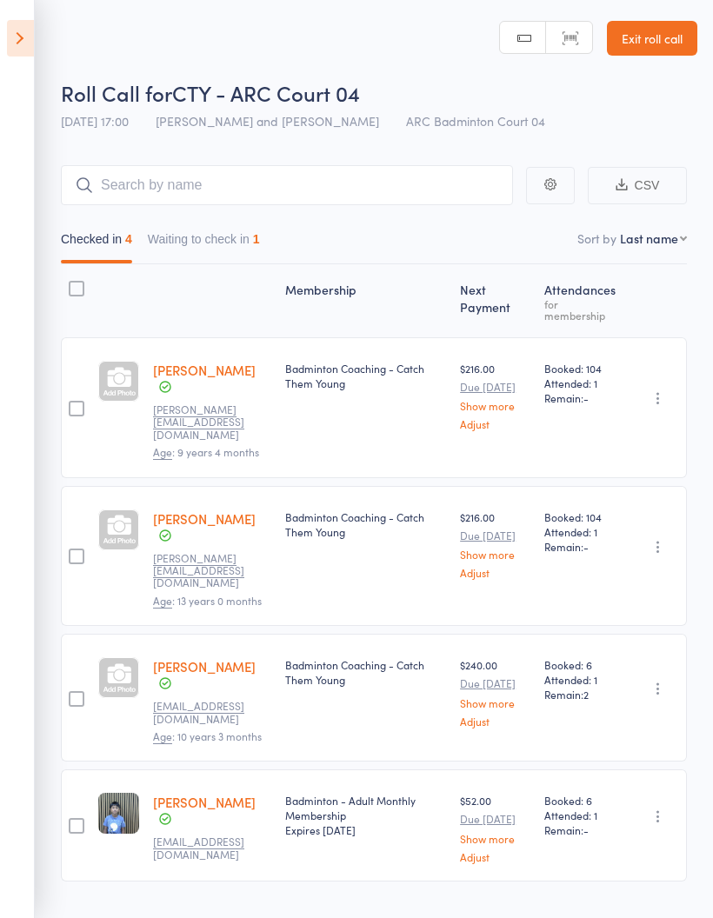
click at [228, 248] on button "Waiting to check in 1" at bounding box center [204, 243] width 112 height 40
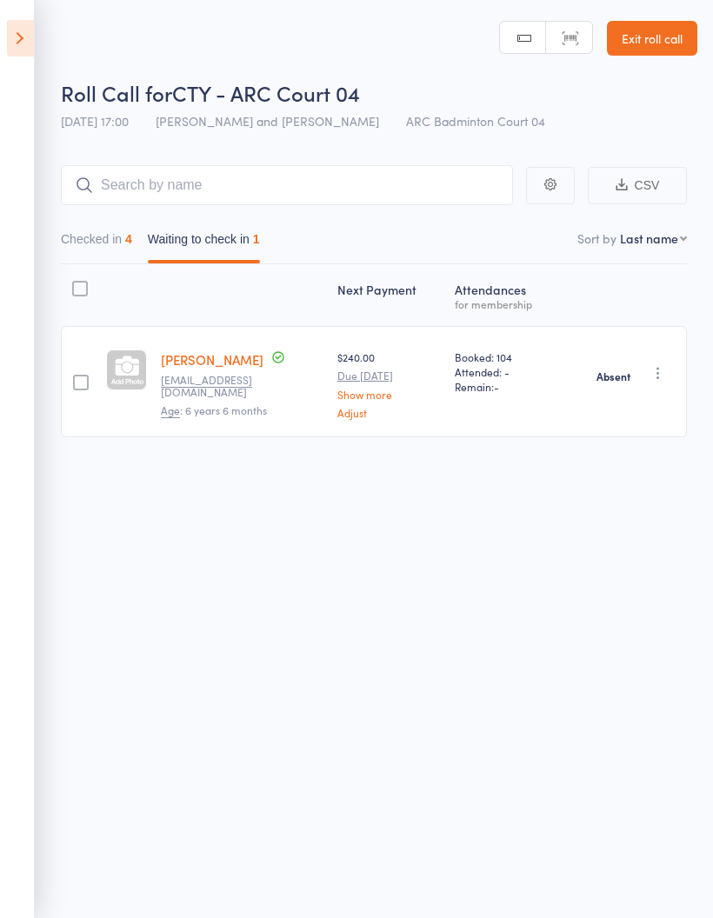
click at [19, 38] on icon at bounding box center [20, 38] width 27 height 37
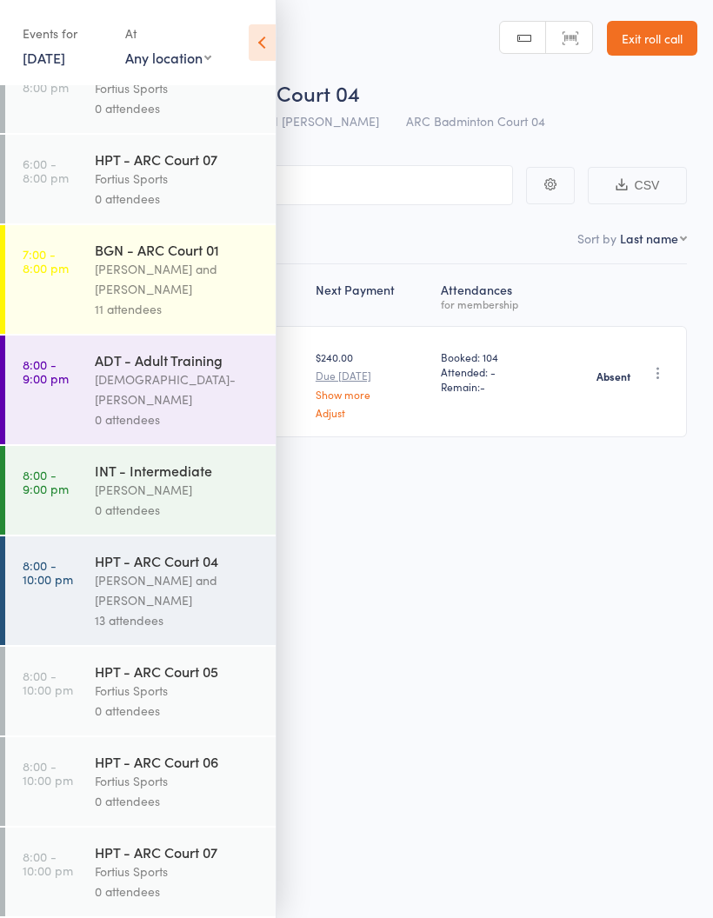
scroll to position [1466, 0]
click at [153, 484] on div "Vinh Nguyen" at bounding box center [178, 490] width 166 height 20
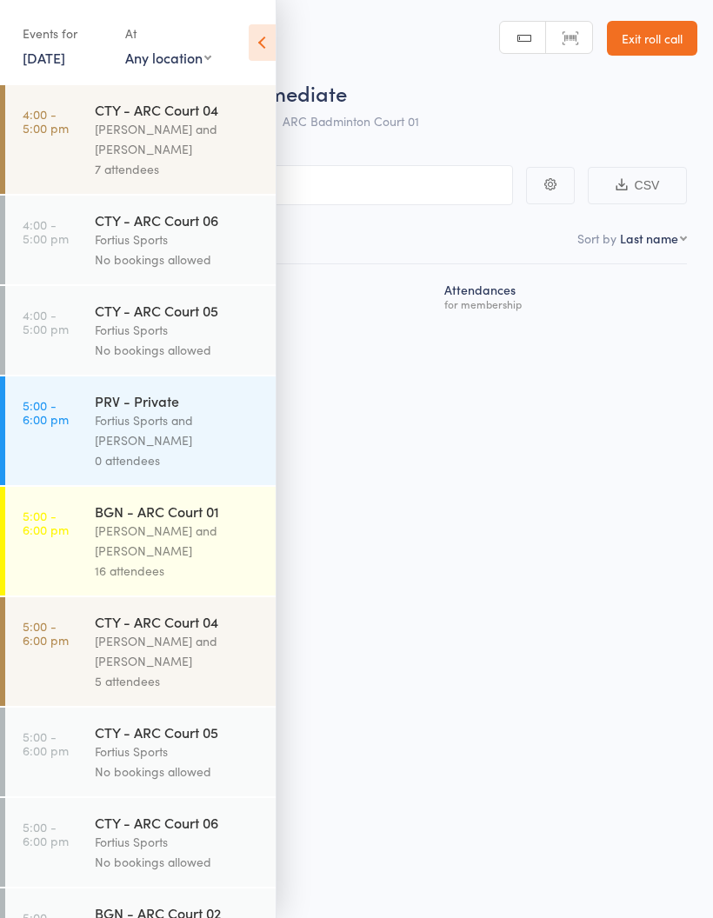
click at [266, 49] on icon at bounding box center [262, 42] width 27 height 37
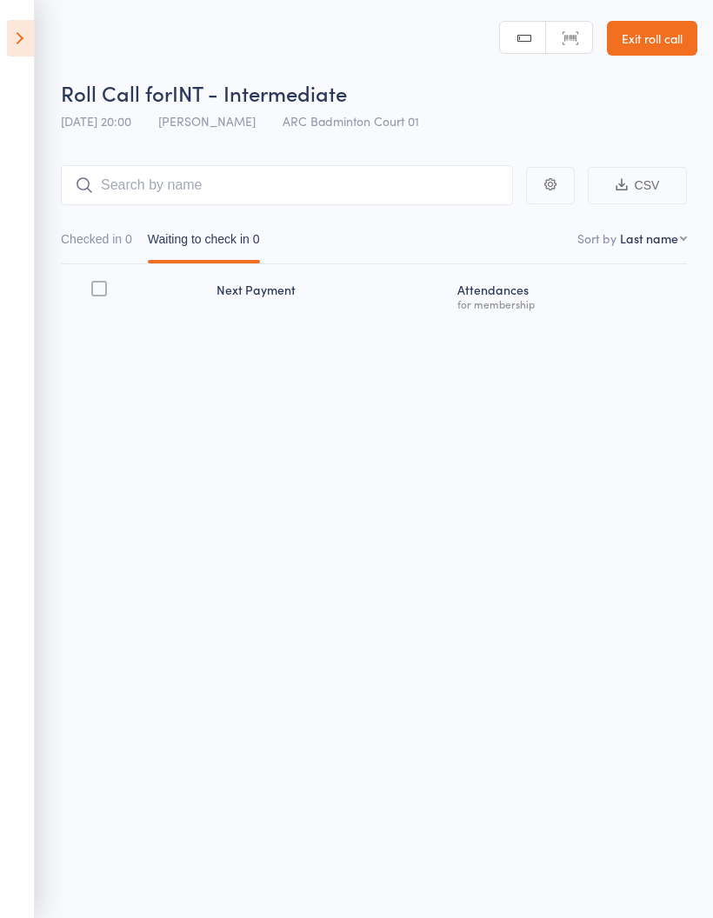
click at [18, 35] on icon at bounding box center [20, 38] width 27 height 37
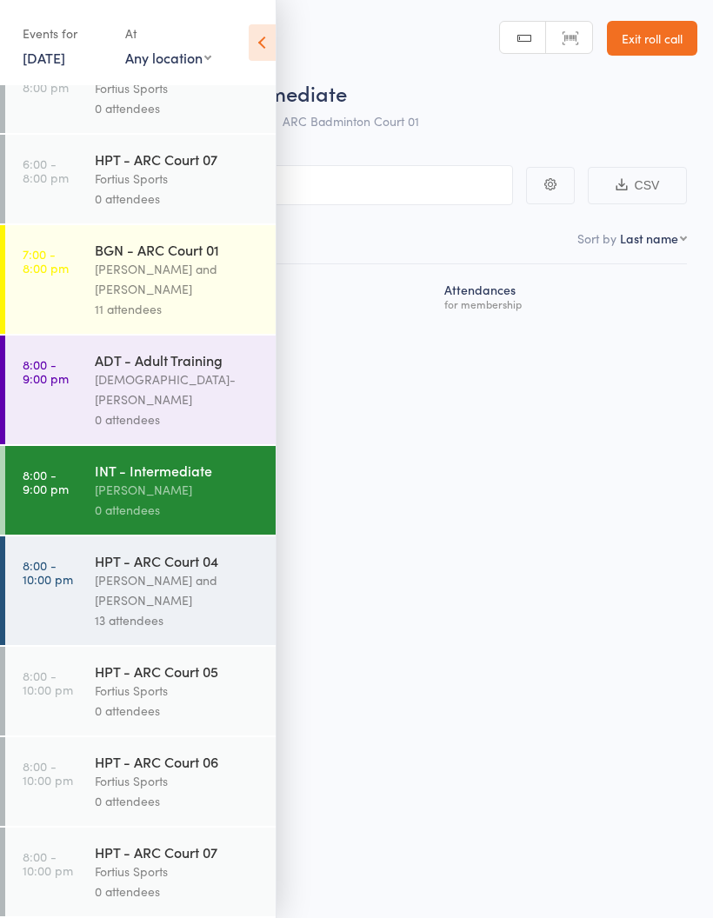
scroll to position [1466, 0]
click at [166, 500] on div "0 attendees" at bounding box center [178, 510] width 166 height 20
click at [182, 492] on div "Vinh Nguyen" at bounding box center [178, 490] width 166 height 20
click at [206, 480] on div "Vinh Nguyen" at bounding box center [178, 490] width 166 height 20
click at [264, 48] on icon at bounding box center [262, 42] width 27 height 37
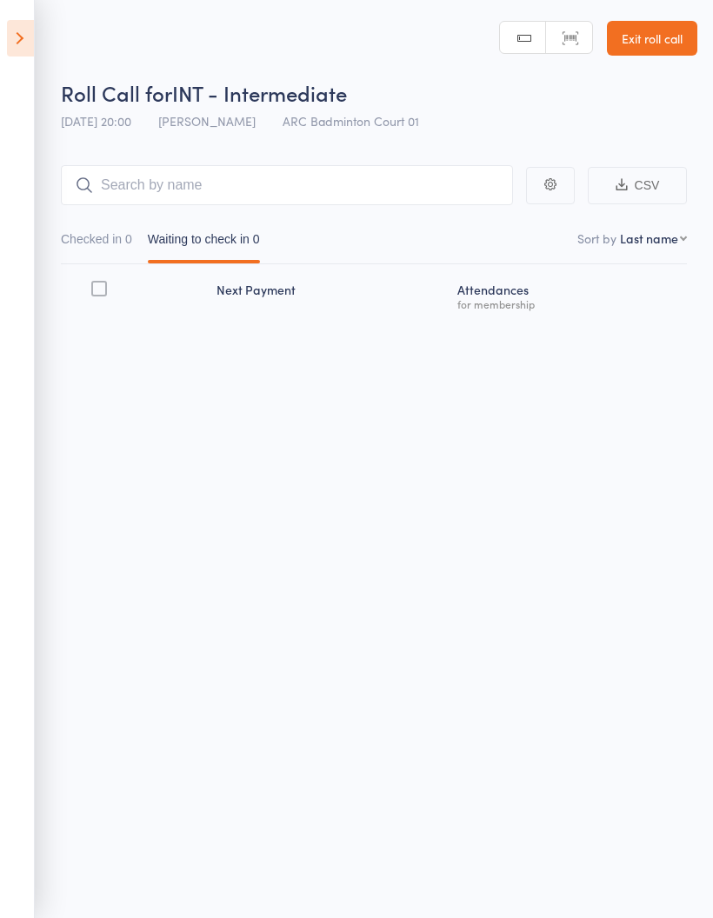
click at [20, 30] on icon at bounding box center [20, 38] width 27 height 37
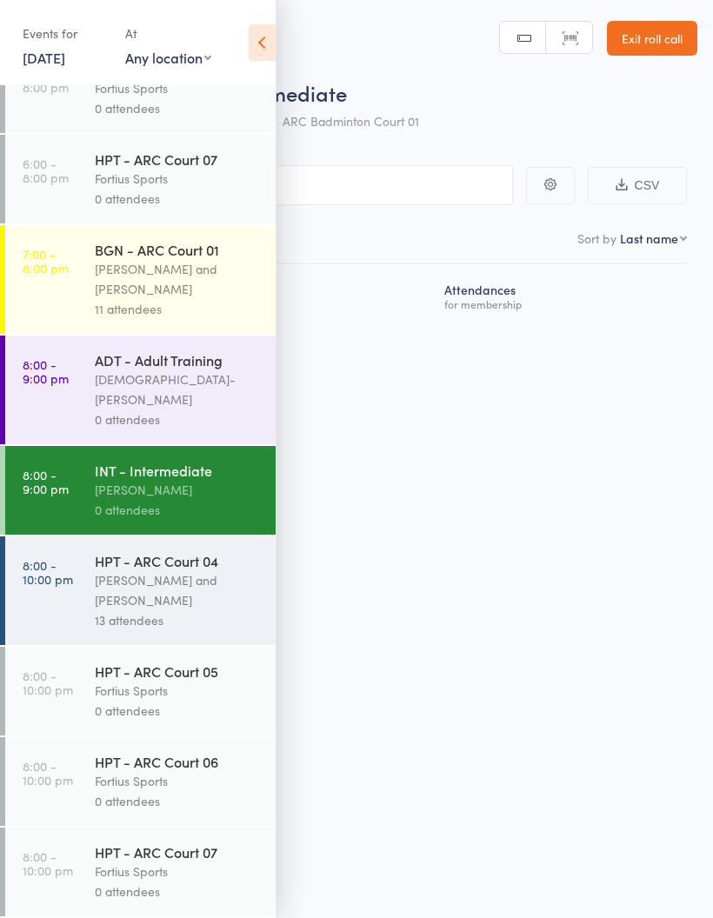
click at [185, 381] on div "Vishnu-Pavan Vydana" at bounding box center [178, 389] width 166 height 40
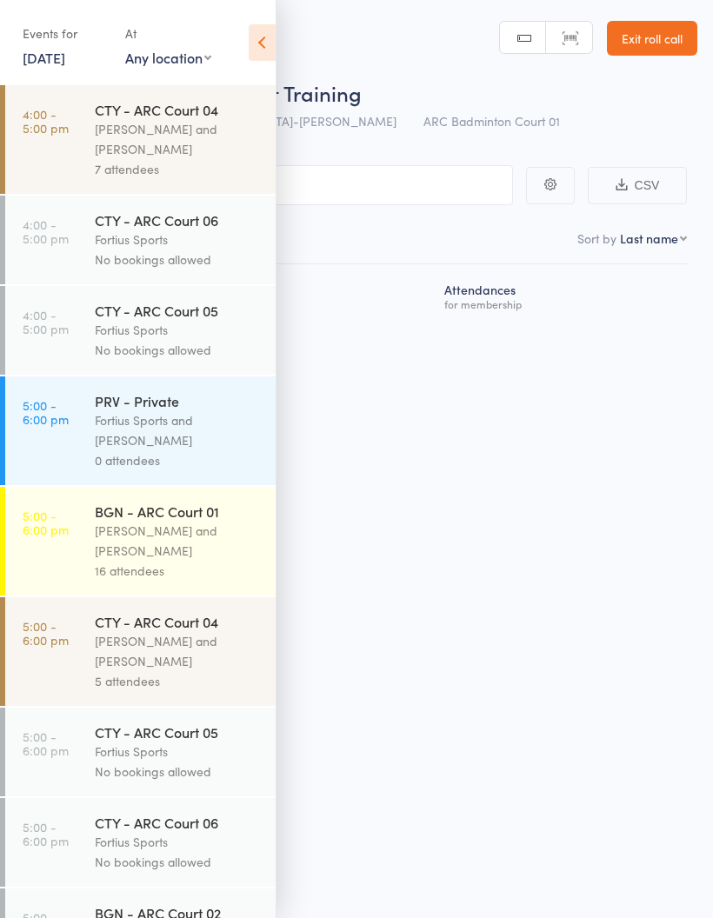
click at [456, 434] on div "Roll Call for ADT - Adult Training 11 Aug 20:00 Vishnu-Pavan Vydana ARC Badmint…" at bounding box center [356, 459] width 713 height 918
click at [257, 38] on icon at bounding box center [262, 42] width 27 height 37
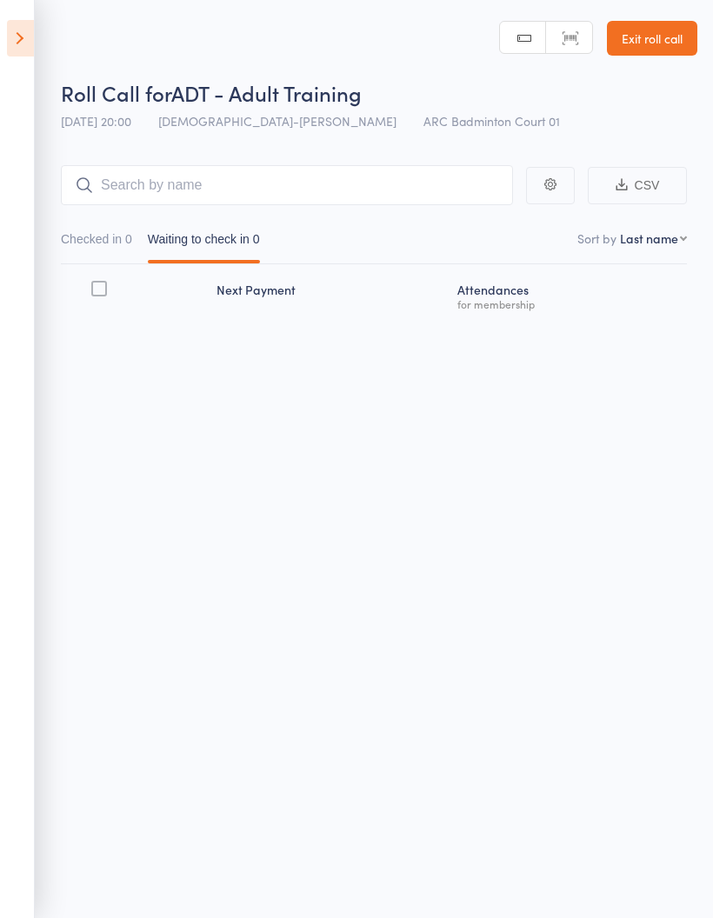
click at [23, 25] on icon at bounding box center [20, 38] width 27 height 37
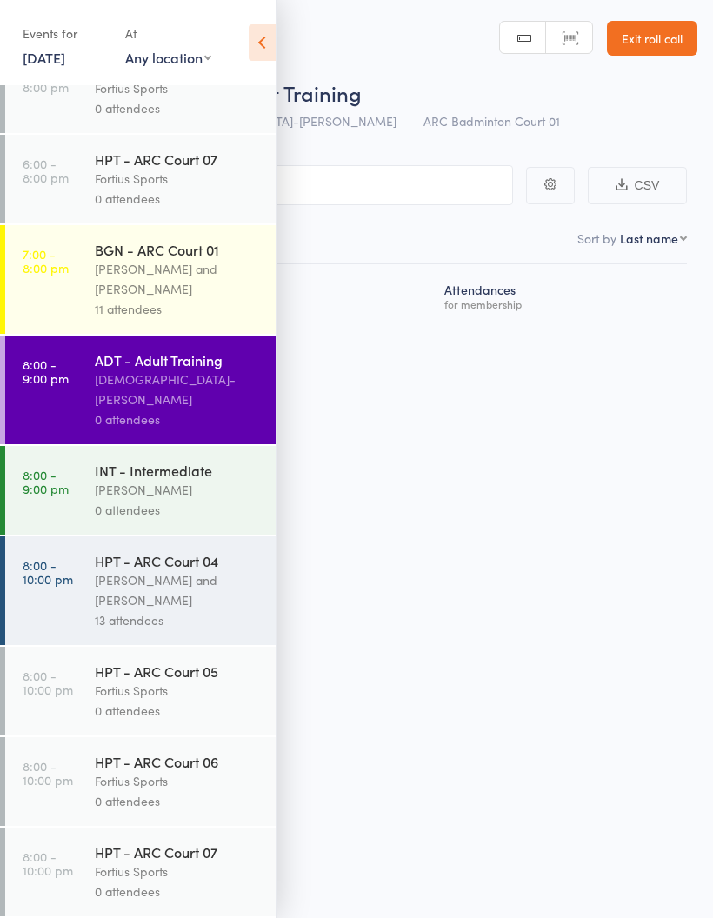
scroll to position [1466, 0]
click at [181, 482] on div "Vinh Nguyen" at bounding box center [178, 490] width 166 height 20
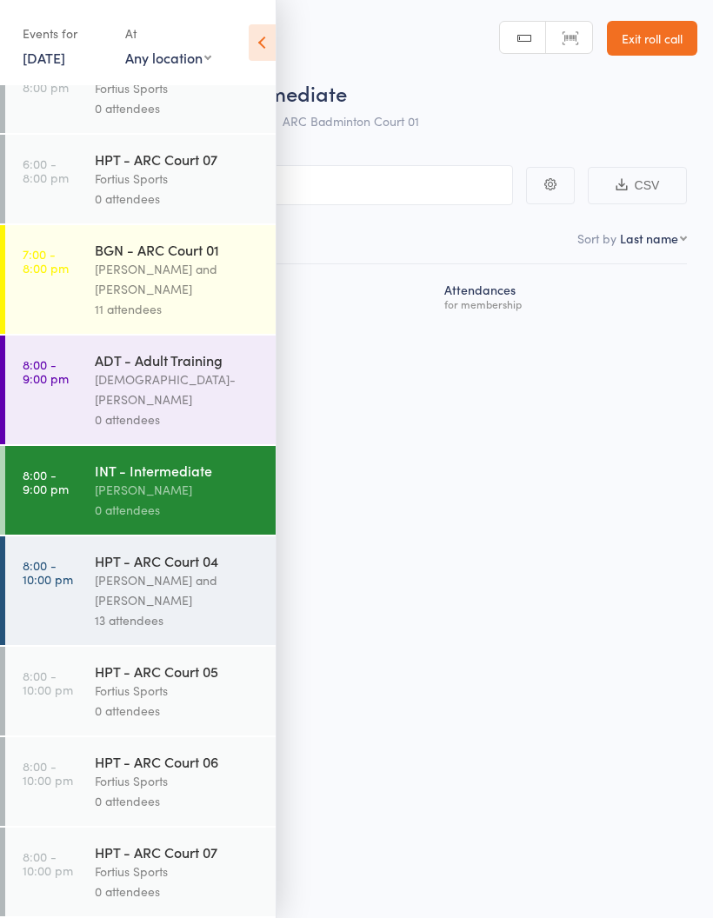
scroll to position [1466, 0]
click at [169, 581] on div "Kathiravun Manivannan and Heymard Humblers" at bounding box center [178, 590] width 166 height 40
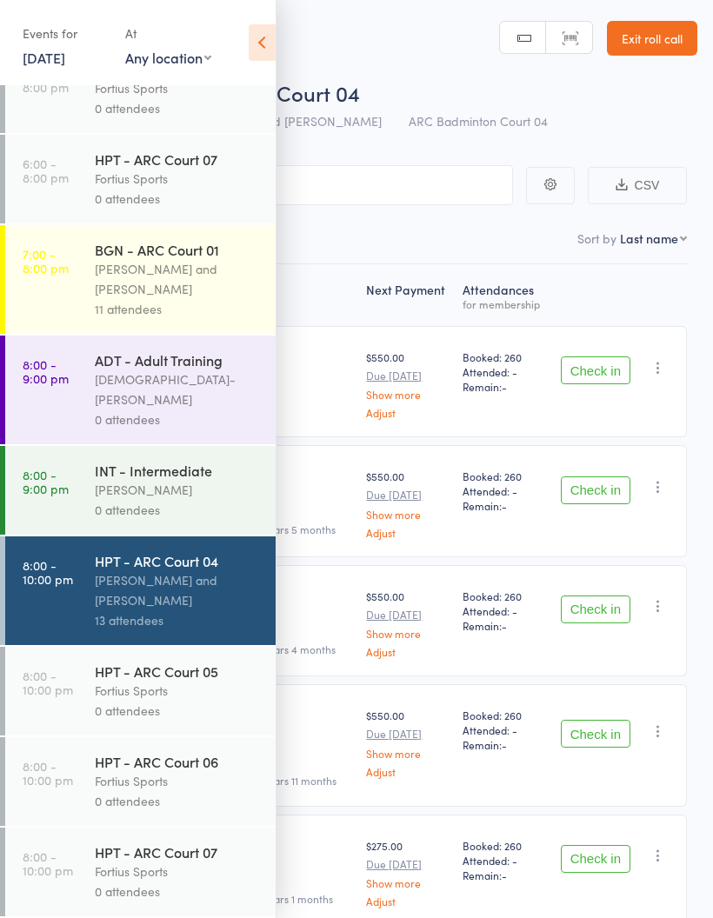
scroll to position [1466, 0]
click at [263, 47] on icon at bounding box center [262, 42] width 27 height 37
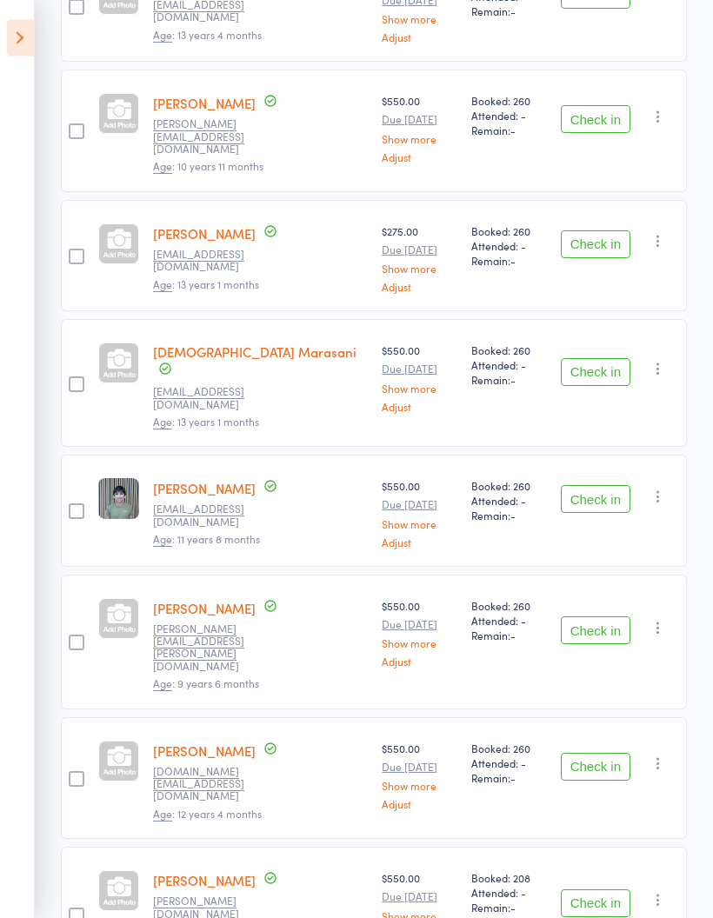
scroll to position [0, 0]
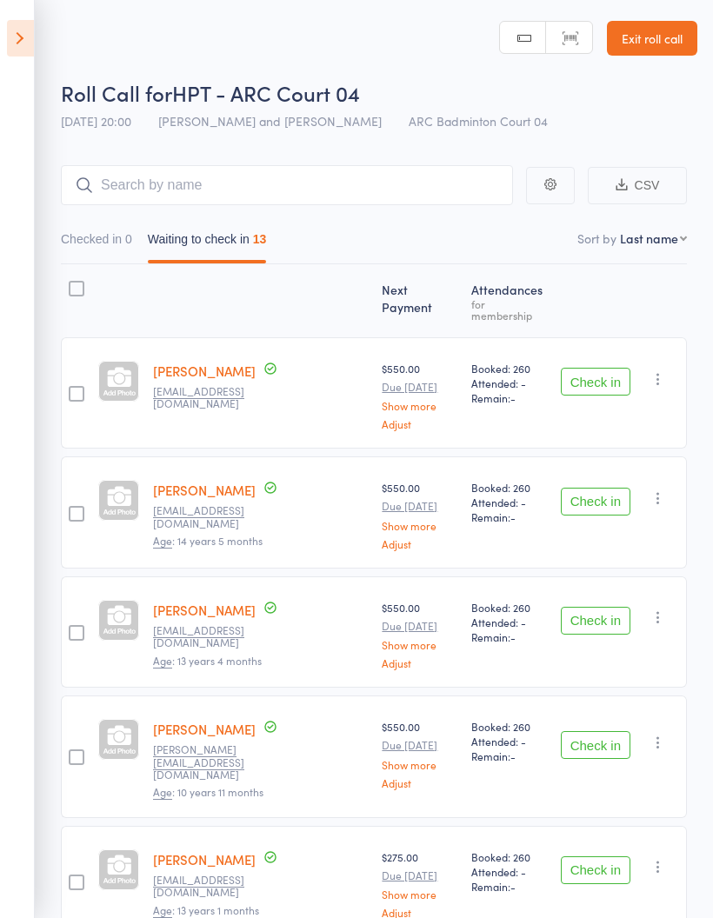
click at [602, 368] on button "Check in" at bounding box center [596, 382] width 70 height 28
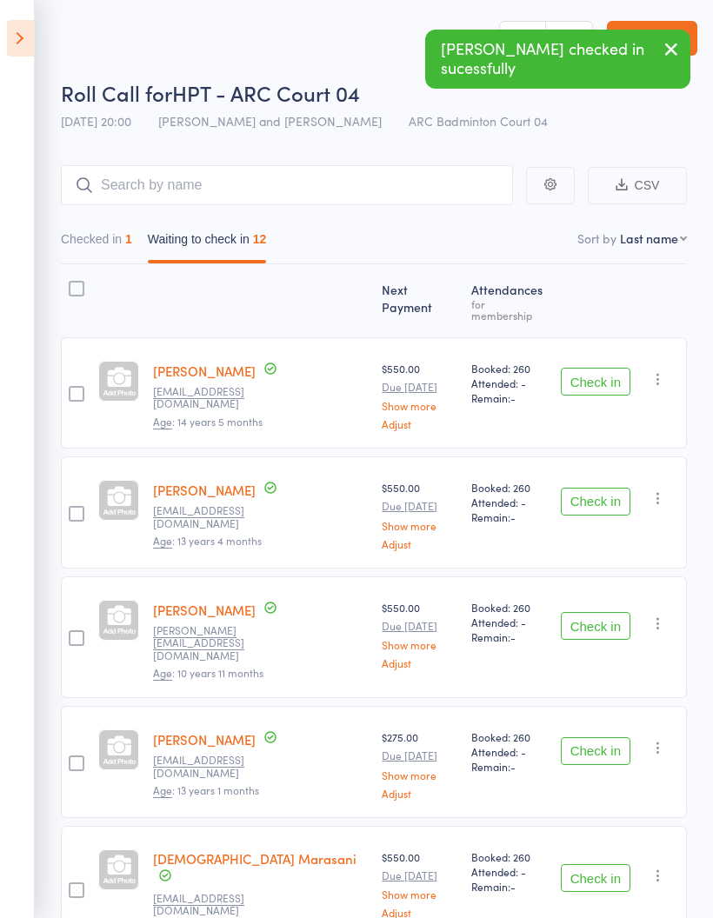
click at [592, 370] on button "Check in" at bounding box center [596, 382] width 70 height 28
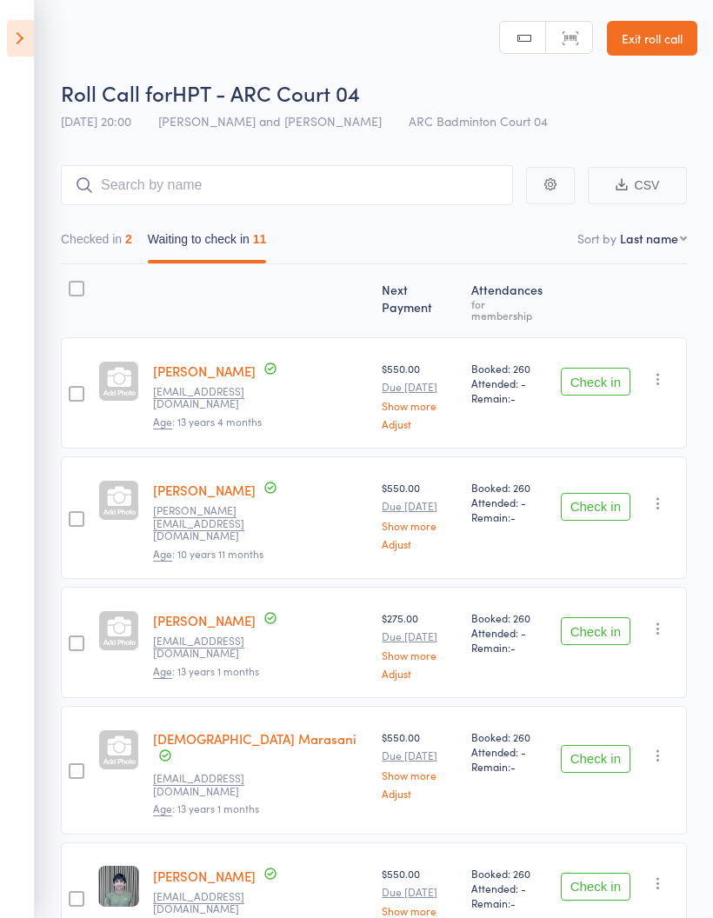
click at [607, 375] on button "Check in" at bounding box center [596, 382] width 70 height 28
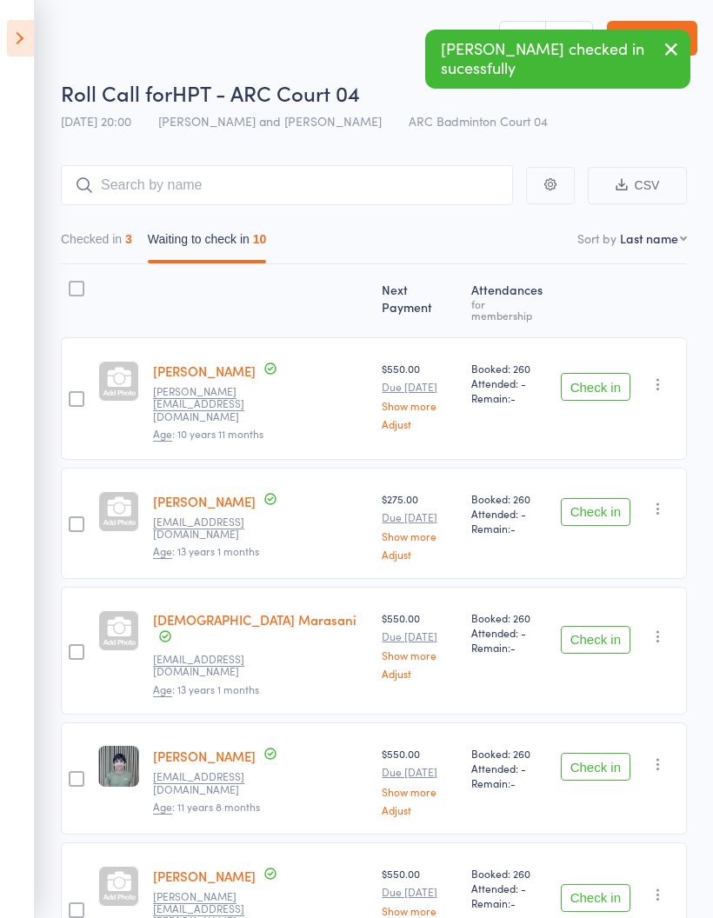
click at [599, 374] on button "Check in" at bounding box center [596, 387] width 70 height 28
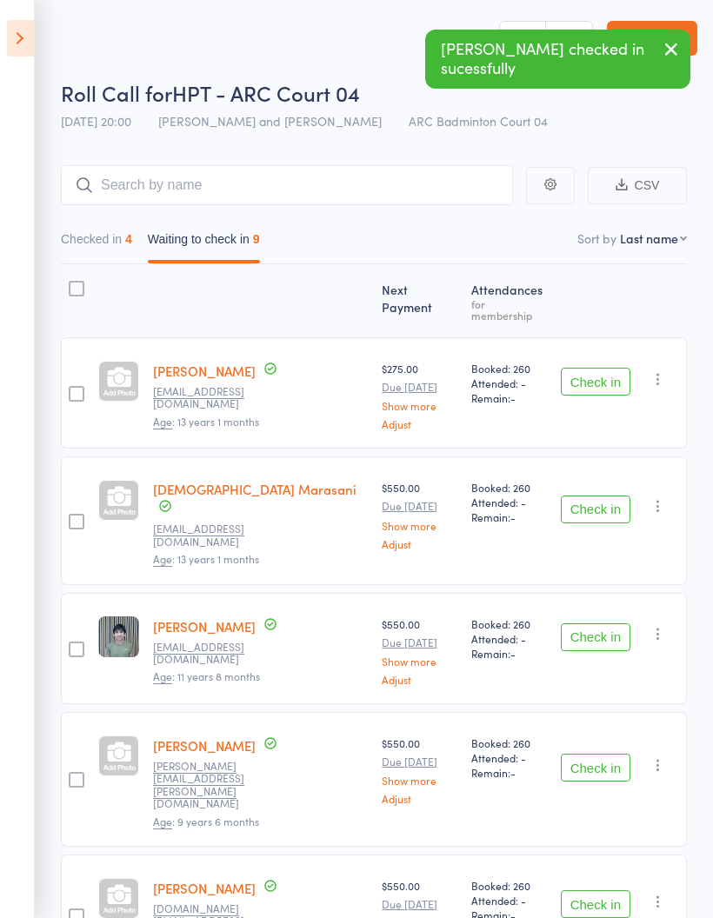
click at [608, 371] on button "Check in" at bounding box center [596, 382] width 70 height 28
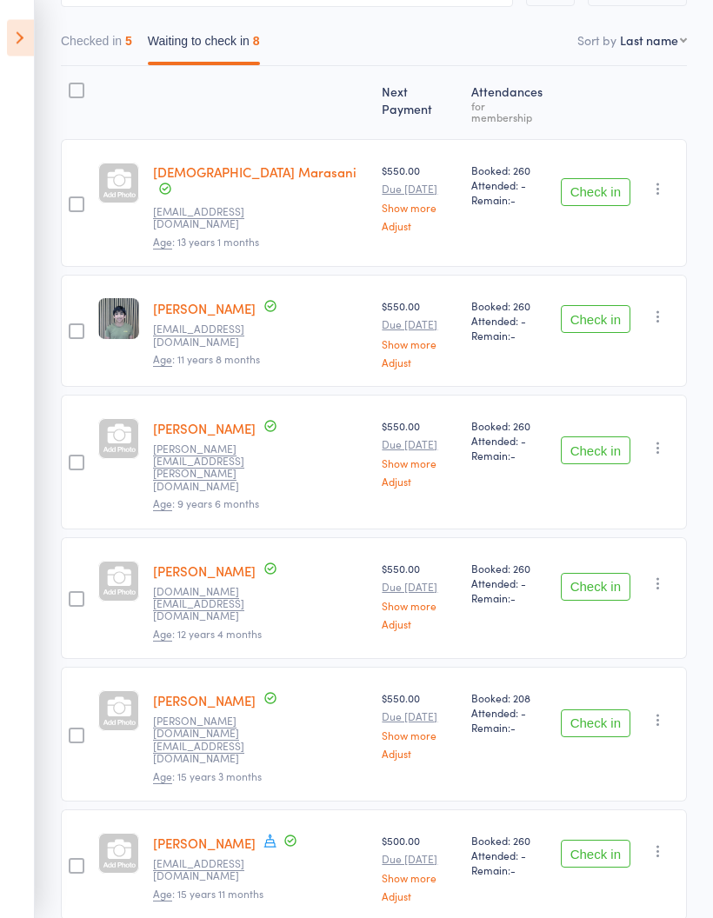
scroll to position [201, 0]
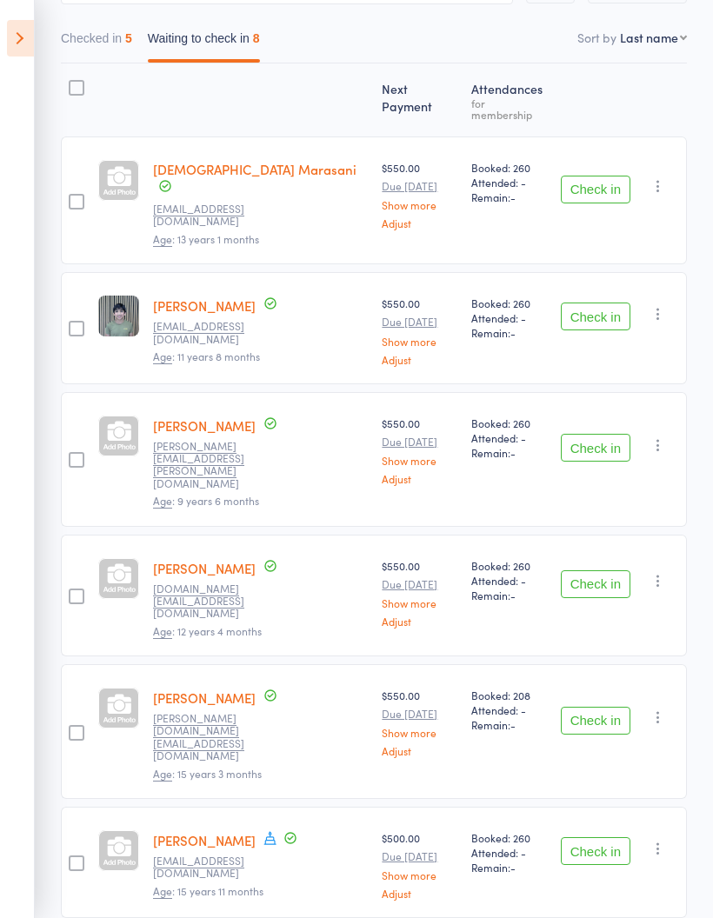
click at [590, 434] on button "Check in" at bounding box center [596, 448] width 70 height 28
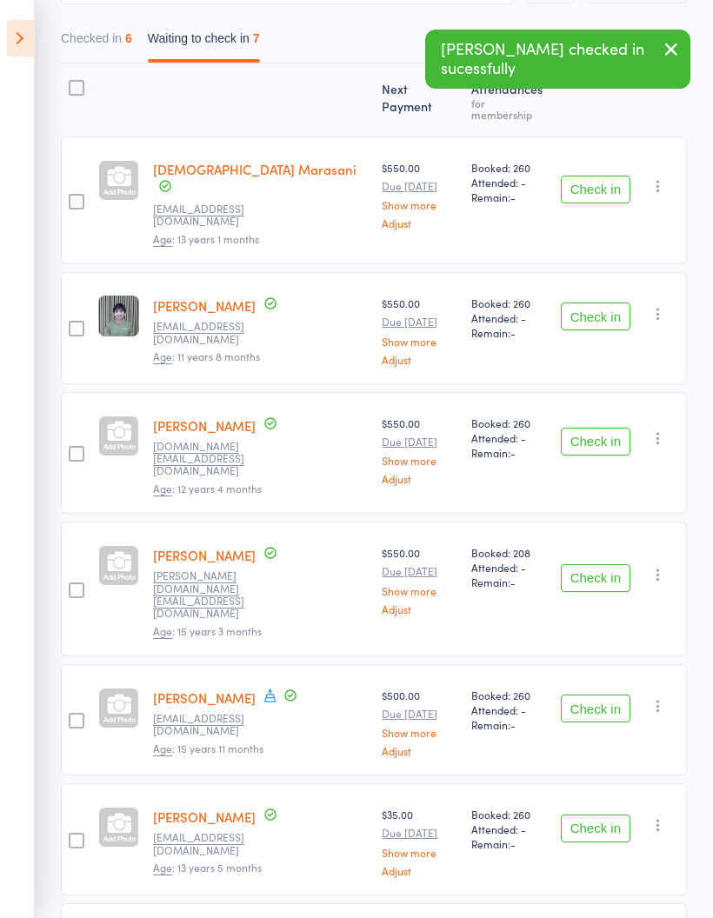
click at [604, 428] on button "Check in" at bounding box center [596, 442] width 70 height 28
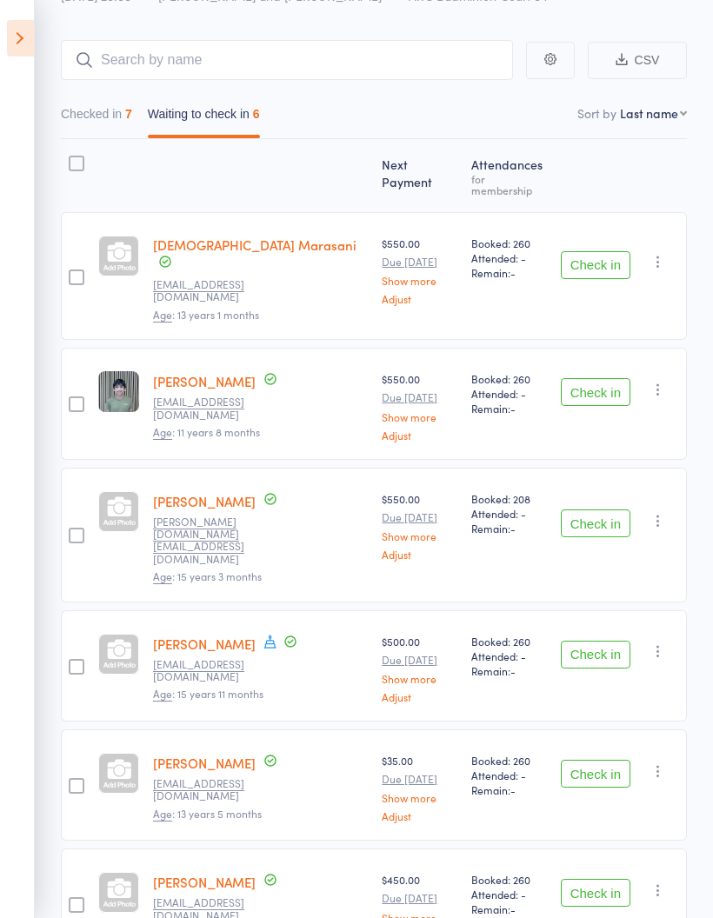
click at [594, 509] on button "Check in" at bounding box center [596, 523] width 70 height 28
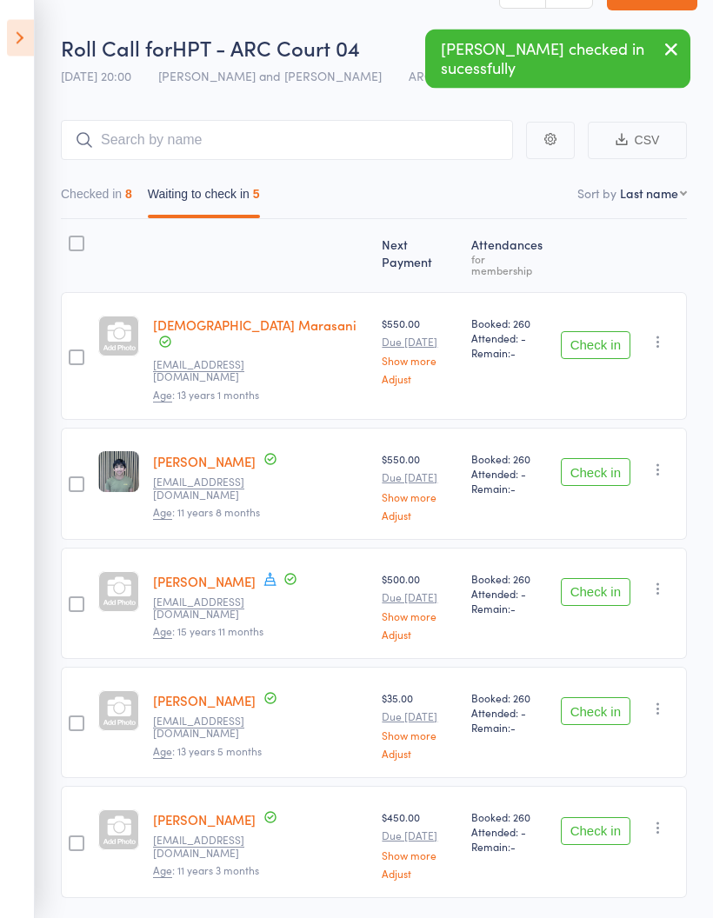
scroll to position [76, 0]
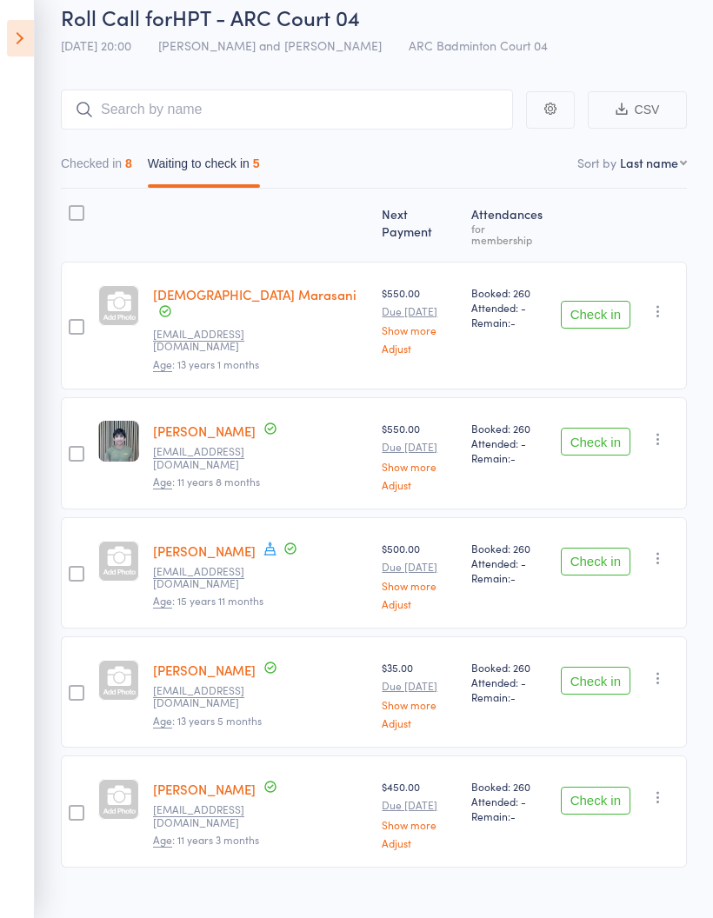
click at [196, 541] on link "Rithika Thatipatri" at bounding box center [204, 550] width 103 height 18
click at [604, 787] on button "Check in" at bounding box center [596, 801] width 70 height 28
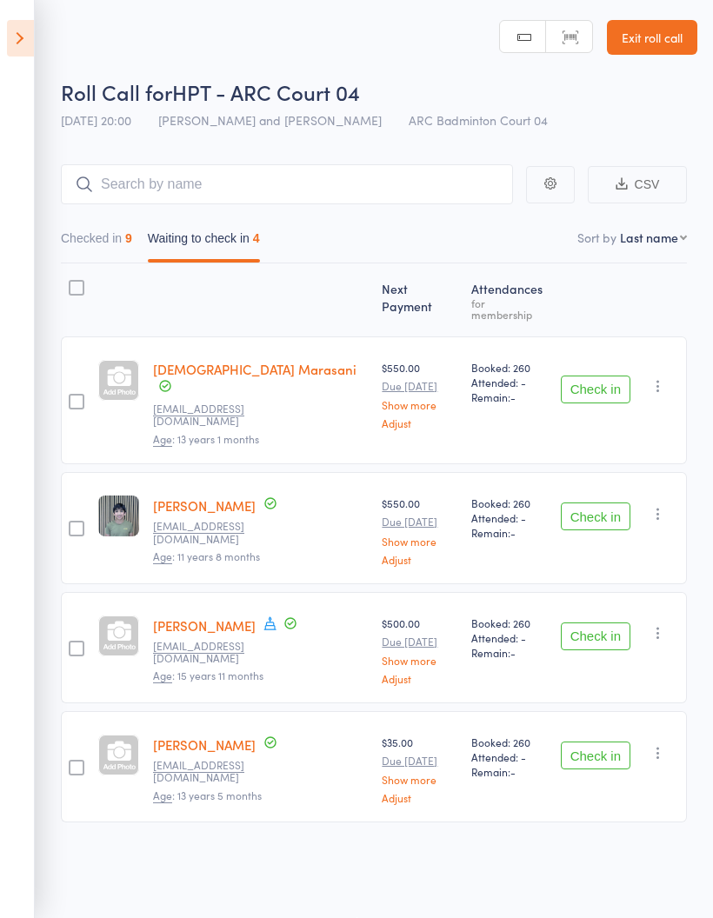
click at [663, 377] on icon "button" at bounding box center [657, 385] width 17 height 17
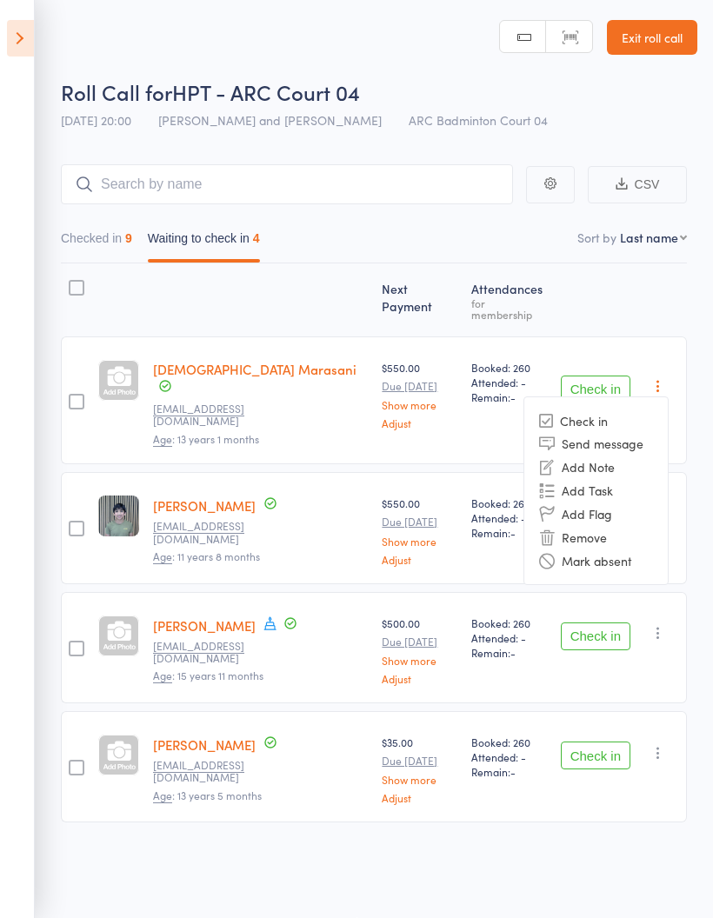
click at [634, 548] on li "Mark absent" at bounding box center [595, 559] width 143 height 23
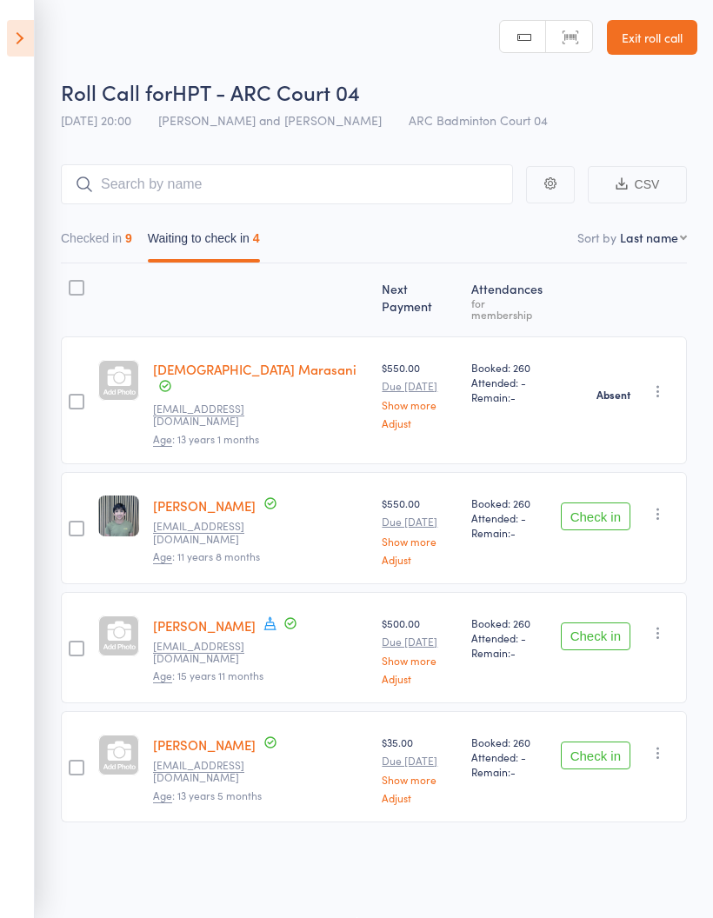
click at [657, 505] on icon "button" at bounding box center [657, 513] width 17 height 17
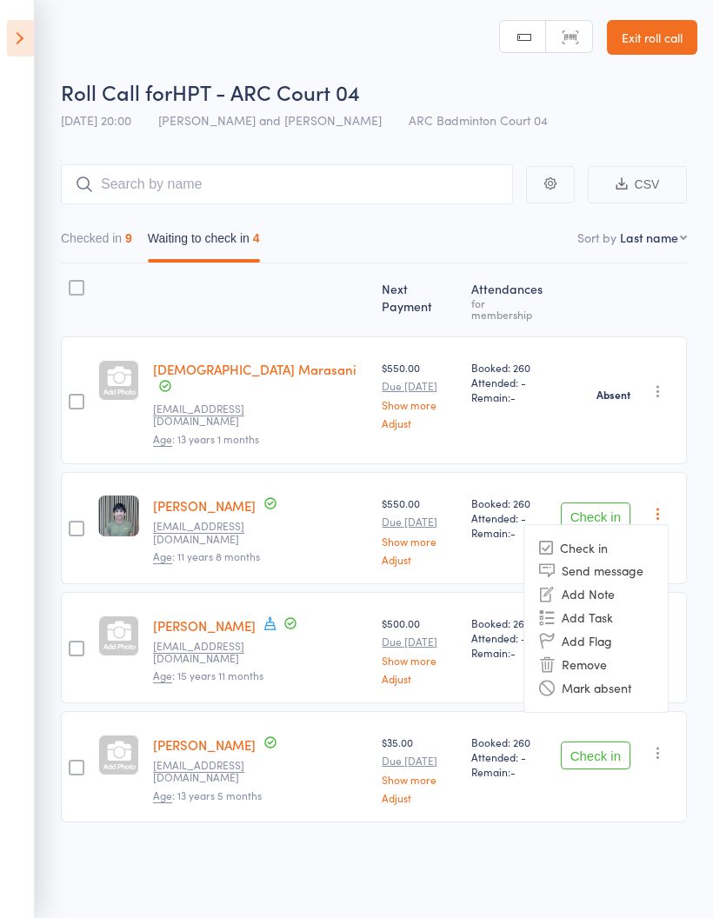
click at [640, 676] on li "Mark absent" at bounding box center [595, 687] width 143 height 23
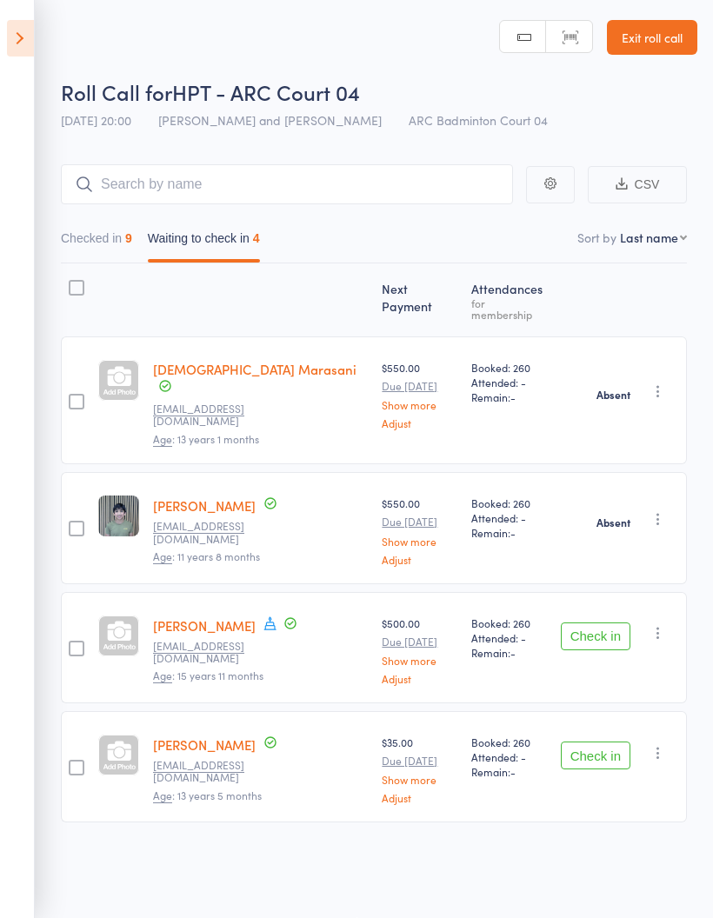
click at [662, 624] on icon "button" at bounding box center [657, 632] width 17 height 17
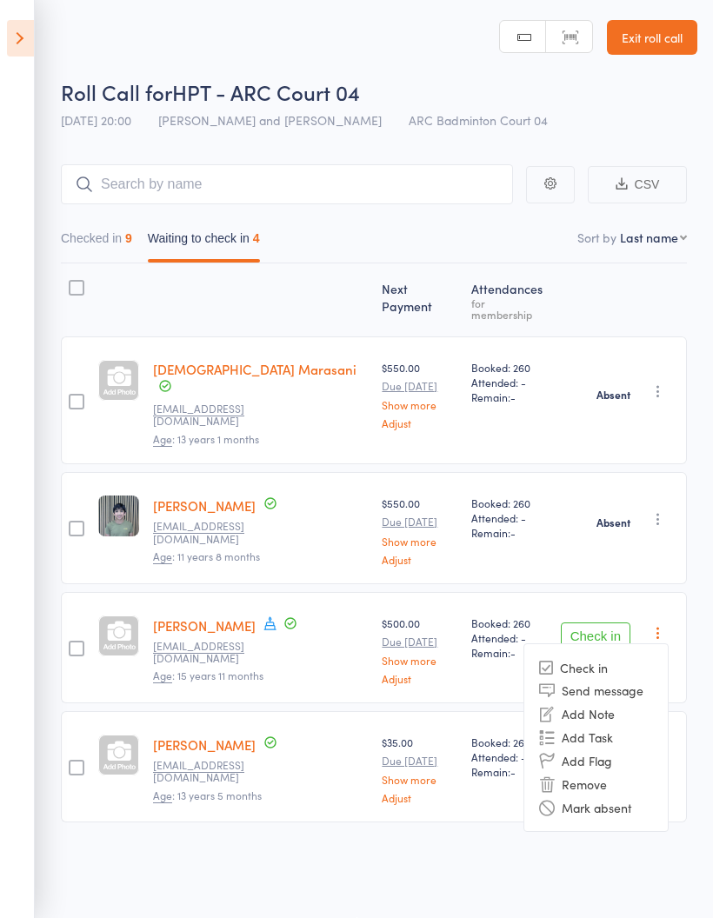
click at [626, 795] on li "Mark absent" at bounding box center [595, 806] width 143 height 23
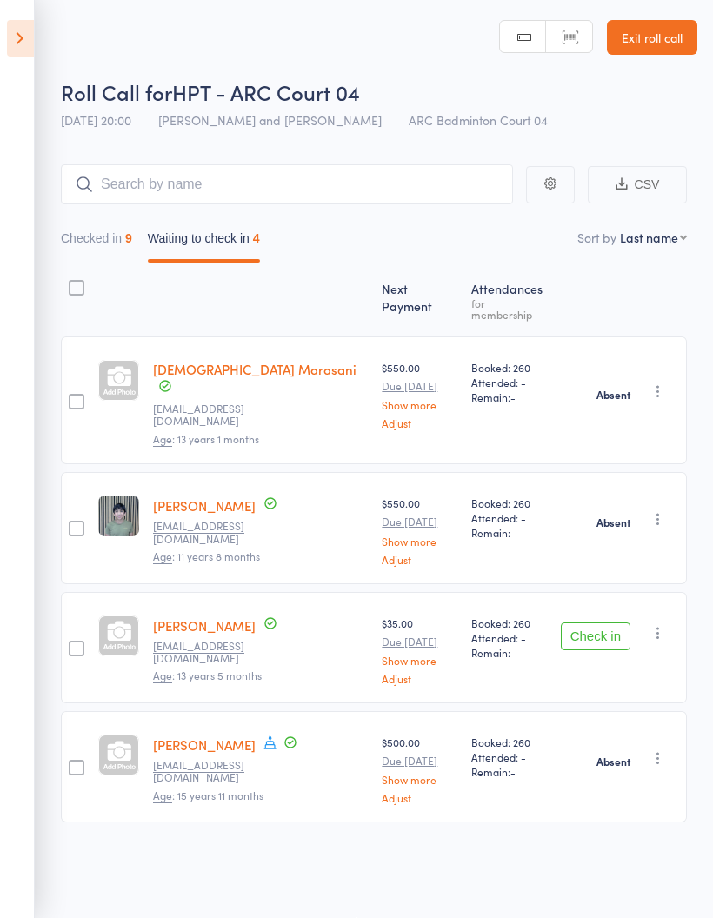
click at [659, 749] on icon "button" at bounding box center [657, 757] width 17 height 17
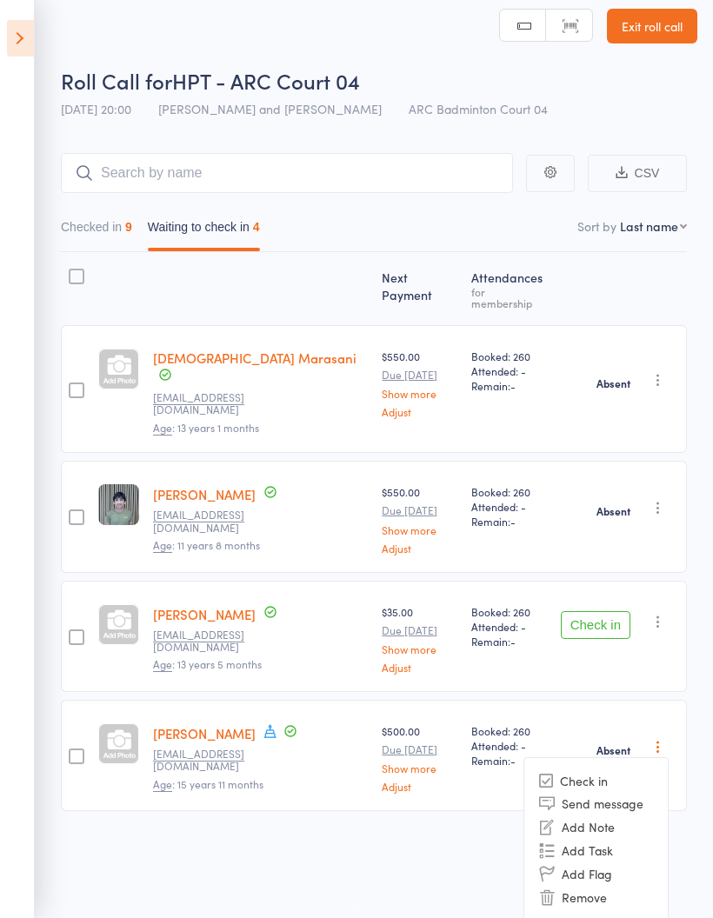
click at [654, 611] on button "button" at bounding box center [658, 621] width 21 height 21
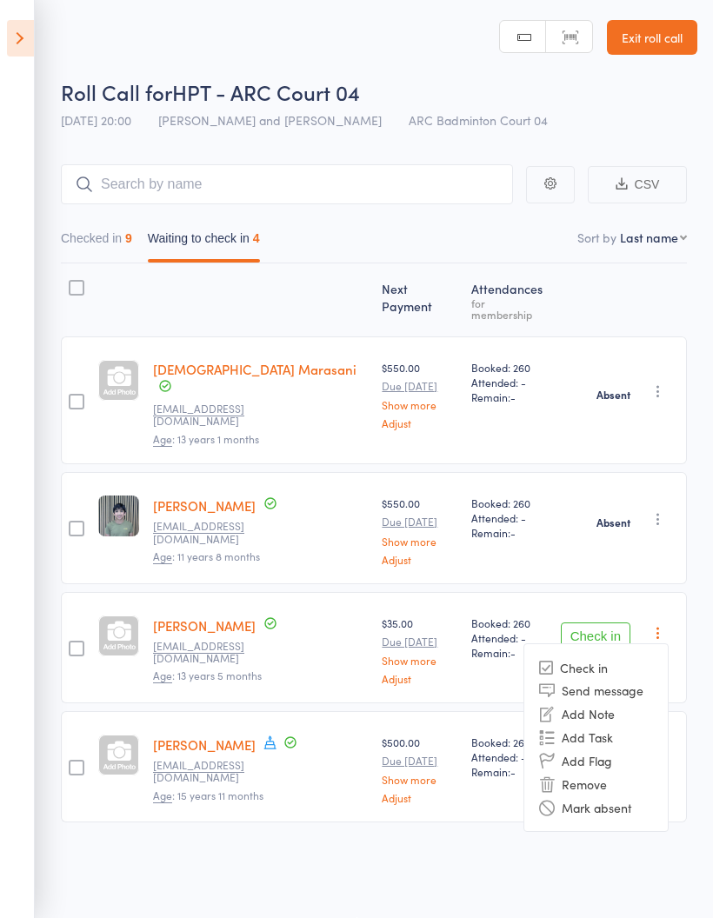
click at [637, 795] on li "Mark absent" at bounding box center [595, 806] width 143 height 23
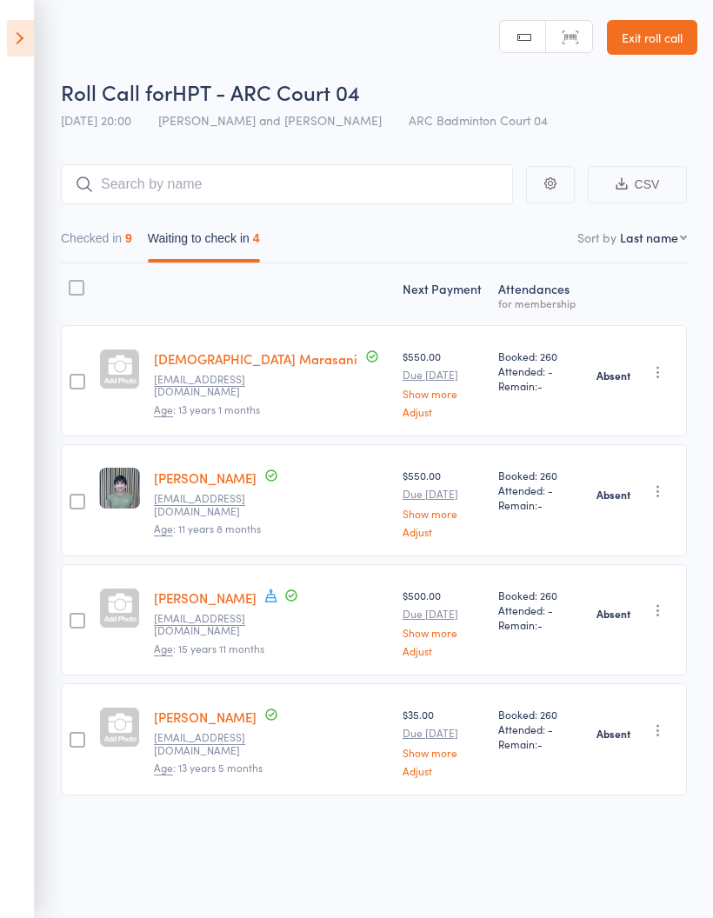
click at [94, 229] on button "Checked in 9" at bounding box center [96, 243] width 71 height 40
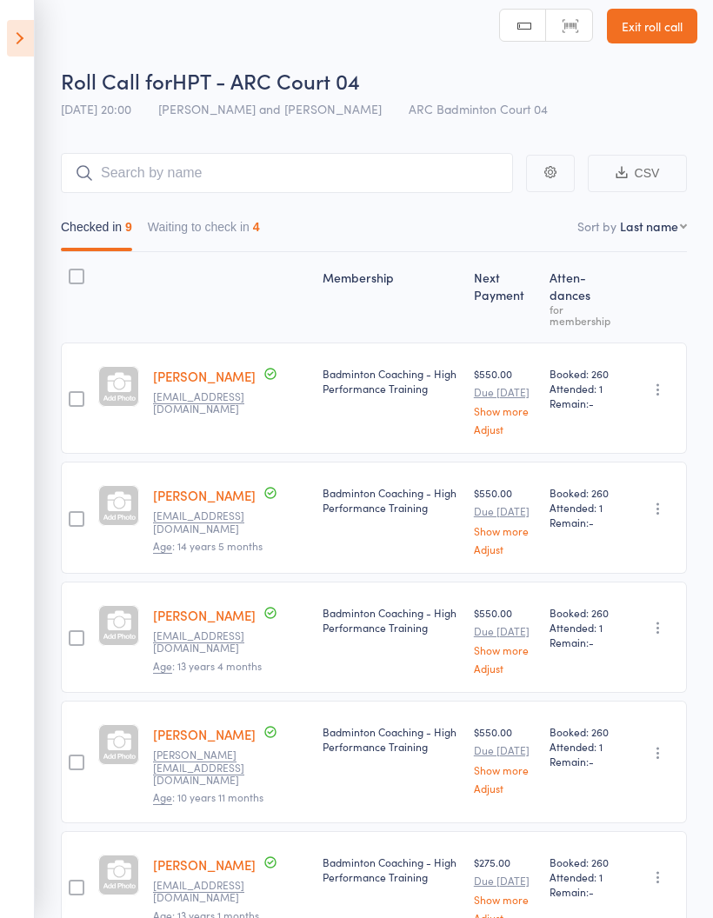
click at [20, 48] on icon at bounding box center [20, 38] width 27 height 37
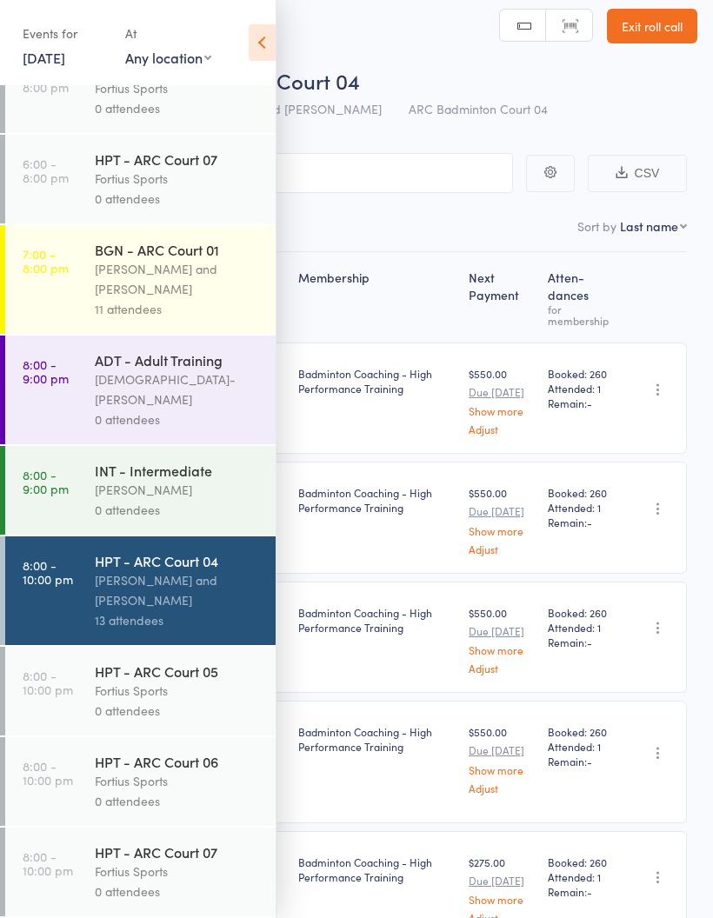
click at [255, 49] on icon at bounding box center [262, 42] width 27 height 37
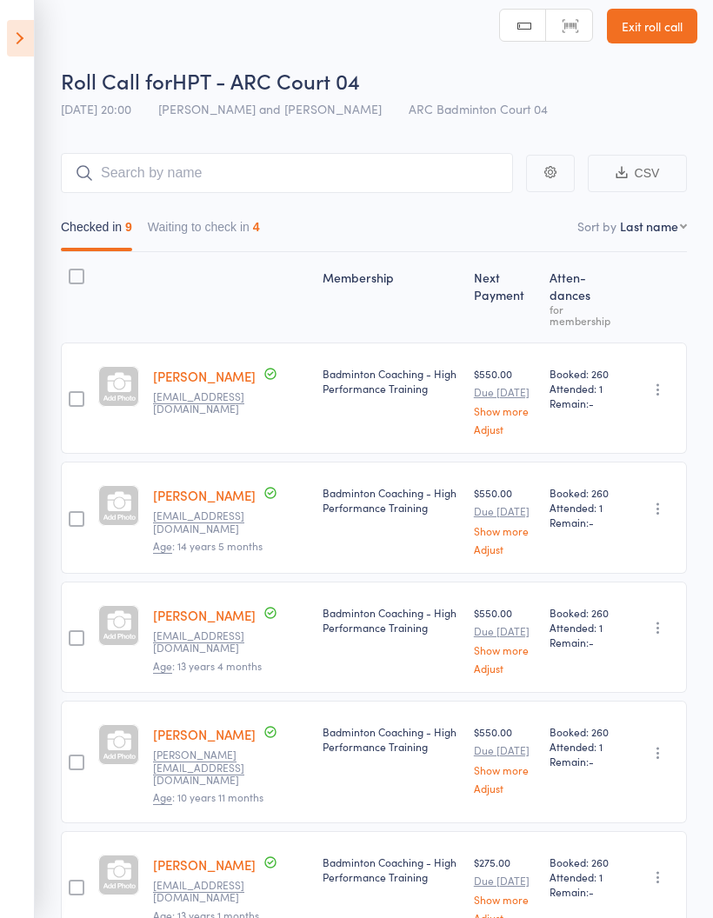
click at [7, 53] on icon at bounding box center [20, 38] width 27 height 37
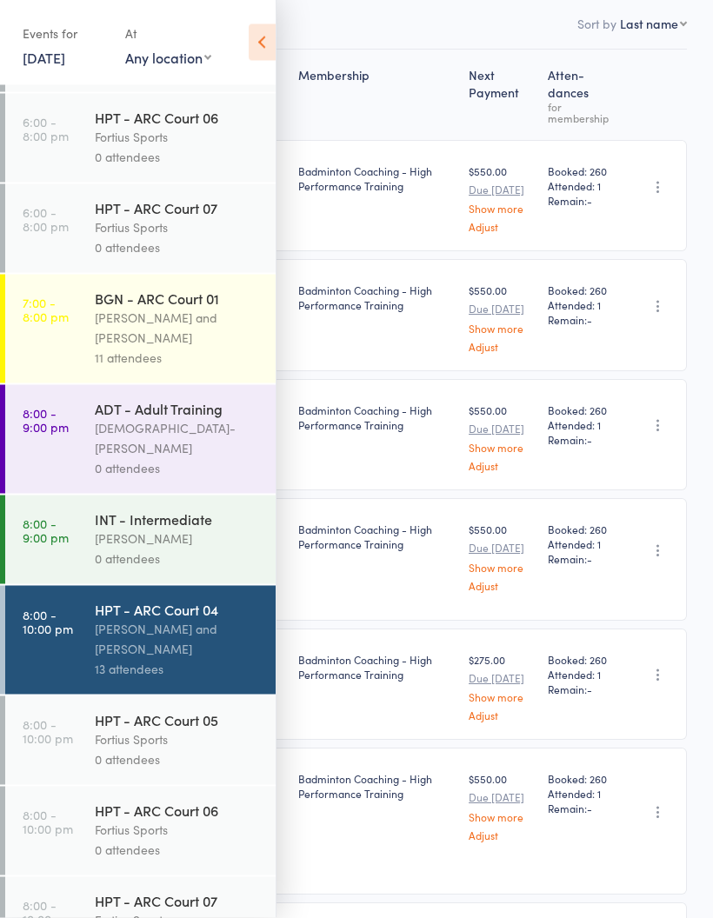
scroll to position [215, 0]
click at [181, 548] on div "Vinh Nguyen" at bounding box center [178, 539] width 166 height 20
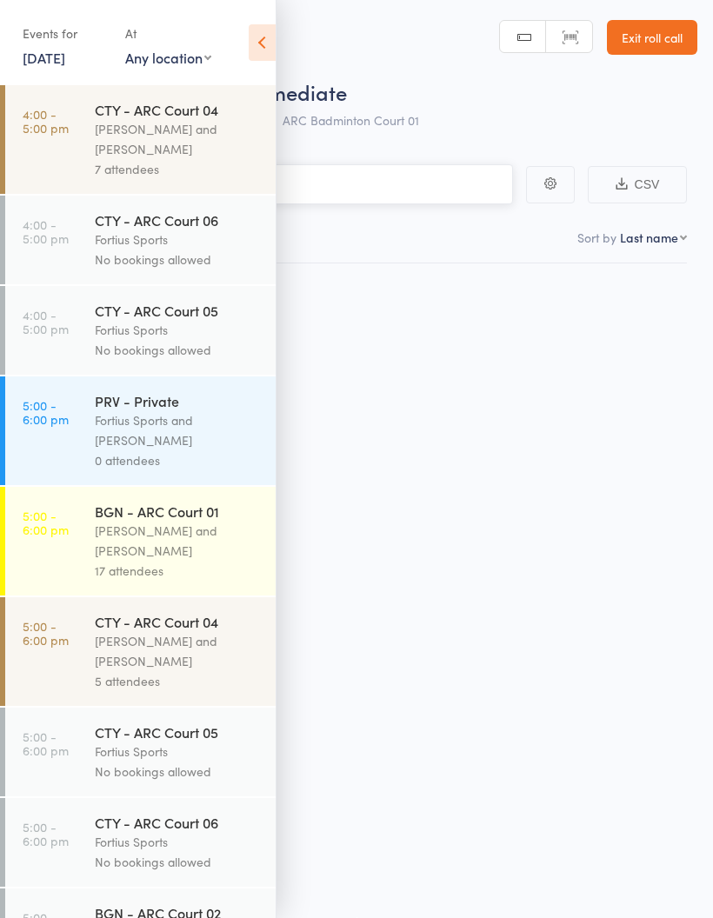
scroll to position [12, 0]
click at [255, 43] on icon at bounding box center [262, 42] width 27 height 37
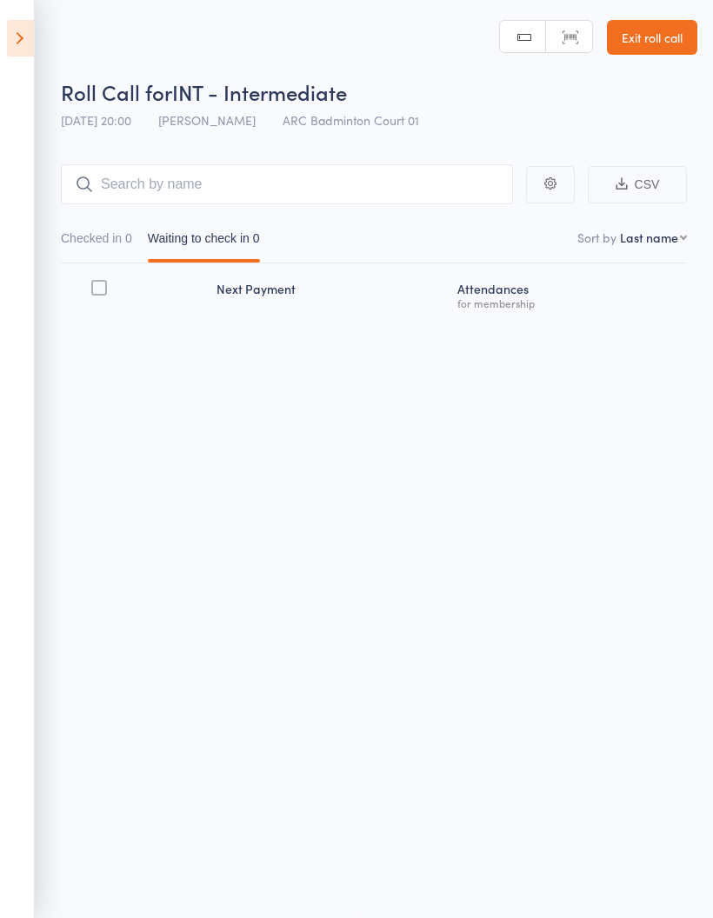
click at [16, 55] on icon at bounding box center [20, 38] width 27 height 37
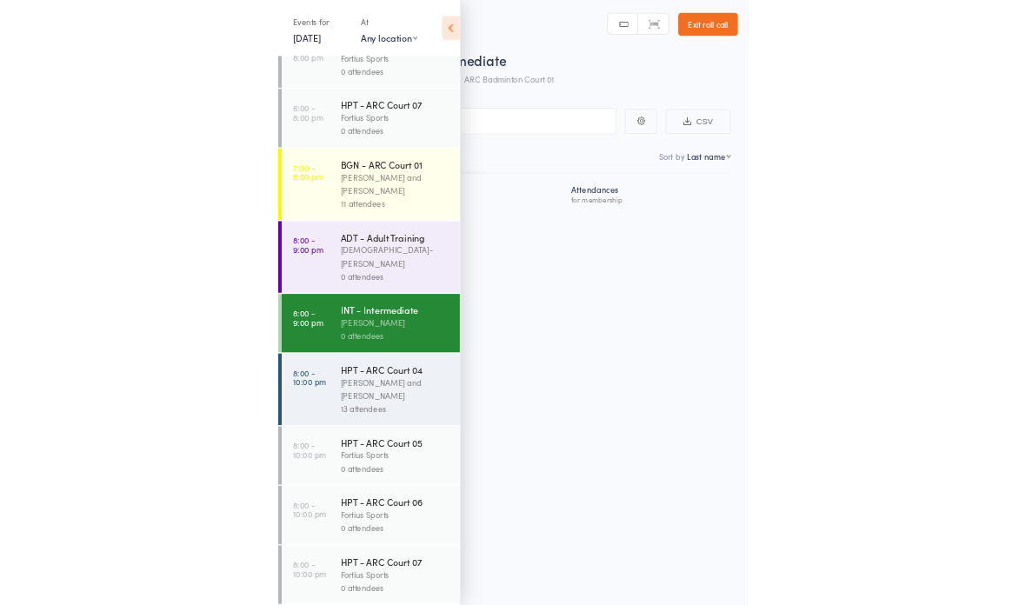
scroll to position [1449, 0]
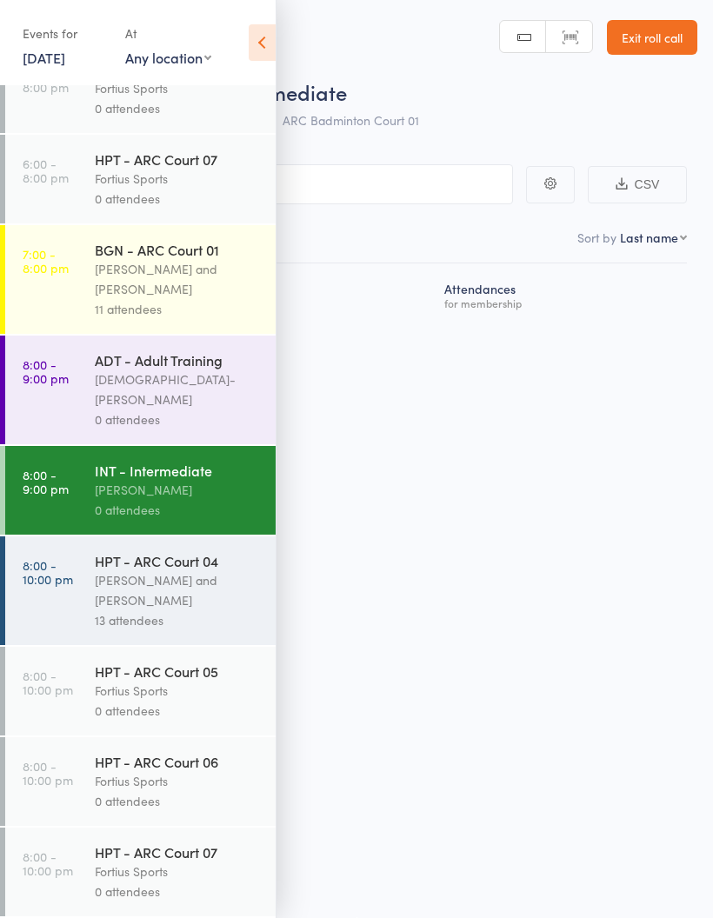
click at [366, 421] on div "Roll Call for INT - Intermediate 11 Aug 20:00 Vinh Nguyen ARC Badminton Court 0…" at bounding box center [356, 458] width 713 height 918
click at [260, 33] on icon at bounding box center [262, 42] width 27 height 37
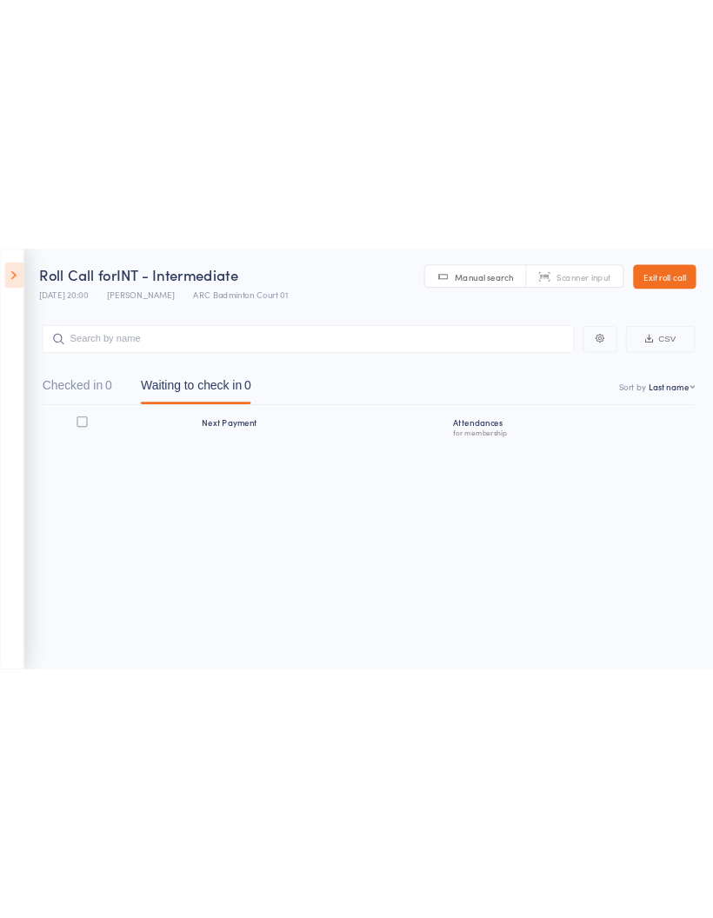
scroll to position [0, 0]
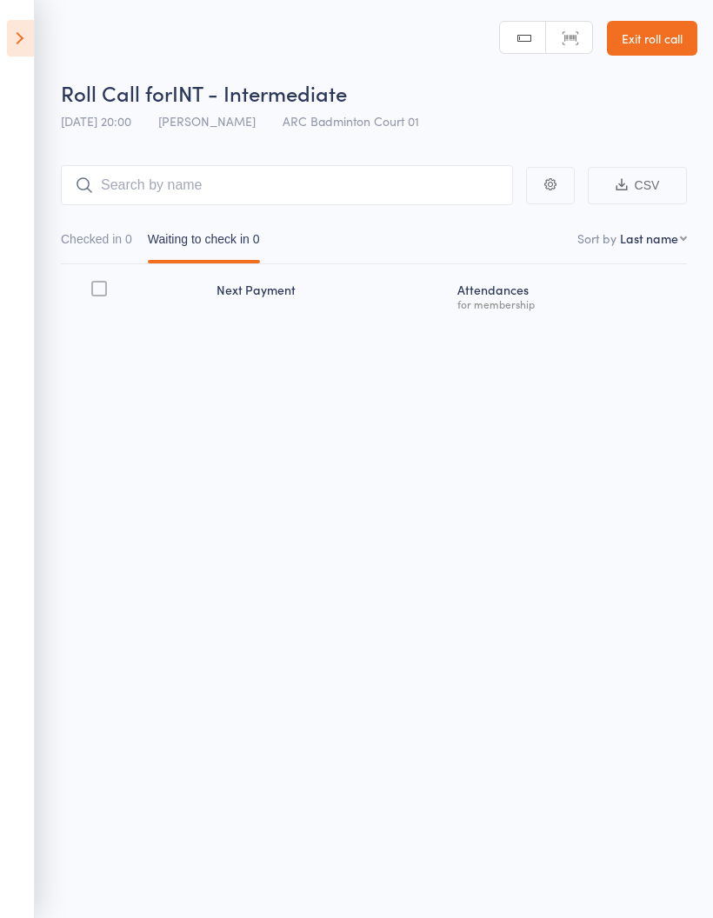
click at [324, 231] on nav "Checked in 0 Waiting to check in 0" at bounding box center [373, 243] width 641 height 40
click at [11, 39] on icon at bounding box center [20, 38] width 27 height 37
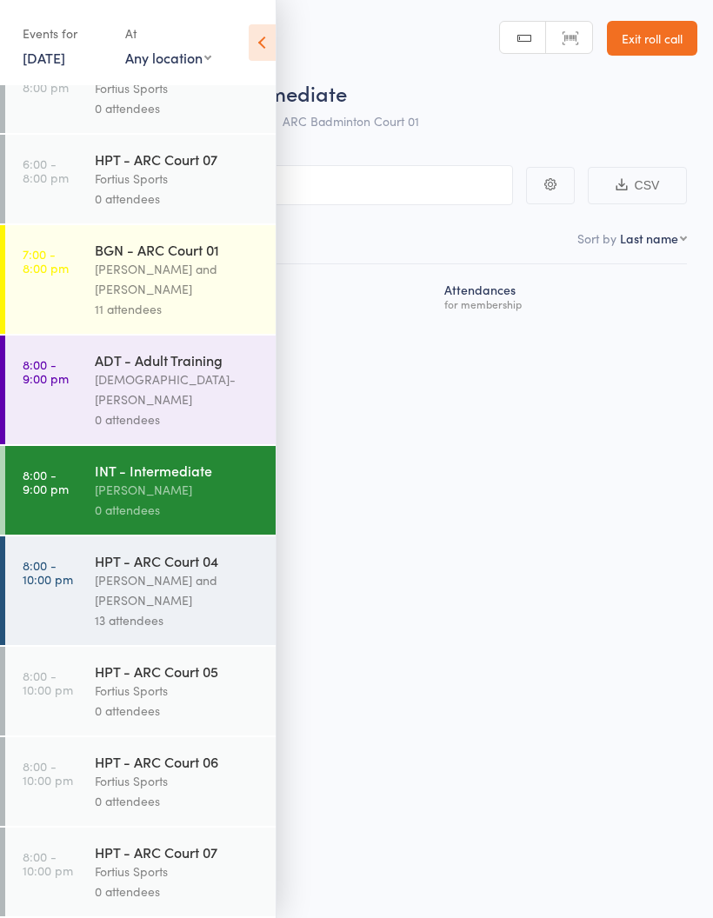
scroll to position [1466, 0]
click at [101, 623] on div "13 attendees" at bounding box center [178, 620] width 166 height 20
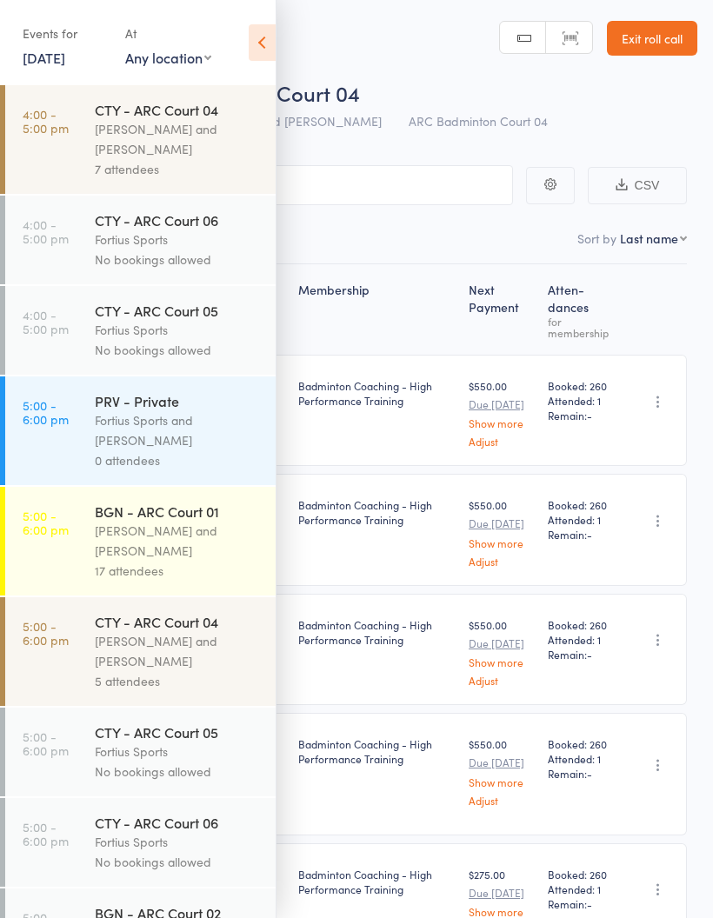
click at [254, 45] on icon at bounding box center [262, 42] width 27 height 37
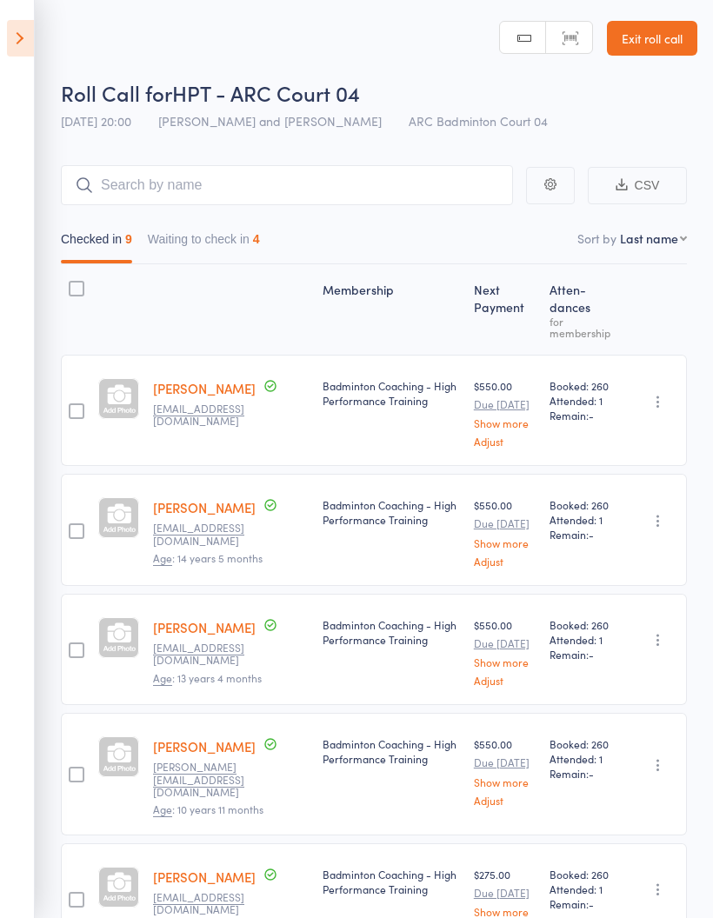
click at [205, 244] on button "Waiting to check in 4" at bounding box center [204, 243] width 112 height 40
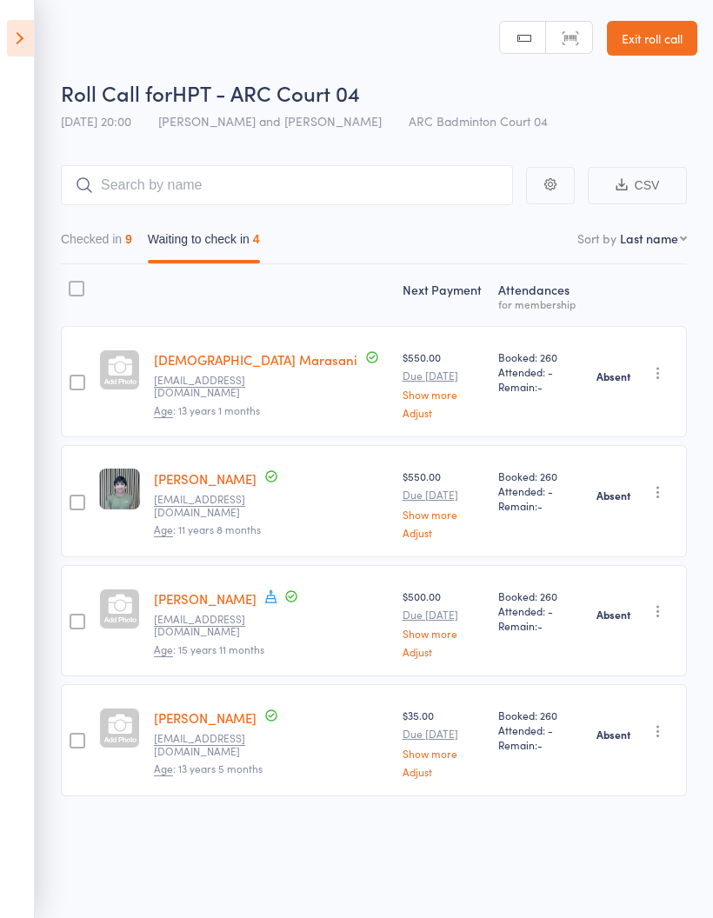
click at [17, 30] on icon at bounding box center [20, 38] width 27 height 37
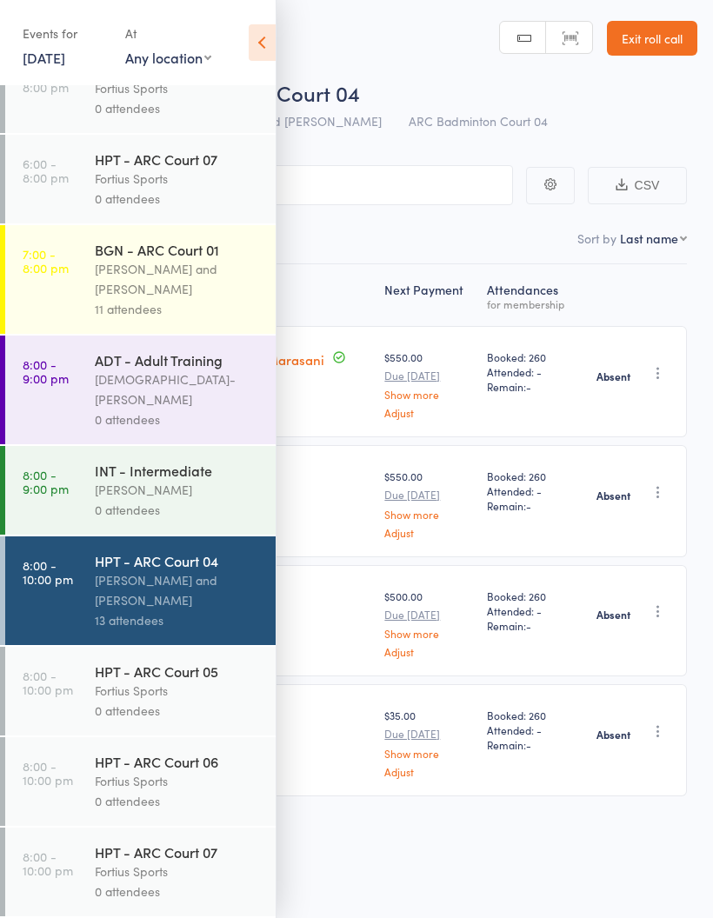
scroll to position [1466, 0]
click at [93, 699] on link "8:00 - 10:00 pm HPT - ARC Court 05 Fortius Sports 0 attendees" at bounding box center [140, 691] width 270 height 89
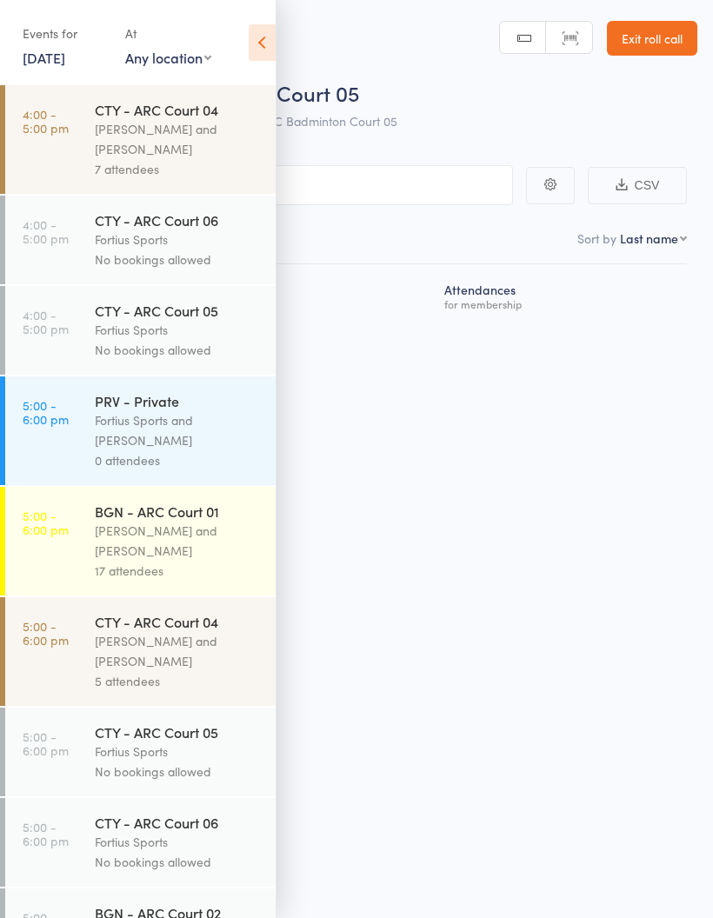
click at [71, 772] on link "5:00 - 6:00 pm CTY - ARC Court 05 Fortius Sports No bookings allowed" at bounding box center [140, 752] width 270 height 89
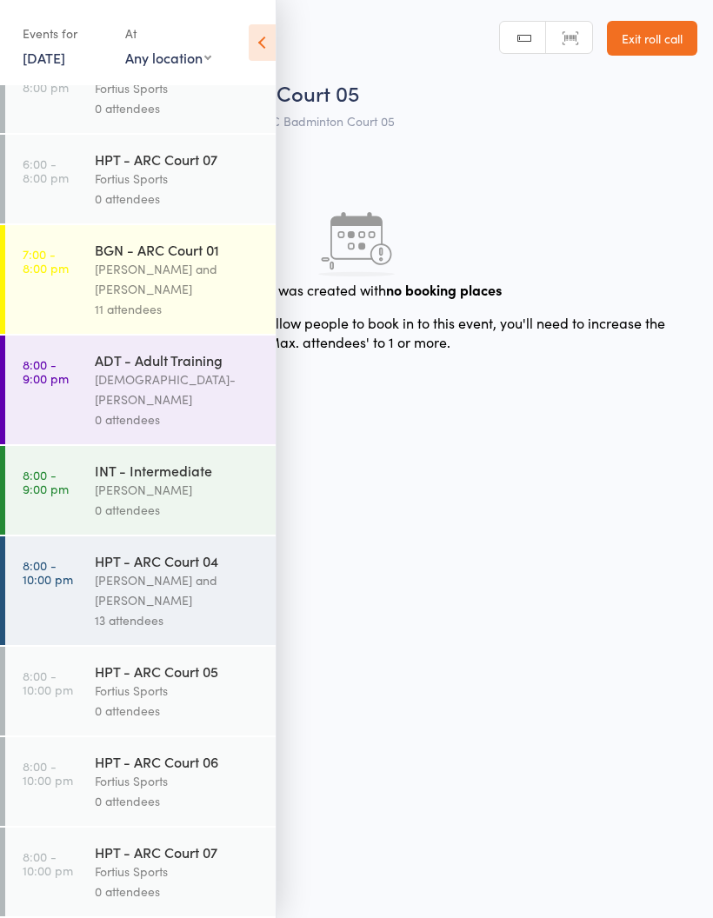
scroll to position [12, 0]
click at [93, 785] on link "8:00 - 10:00 pm HPT - ARC Court 06 Fortius Sports 0 attendees" at bounding box center [140, 781] width 270 height 89
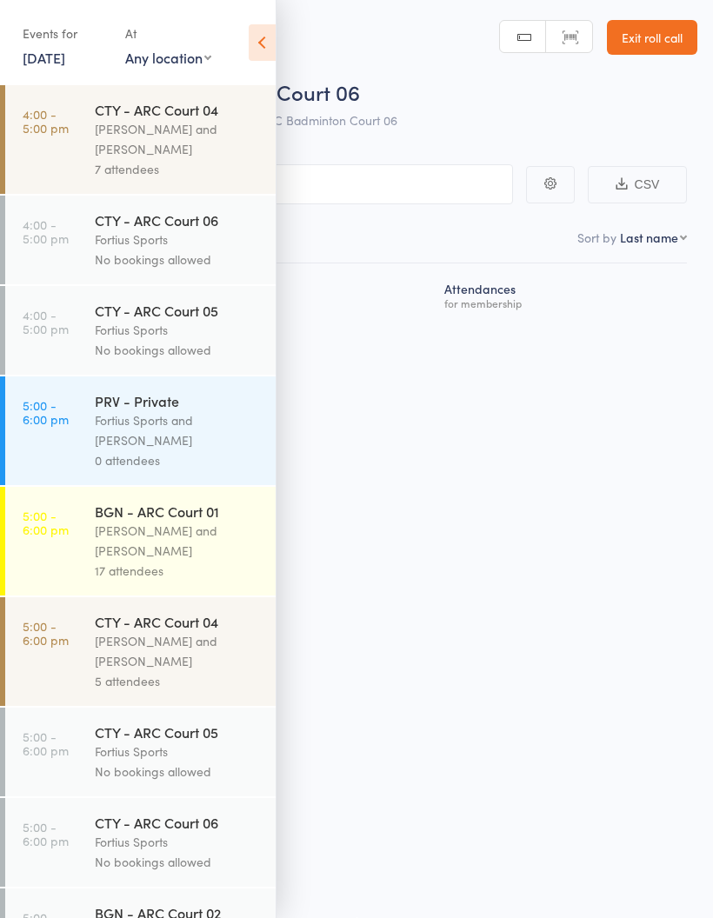
click at [78, 860] on link "5:00 - 6:00 pm CTY - ARC Court 06 Fortius Sports No bookings allowed" at bounding box center [140, 842] width 270 height 89
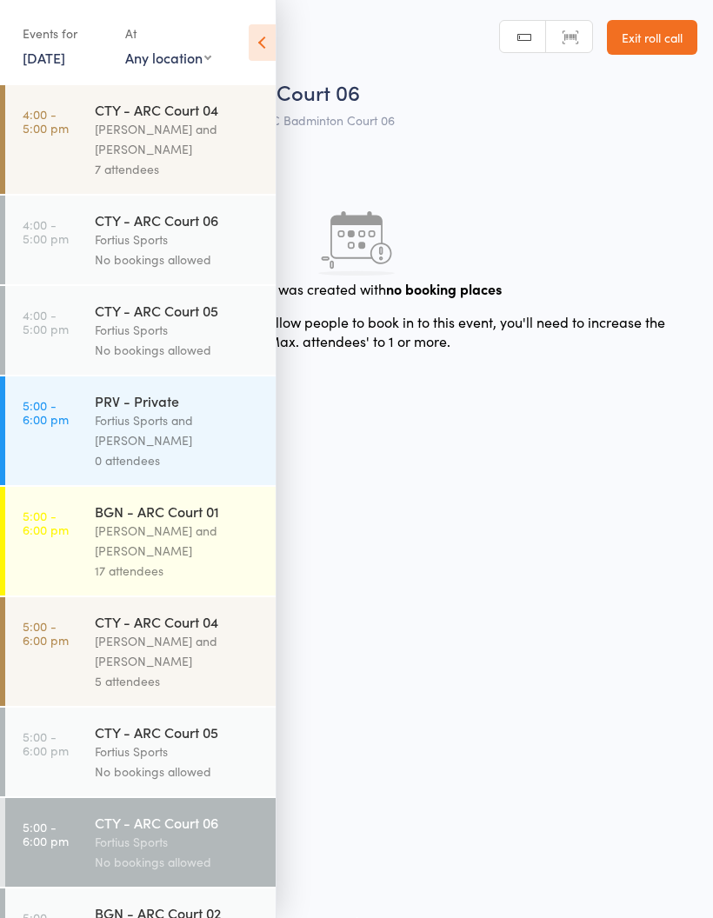
click at [101, 351] on div "No bookings allowed" at bounding box center [178, 350] width 166 height 20
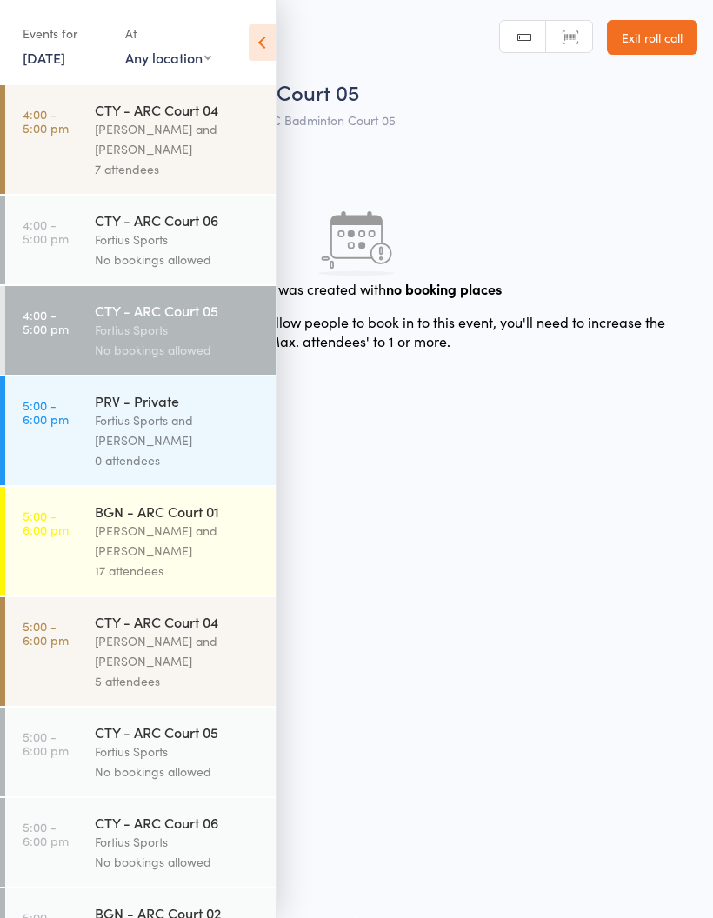
click at [60, 330] on time "4:00 - 5:00 pm" at bounding box center [46, 322] width 46 height 28
click at [66, 239] on time "4:00 - 5:00 pm" at bounding box center [46, 231] width 46 height 28
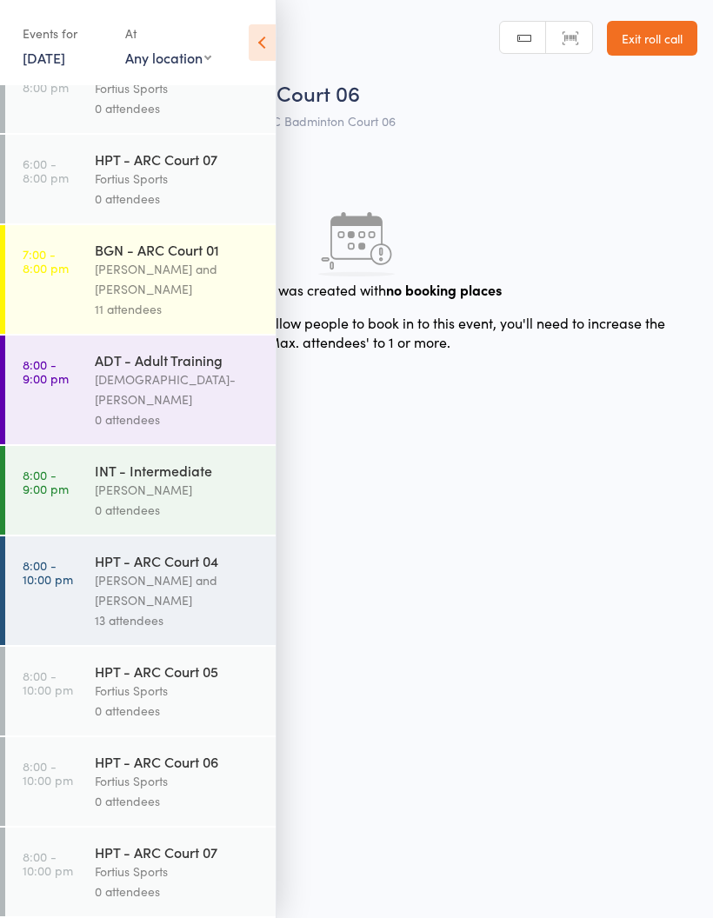
scroll to position [1466, 0]
click at [256, 52] on icon at bounding box center [262, 42] width 27 height 37
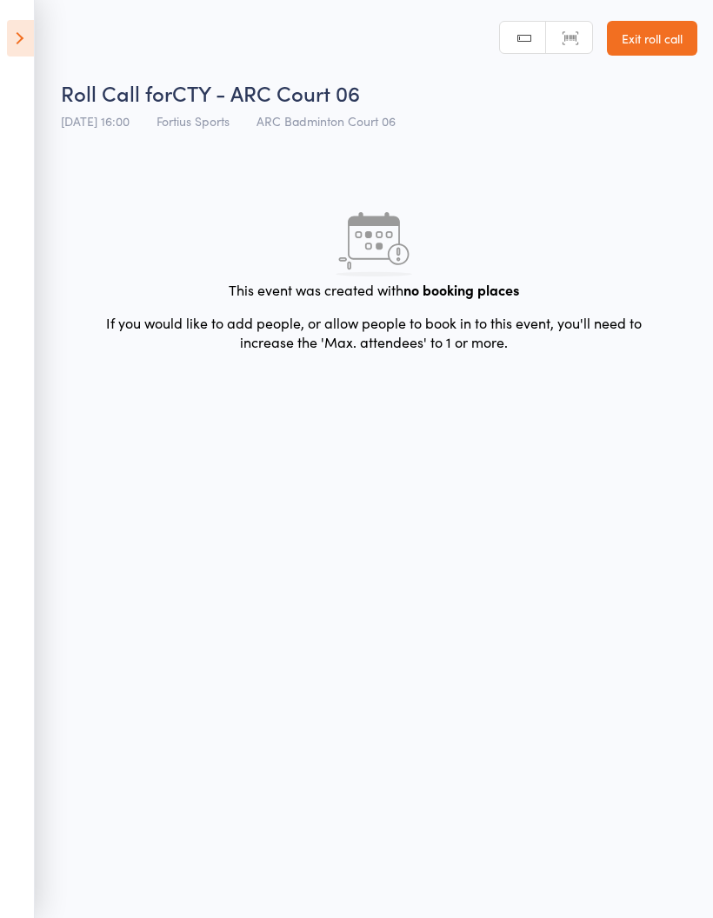
click at [9, 76] on aside "Events for 11 Aug, 2025 11 Aug, 2025 August 2025 Sun Mon Tue Wed Thu Fri Sat 31…" at bounding box center [17, 459] width 35 height 918
click at [11, 50] on icon at bounding box center [20, 38] width 27 height 37
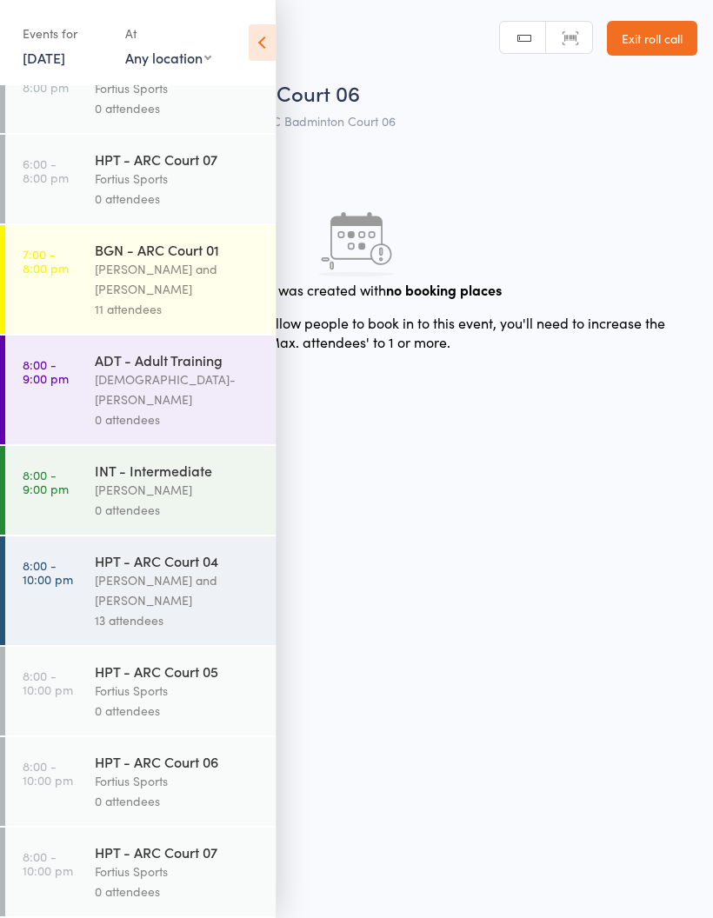
click at [52, 274] on time "7:00 - 8:00 pm" at bounding box center [46, 261] width 46 height 28
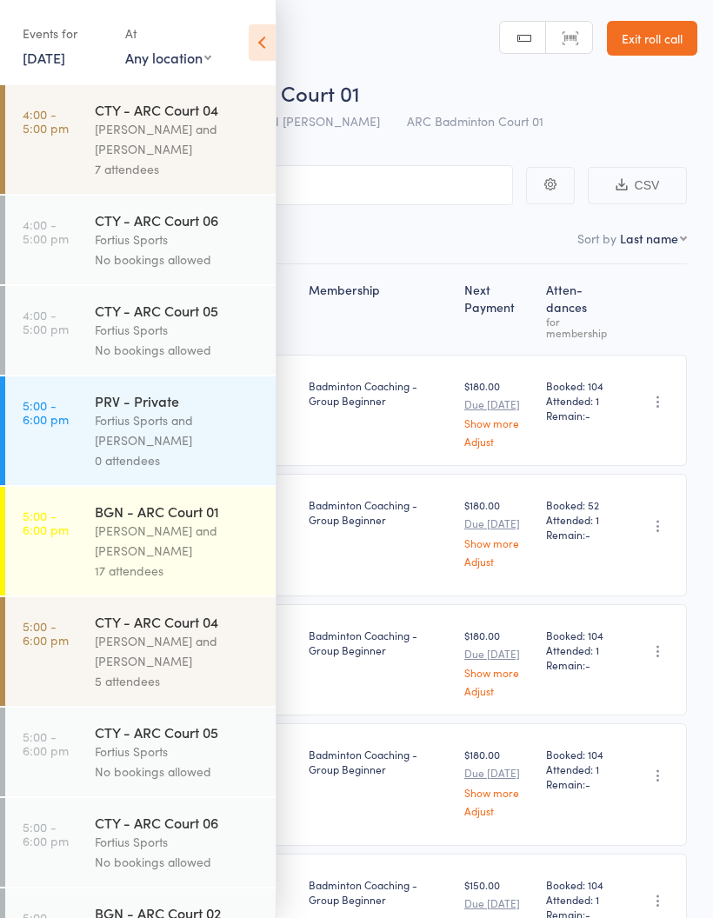
click at [256, 43] on icon at bounding box center [262, 42] width 27 height 37
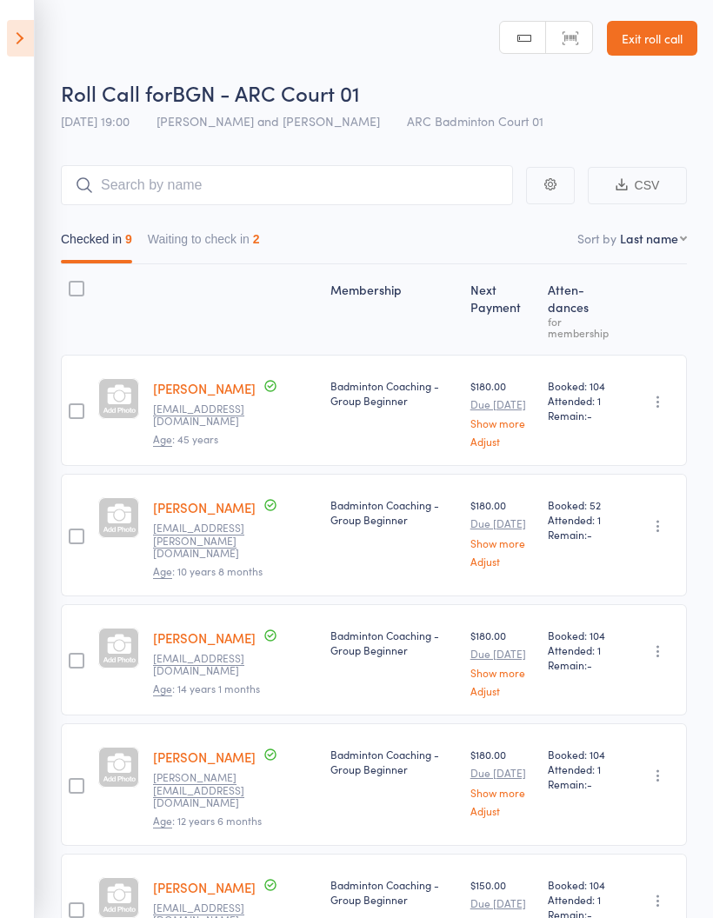
click at [189, 249] on button "Waiting to check in 2" at bounding box center [204, 243] width 112 height 40
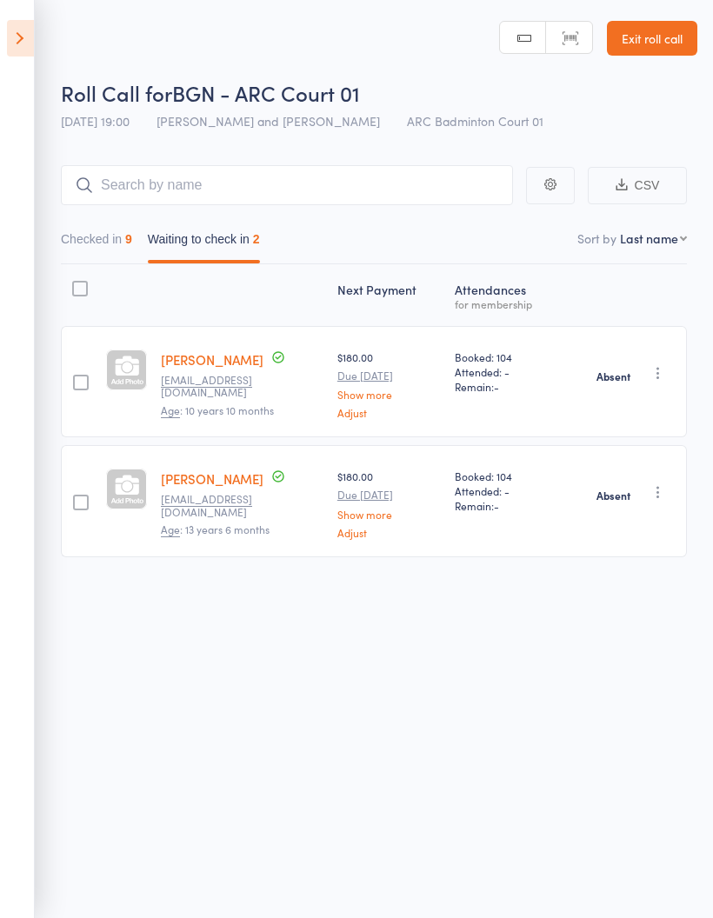
click at [82, 249] on button "Checked in 9" at bounding box center [96, 243] width 71 height 40
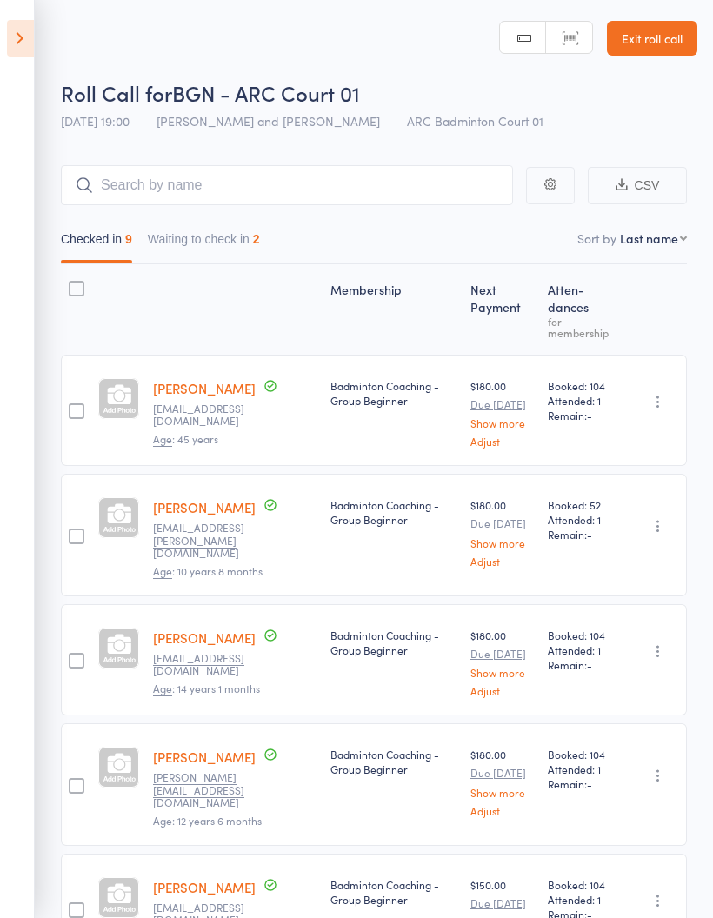
click at [233, 260] on button "Waiting to check in 2" at bounding box center [204, 243] width 112 height 40
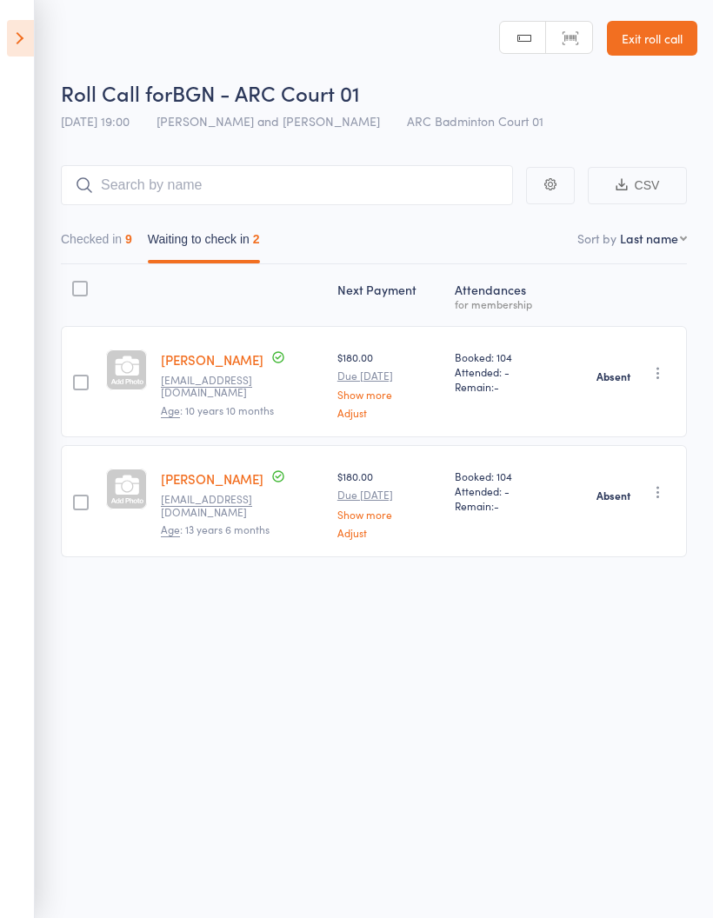
click at [103, 241] on button "Checked in 9" at bounding box center [96, 243] width 71 height 40
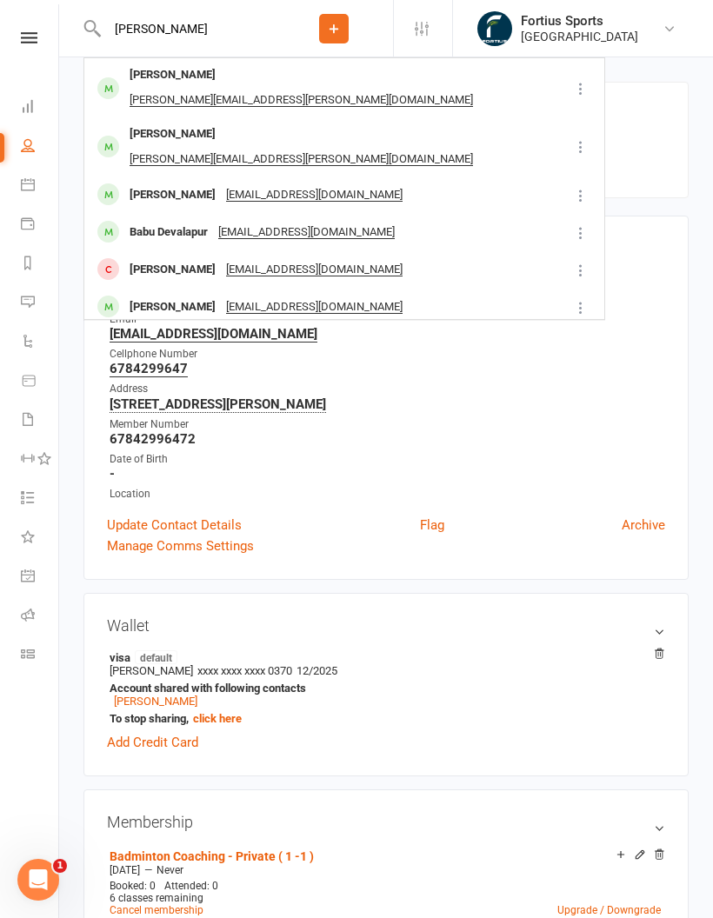
type input "Devansh"
click at [197, 69] on div "[PERSON_NAME]" at bounding box center [172, 75] width 96 height 25
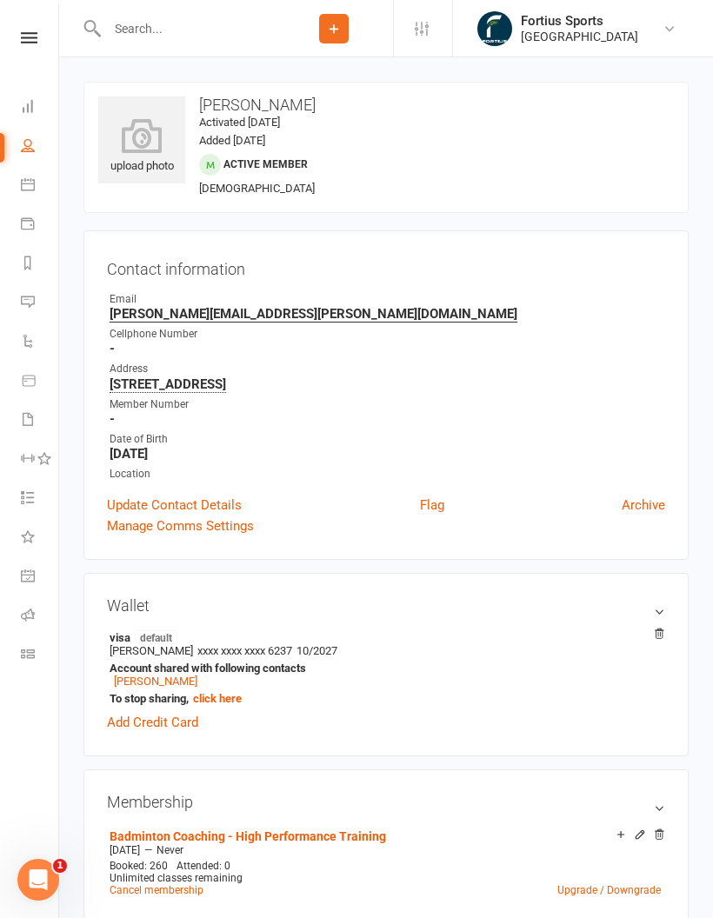
click at [190, 34] on input "text" at bounding box center [188, 29] width 173 height 24
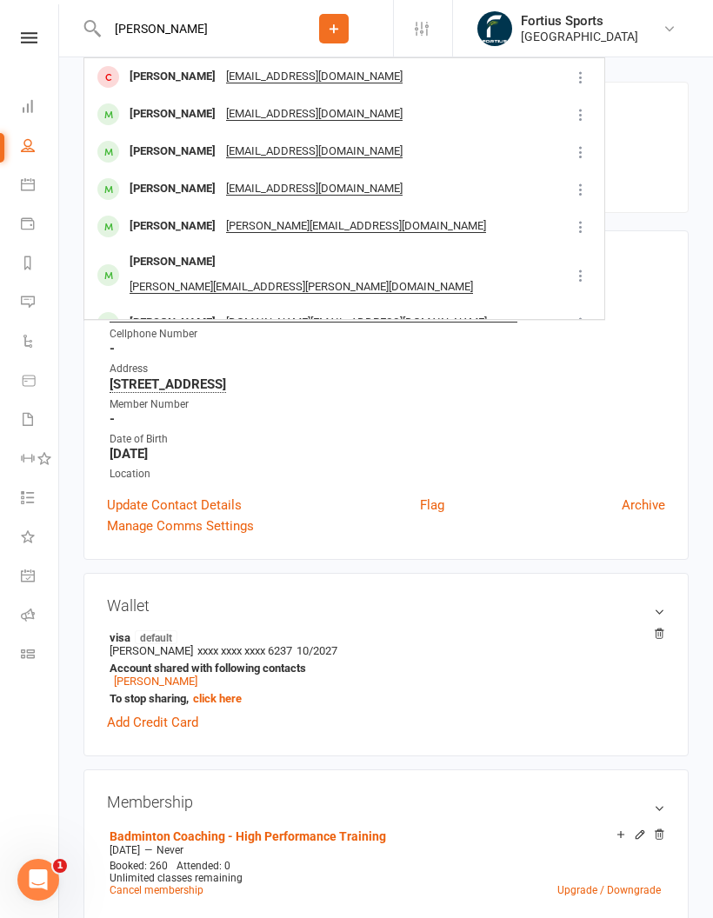
type input "Sajith"
click at [165, 119] on div "[PERSON_NAME]" at bounding box center [172, 114] width 96 height 25
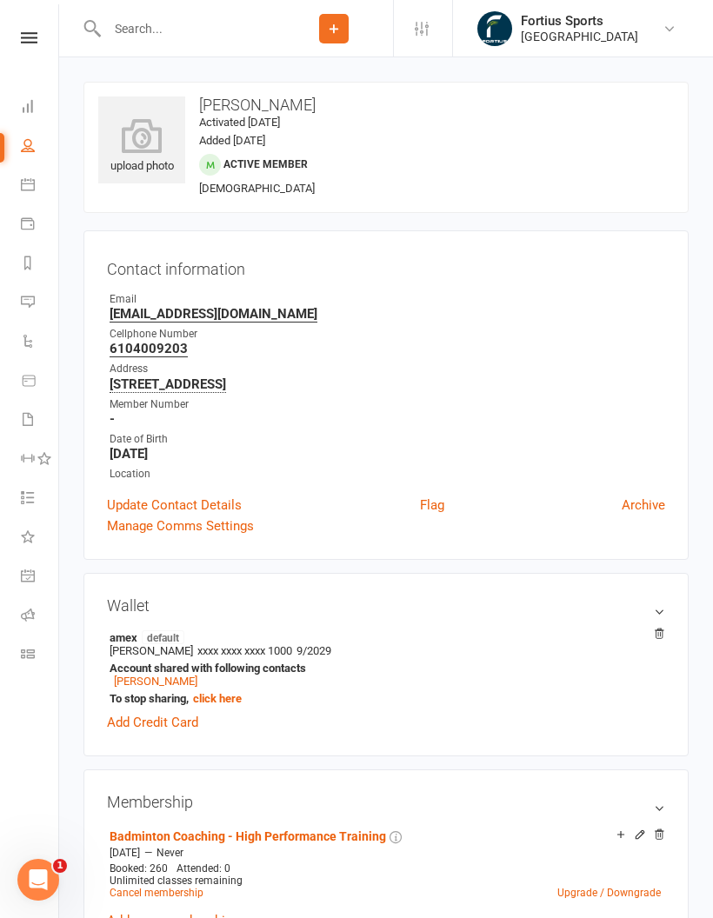
click at [191, 31] on input "text" at bounding box center [188, 29] width 173 height 24
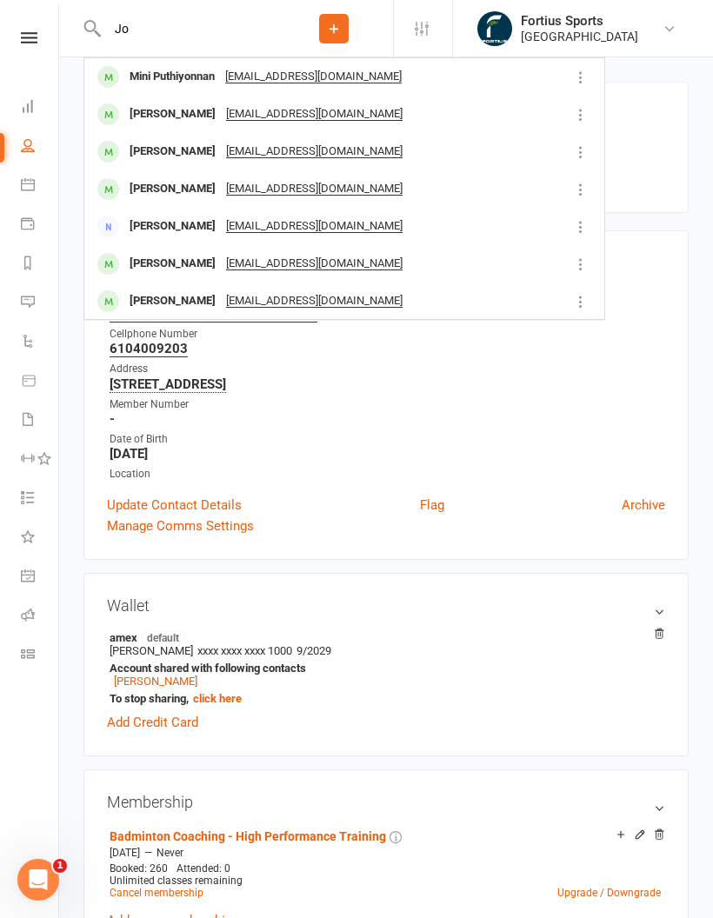
type input "J"
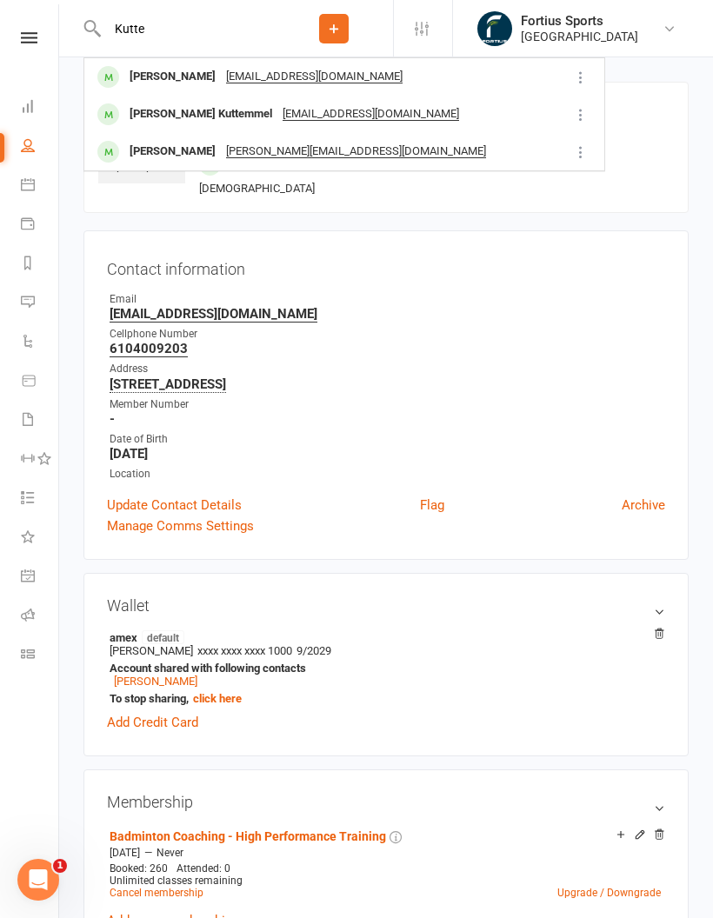
type input "Kutte"
click at [202, 110] on div "Varghese Kuttemmel" at bounding box center [200, 114] width 153 height 25
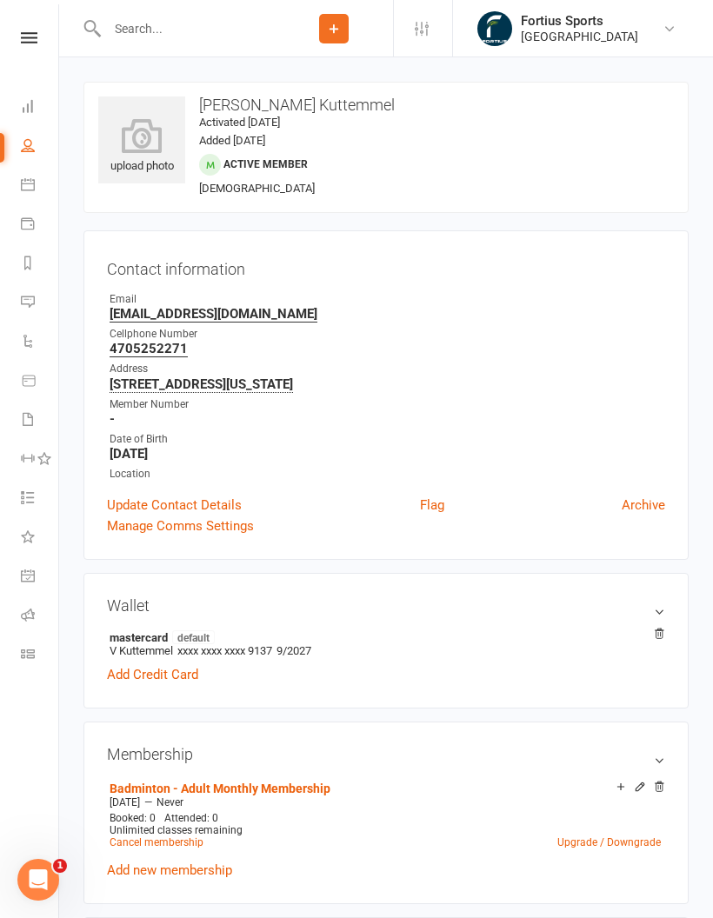
click at [189, 24] on input "text" at bounding box center [188, 29] width 173 height 24
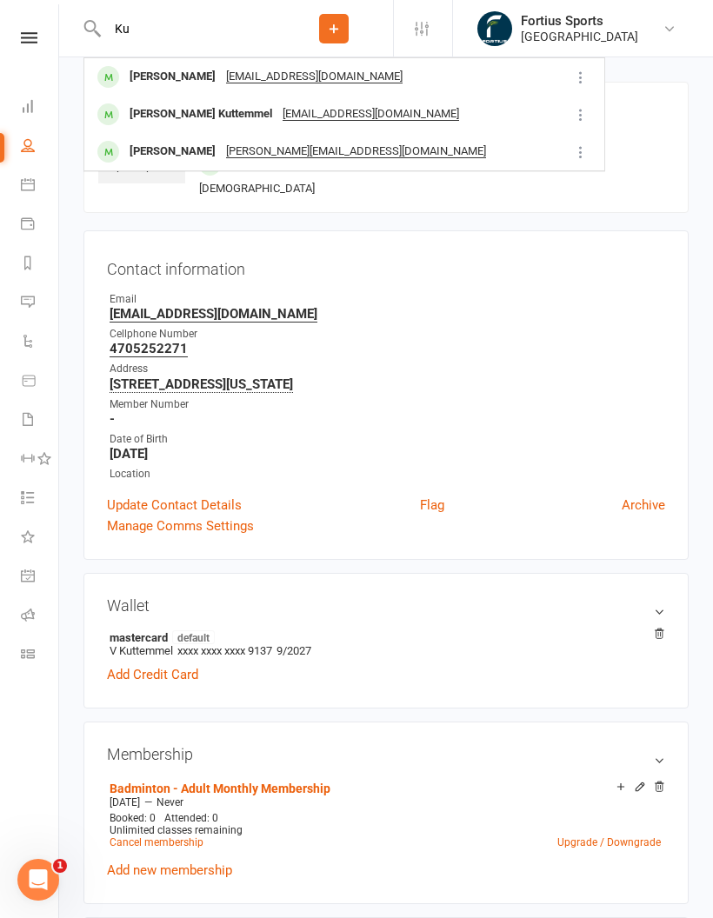
type input "K"
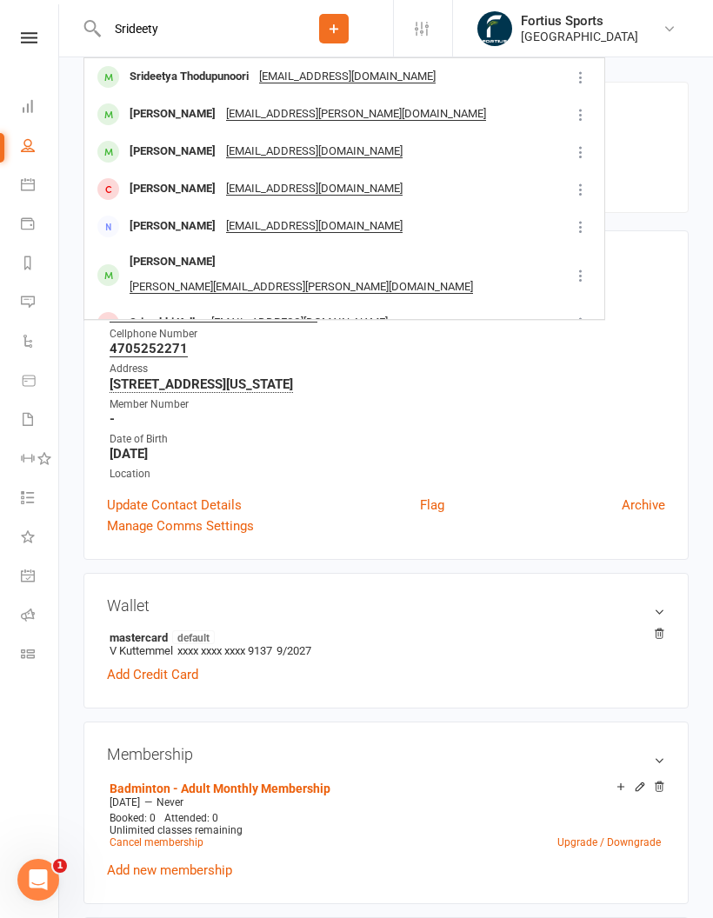
type input "Srideety"
click at [257, 71] on div "[EMAIL_ADDRESS][DOMAIN_NAME]" at bounding box center [347, 76] width 187 height 25
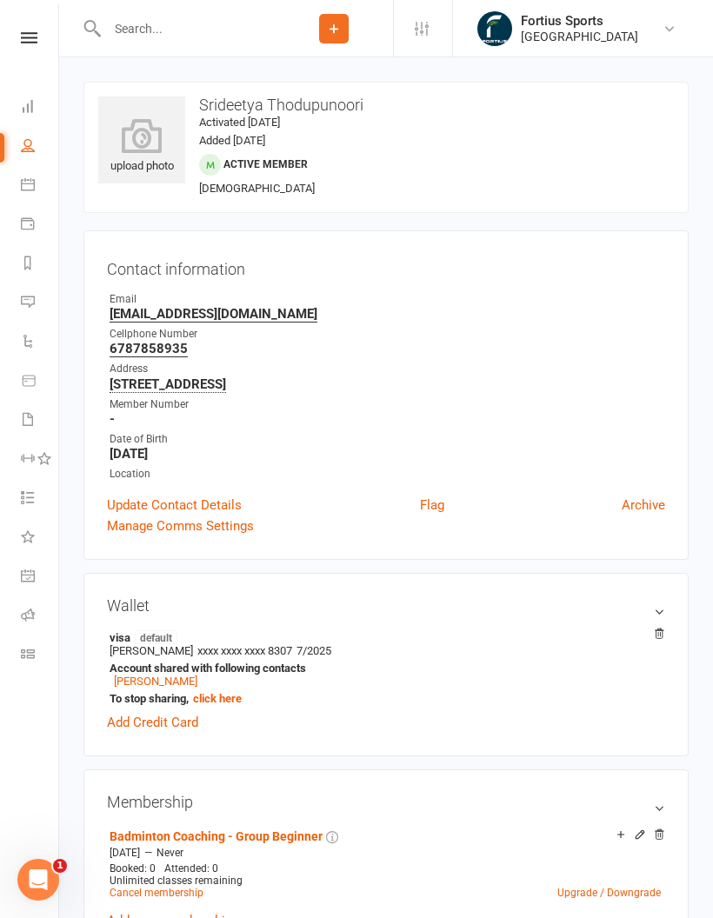
click at [191, 17] on input "text" at bounding box center [188, 29] width 173 height 24
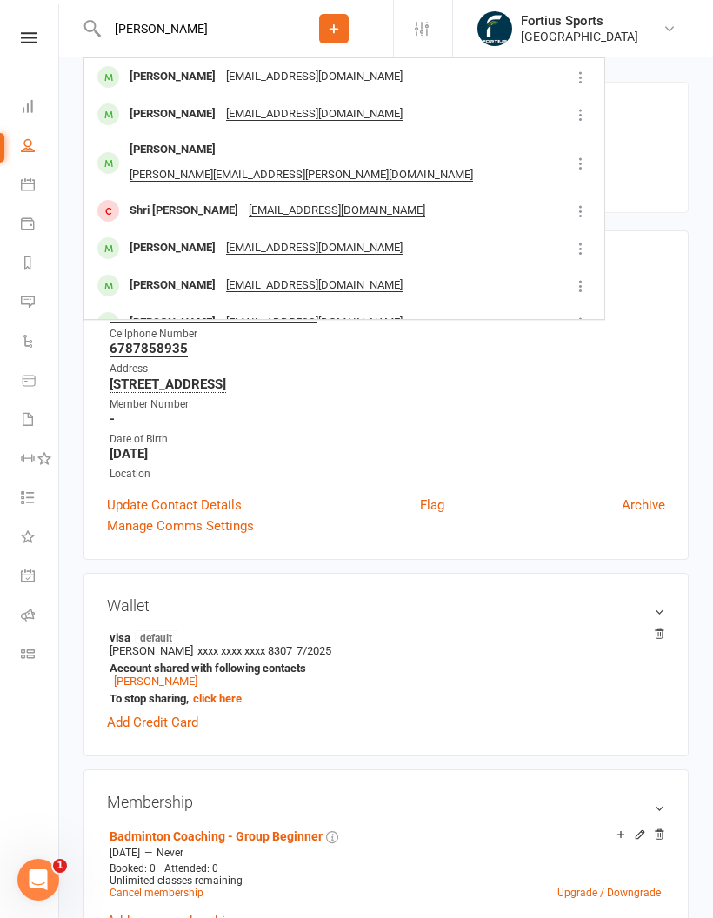
type input "[PERSON_NAME]"
click at [189, 79] on div "[PERSON_NAME]" at bounding box center [172, 76] width 96 height 25
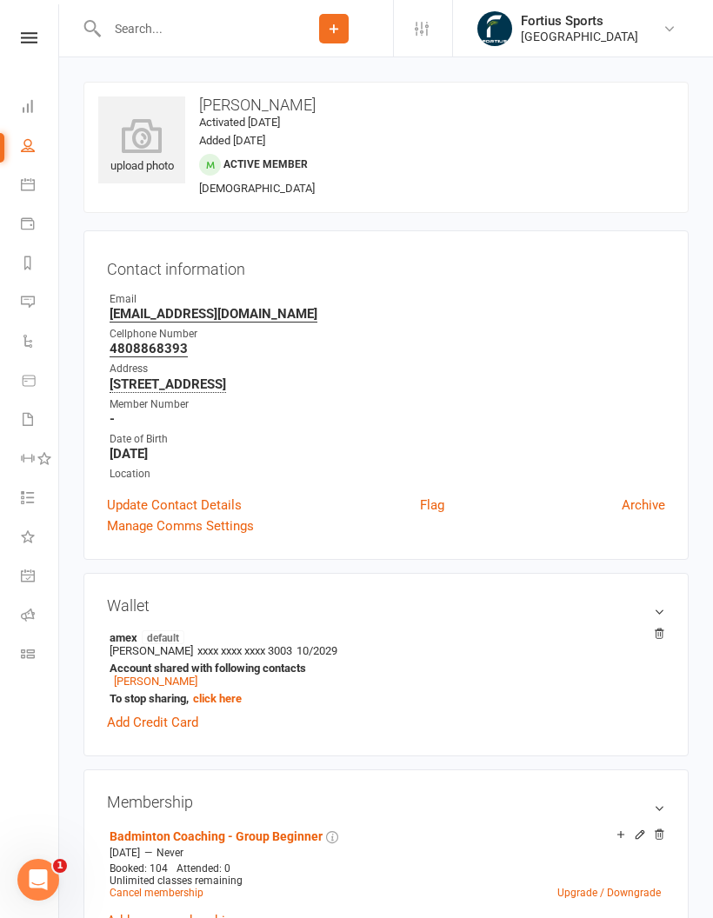
click at [213, 38] on input "text" at bounding box center [188, 29] width 173 height 24
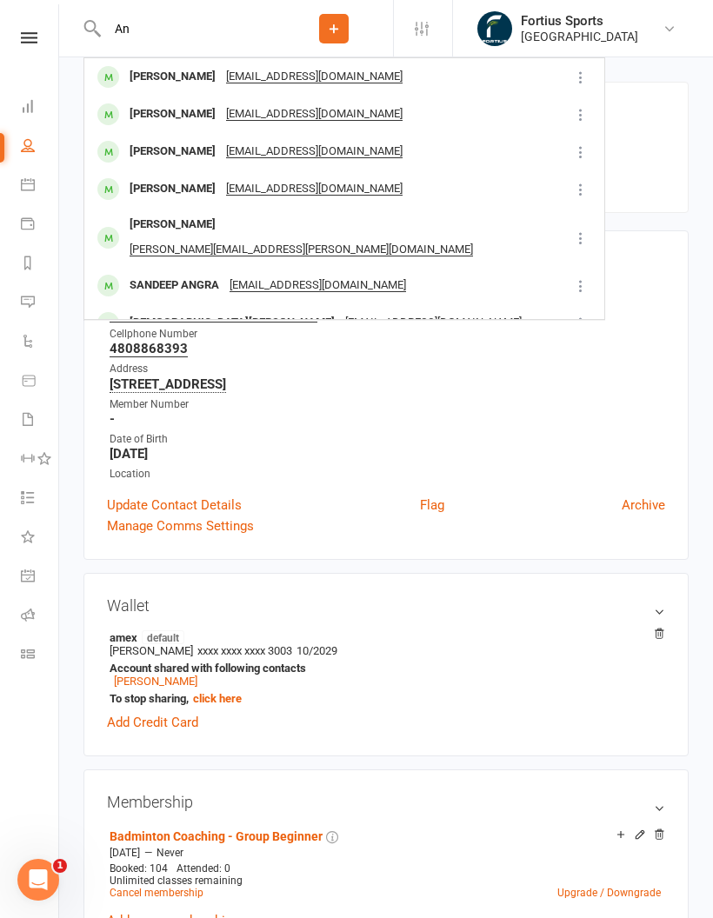
type input "A"
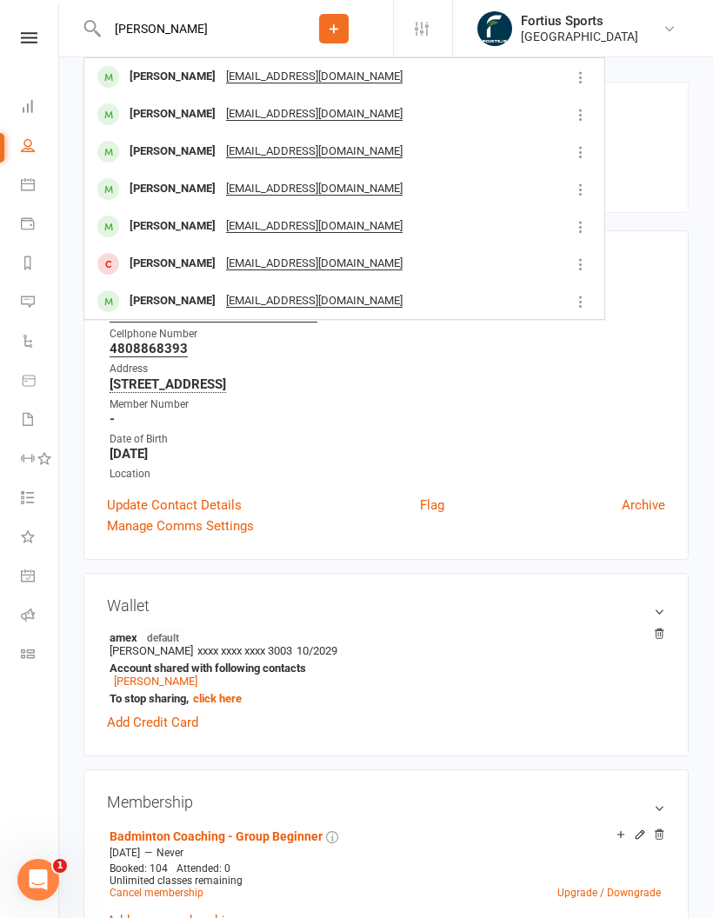
type input "[PERSON_NAME]"
click at [166, 118] on div "[PERSON_NAME]" at bounding box center [172, 114] width 96 height 25
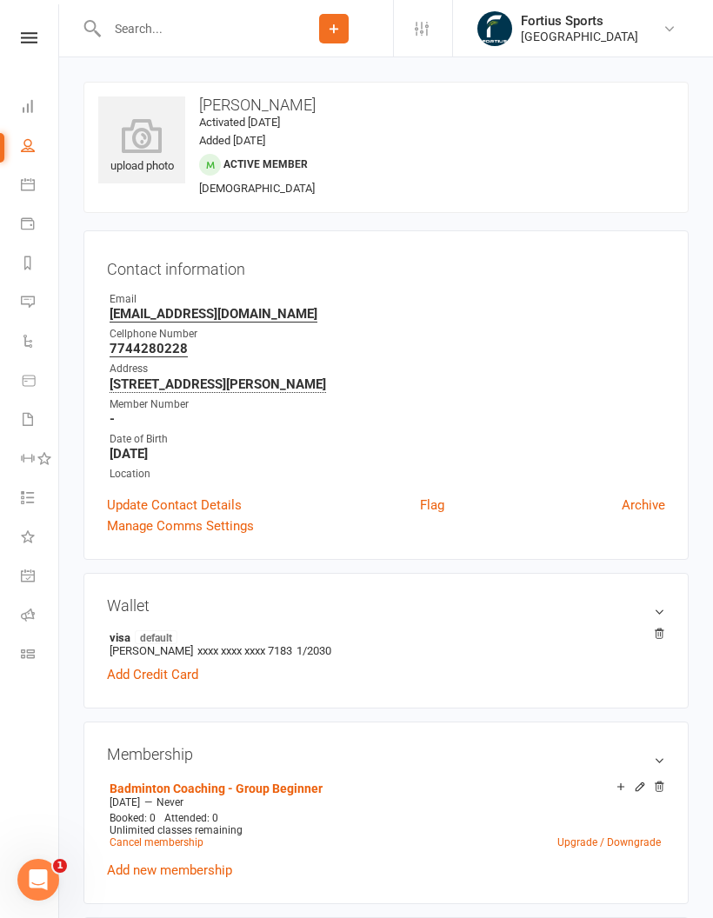
click at [223, 37] on input "text" at bounding box center [188, 29] width 173 height 24
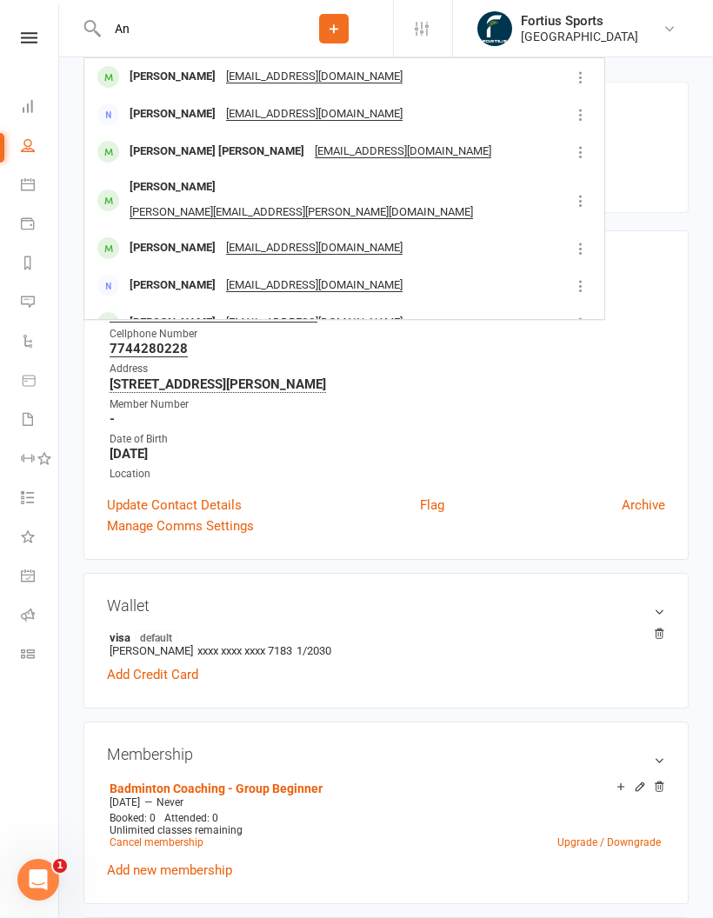
type input "A"
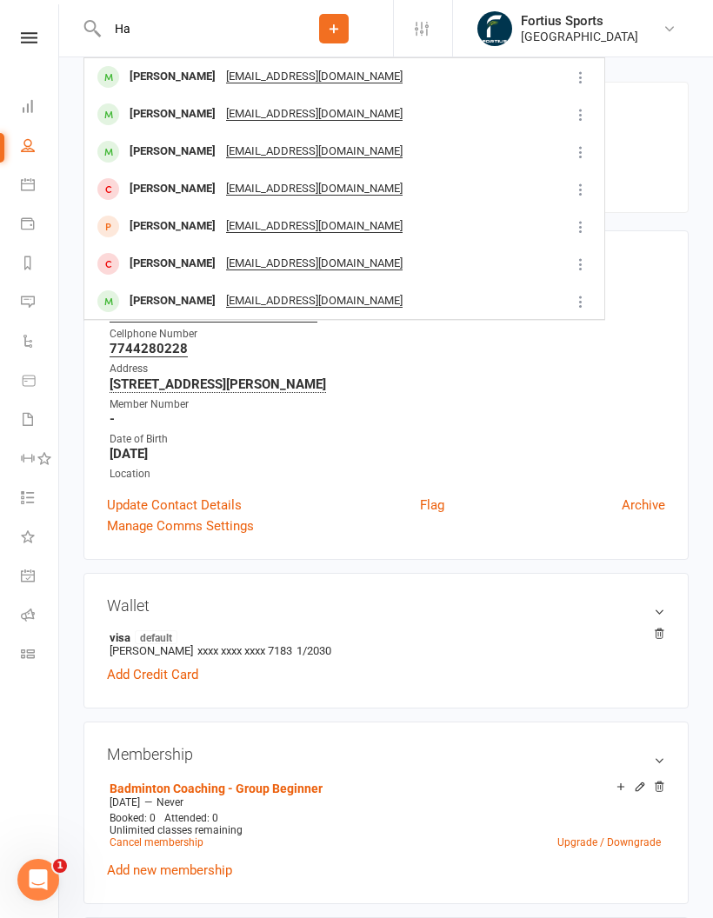
type input "H"
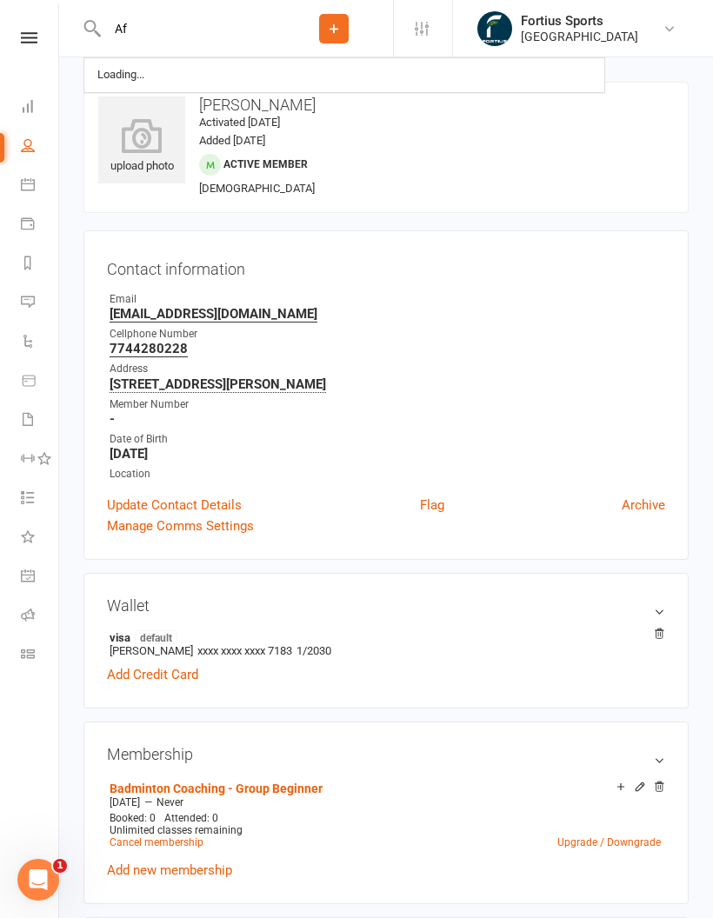
type input "A"
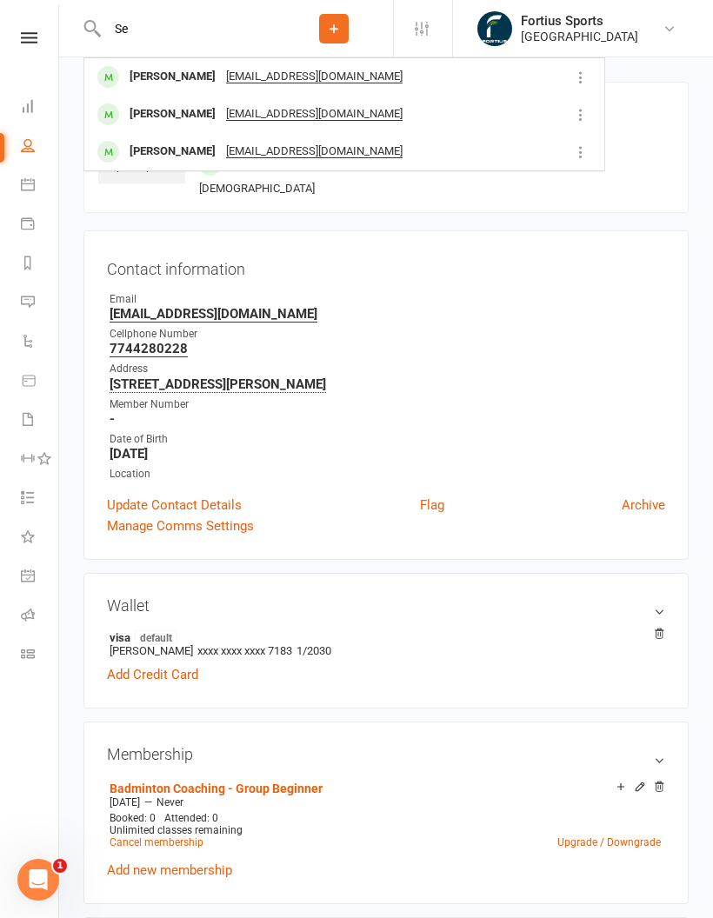
type input "S"
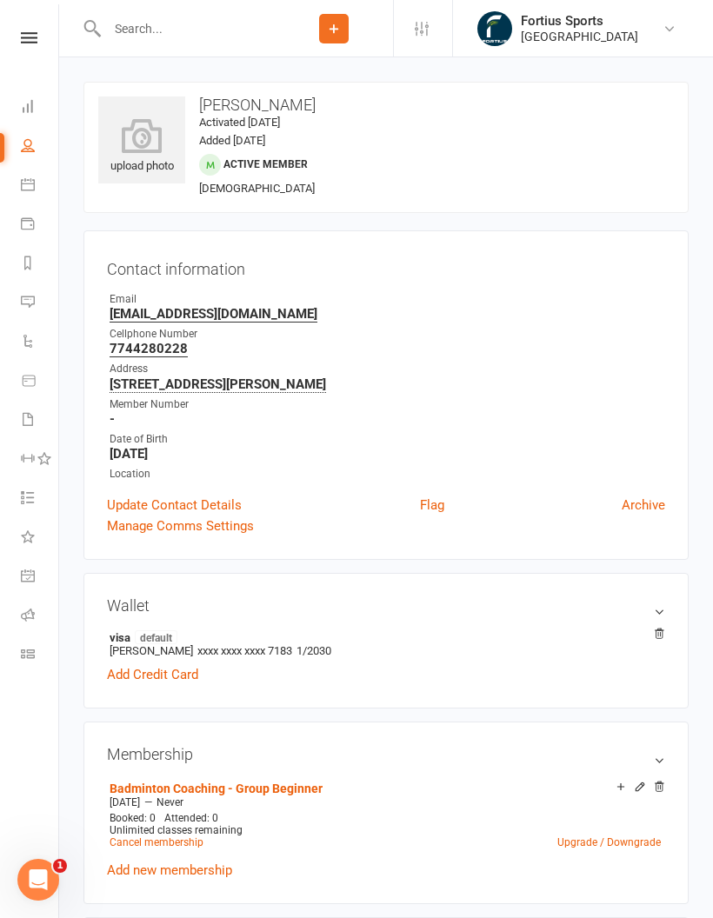
type input "[PERSON_NAME]"
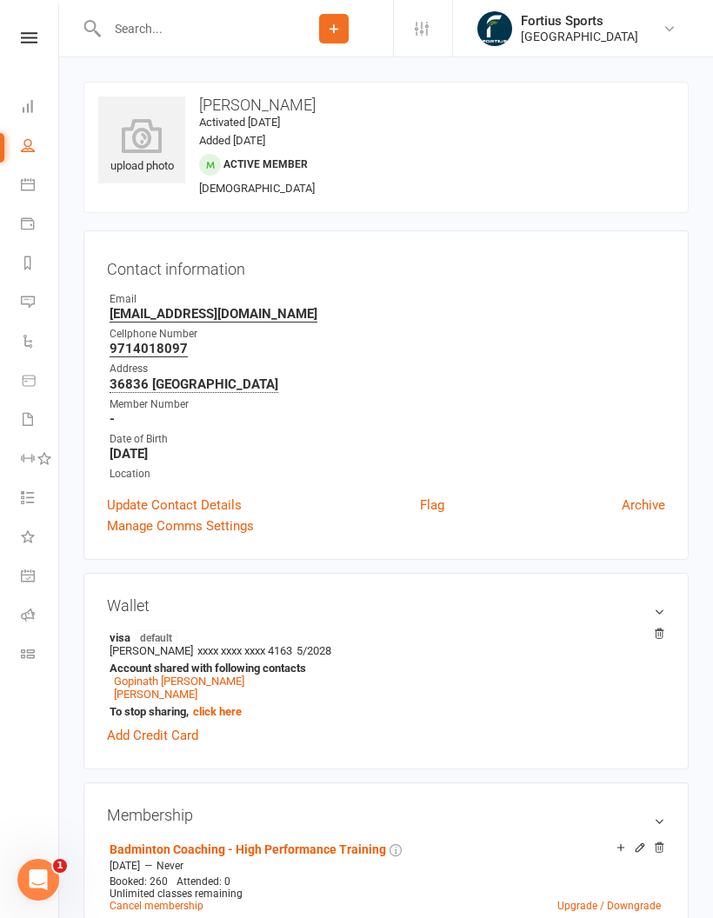
click at [177, 17] on input "text" at bounding box center [188, 29] width 173 height 24
type input "E"
type input "N"
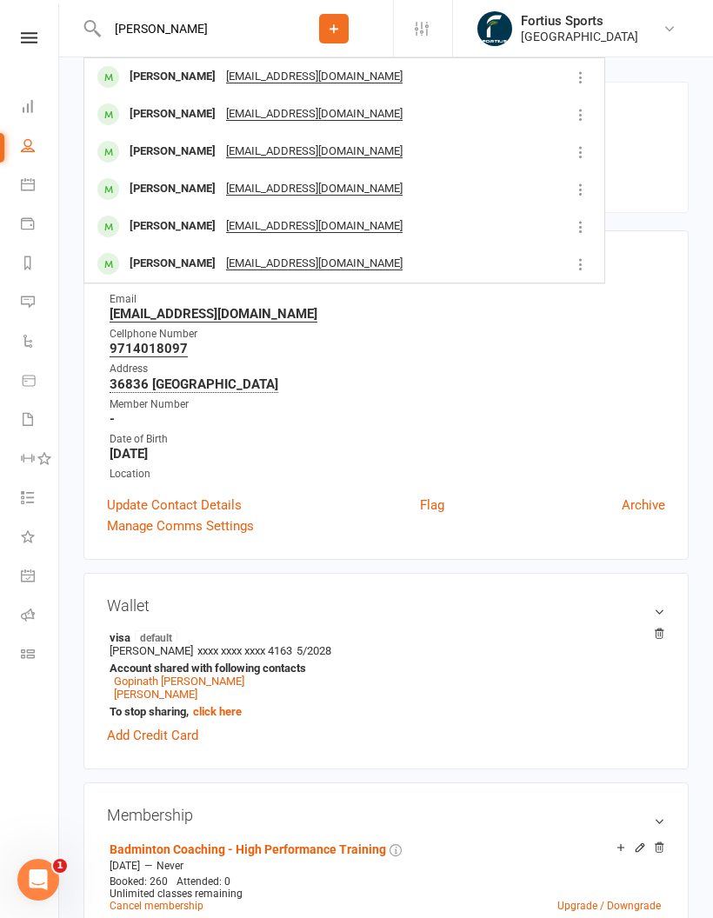
scroll to position [2206, 0]
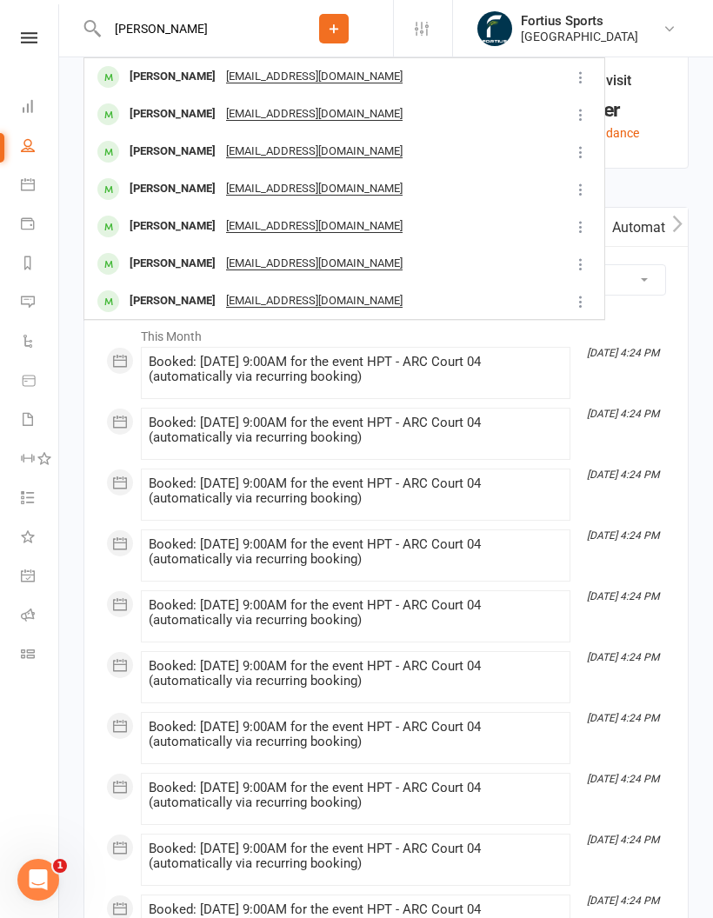
click at [190, 23] on input "Ronan" at bounding box center [188, 29] width 173 height 24
type input "R"
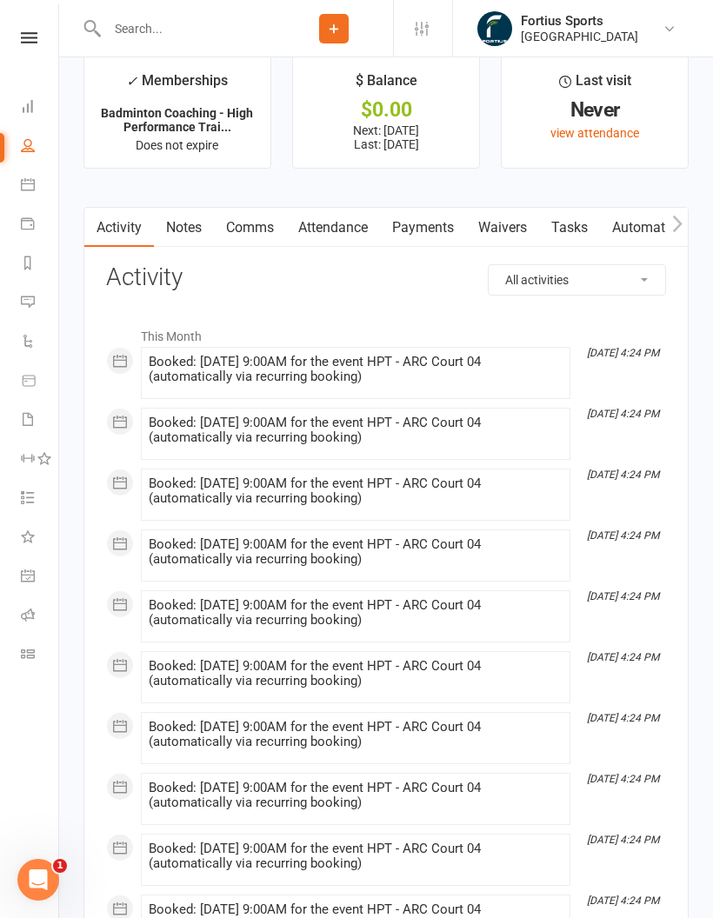
type input "Ronan"
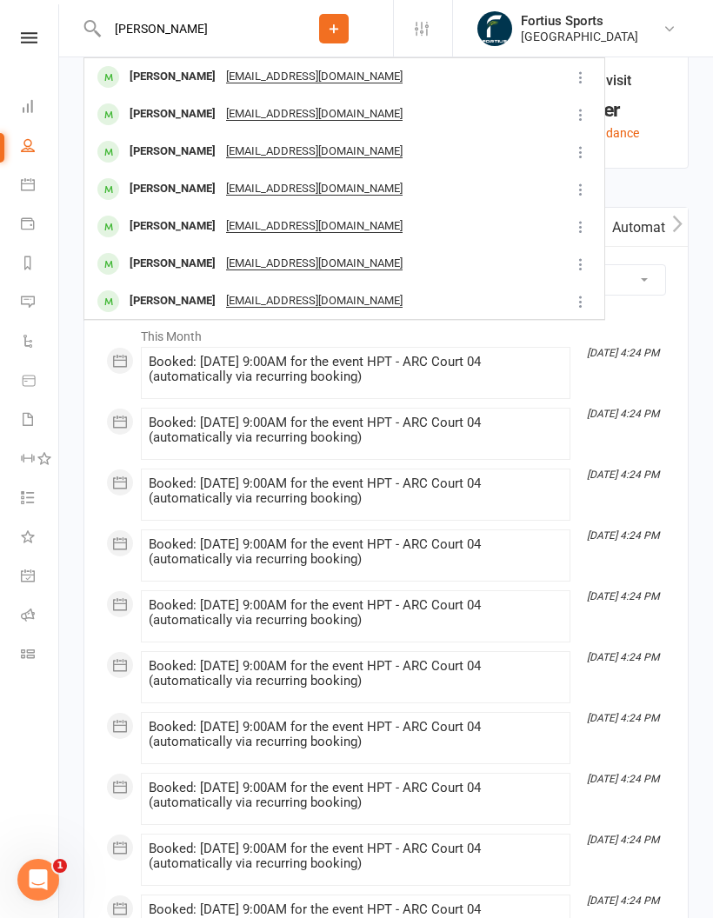
click at [156, 35] on input "Ronan" at bounding box center [188, 29] width 173 height 24
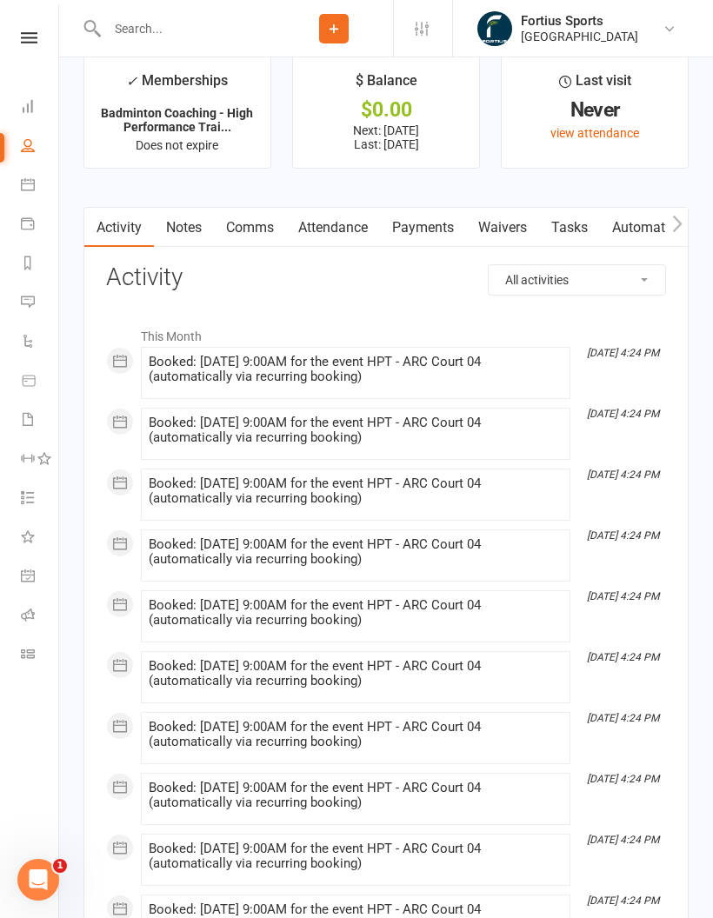
click at [208, 32] on input "text" at bounding box center [188, 29] width 173 height 24
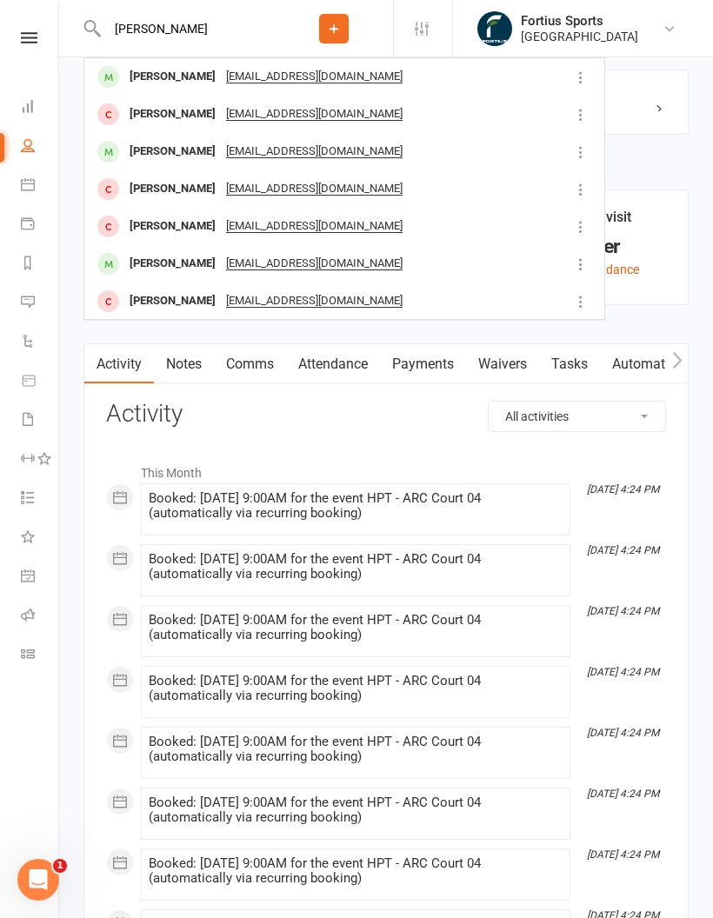
scroll to position [2068, 0]
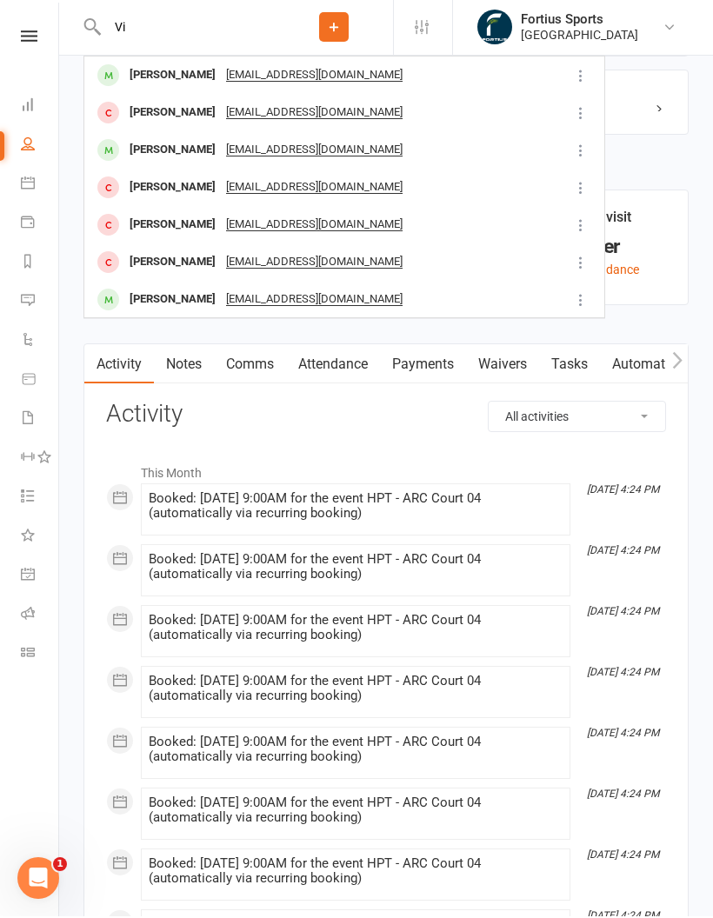
type input "V"
type input "Vivek"
click at [286, 106] on div "vivekbhartius@gmail.com" at bounding box center [314, 114] width 187 height 25
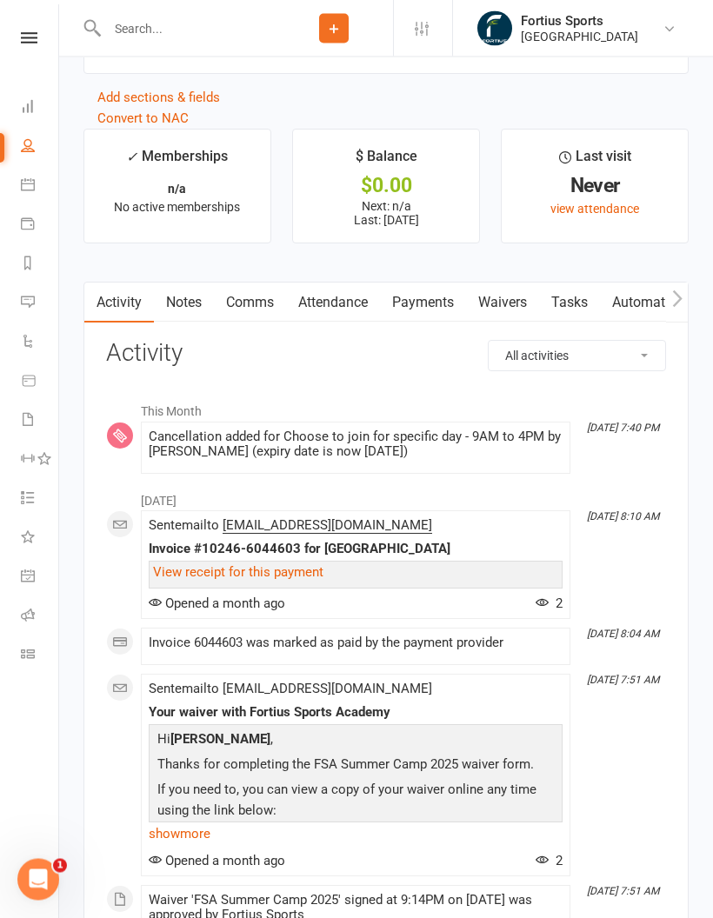
scroll to position [2027, 0]
click at [426, 315] on link "Payments" at bounding box center [423, 302] width 86 height 40
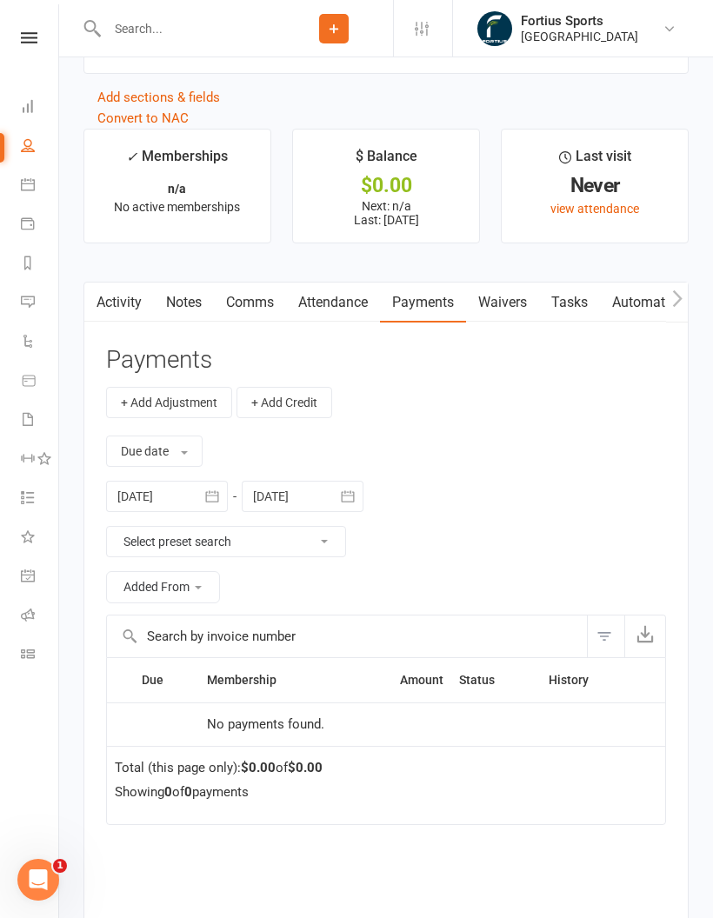
click at [210, 505] on icon "button" at bounding box center [211, 496] width 17 height 17
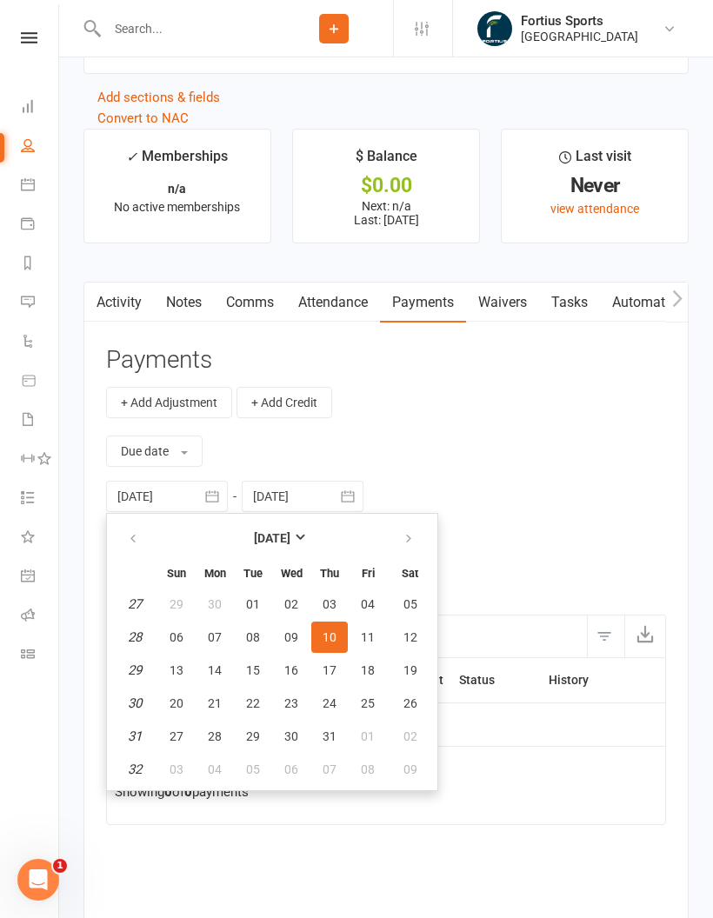
click at [117, 554] on button "button" at bounding box center [134, 537] width 37 height 31
click at [131, 554] on button "button" at bounding box center [134, 537] width 37 height 31
click at [133, 546] on icon "button" at bounding box center [133, 539] width 12 height 14
click at [321, 612] on button "03" at bounding box center [329, 603] width 37 height 31
type input "03 Apr 2025"
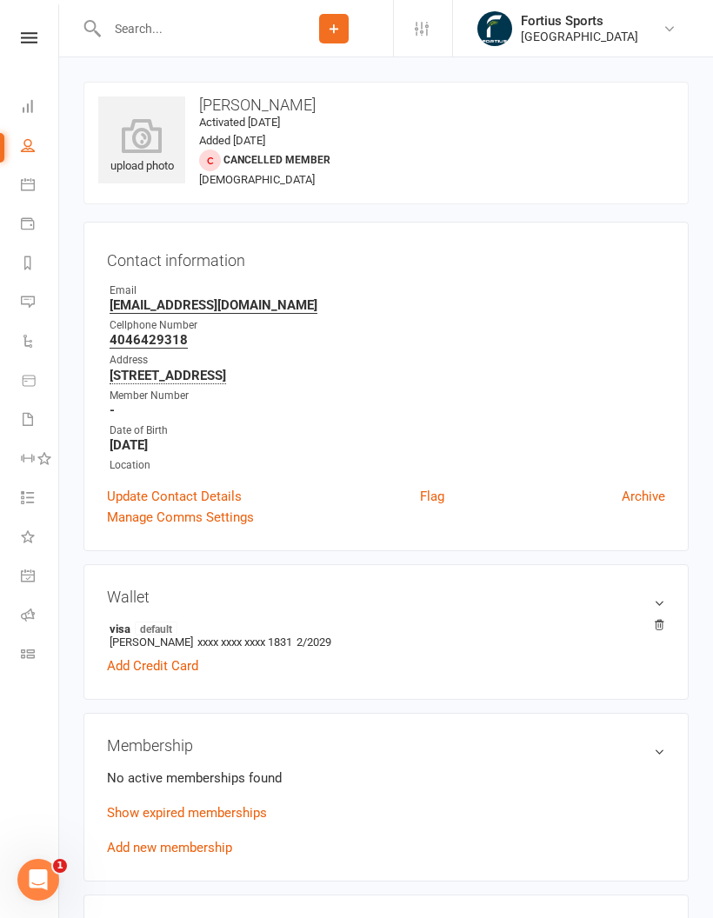
click at [137, 37] on input "text" at bounding box center [188, 29] width 173 height 24
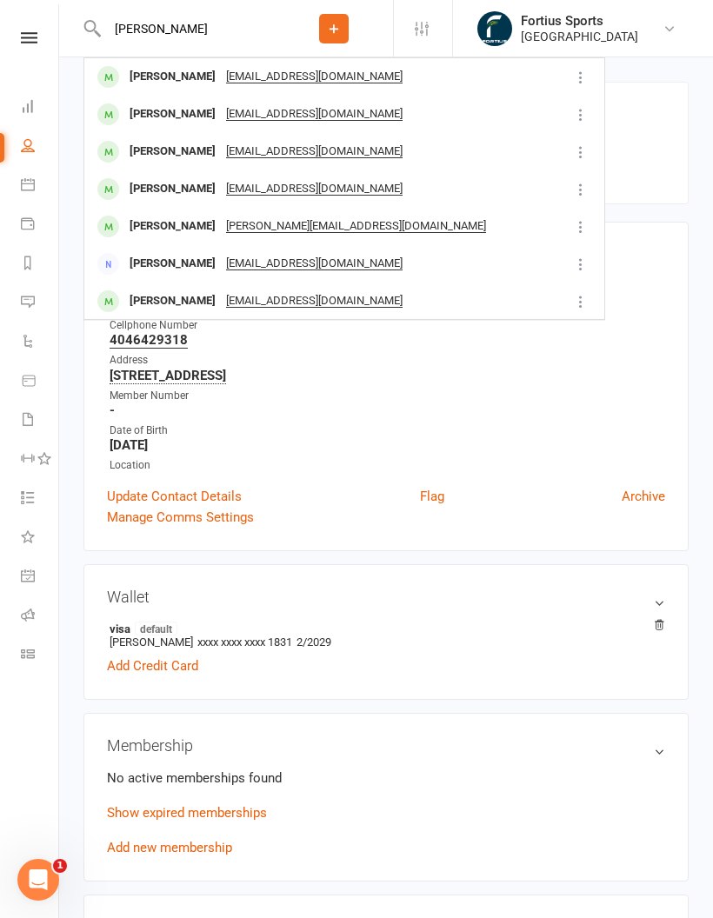
type input "Roy"
click at [168, 108] on div "Roy Kwon" at bounding box center [172, 114] width 96 height 25
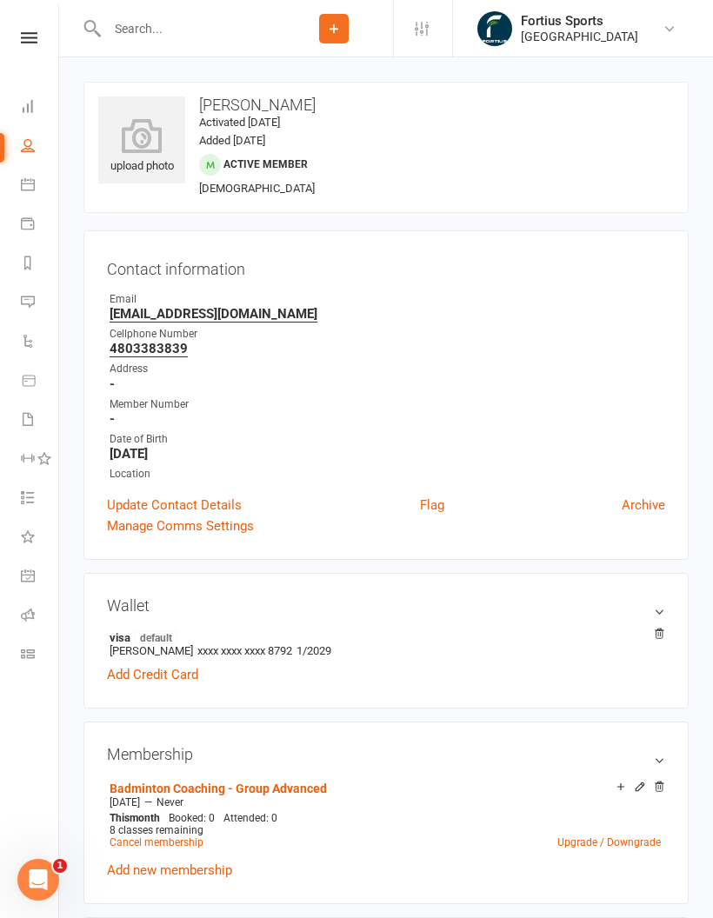
click at [195, 29] on input "text" at bounding box center [188, 29] width 173 height 24
type input "Let"
click at [189, 76] on div "Leticia Davordzi" at bounding box center [172, 76] width 96 height 25
